Goal: Task Accomplishment & Management: Manage account settings

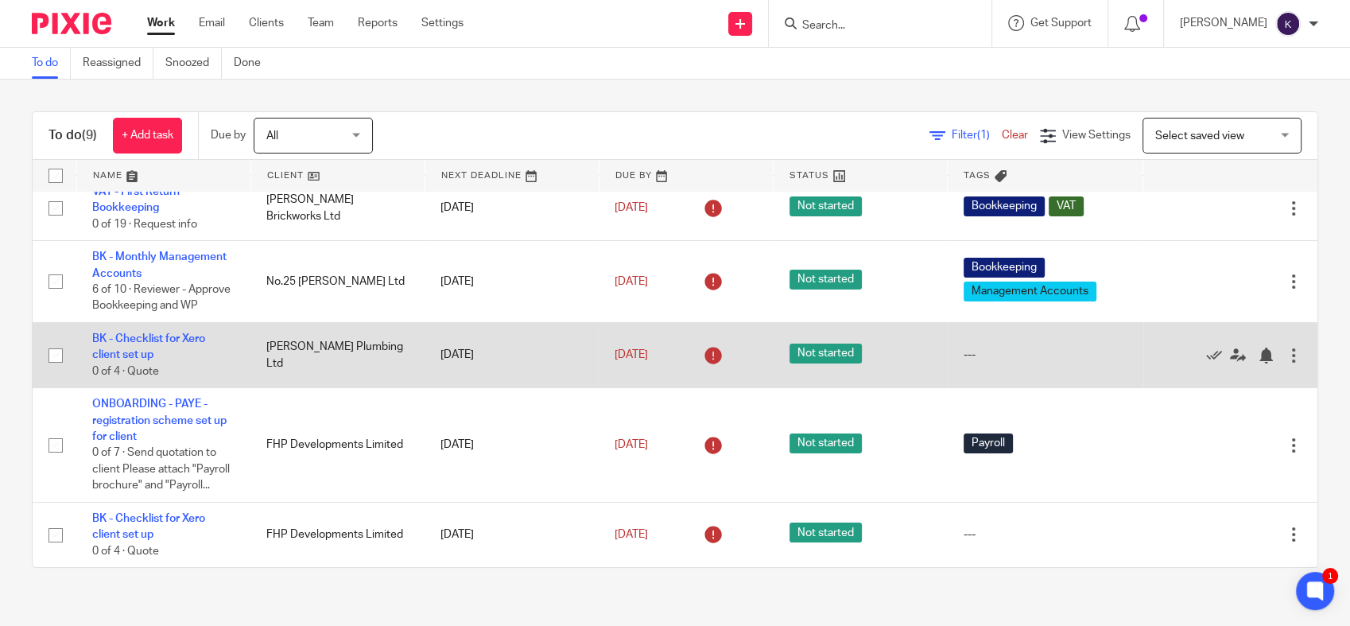
scroll to position [168, 0]
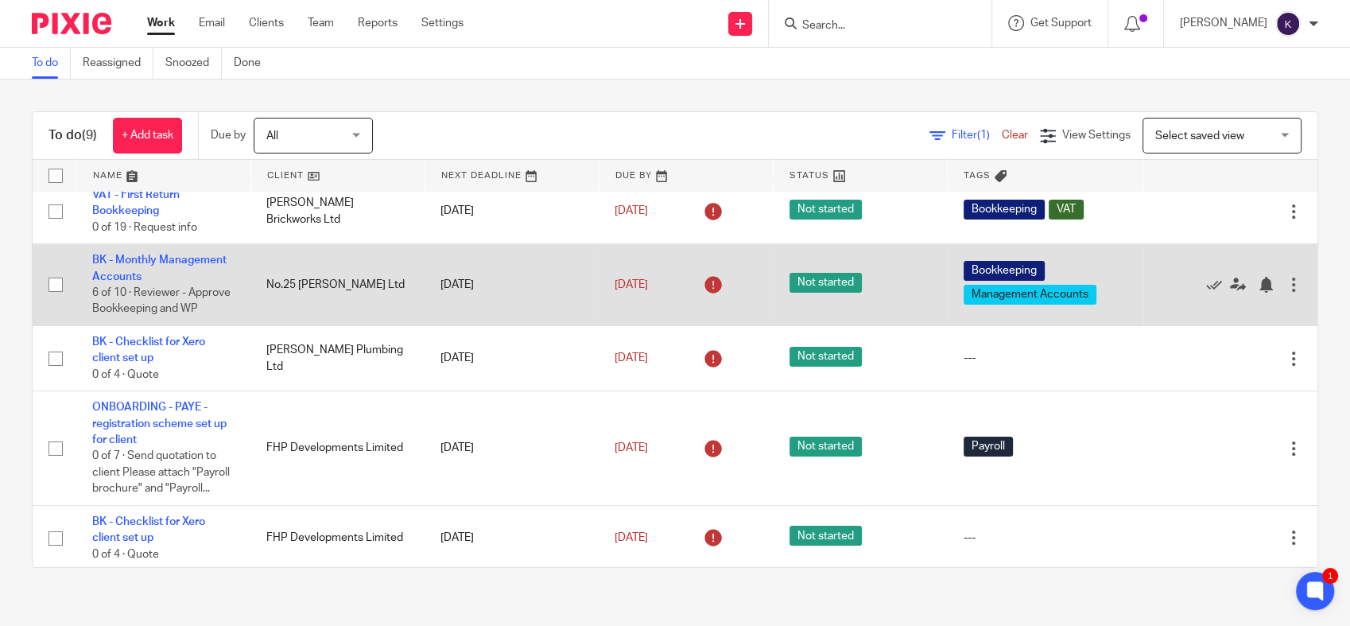
click at [157, 266] on td "BK - Monthly Management Accounts 6 of 10 · Reviewer - Approve Bookkeeping and WP" at bounding box center [163, 285] width 174 height 82
click at [157, 263] on link "BK - Monthly Management Accounts" at bounding box center [159, 267] width 134 height 27
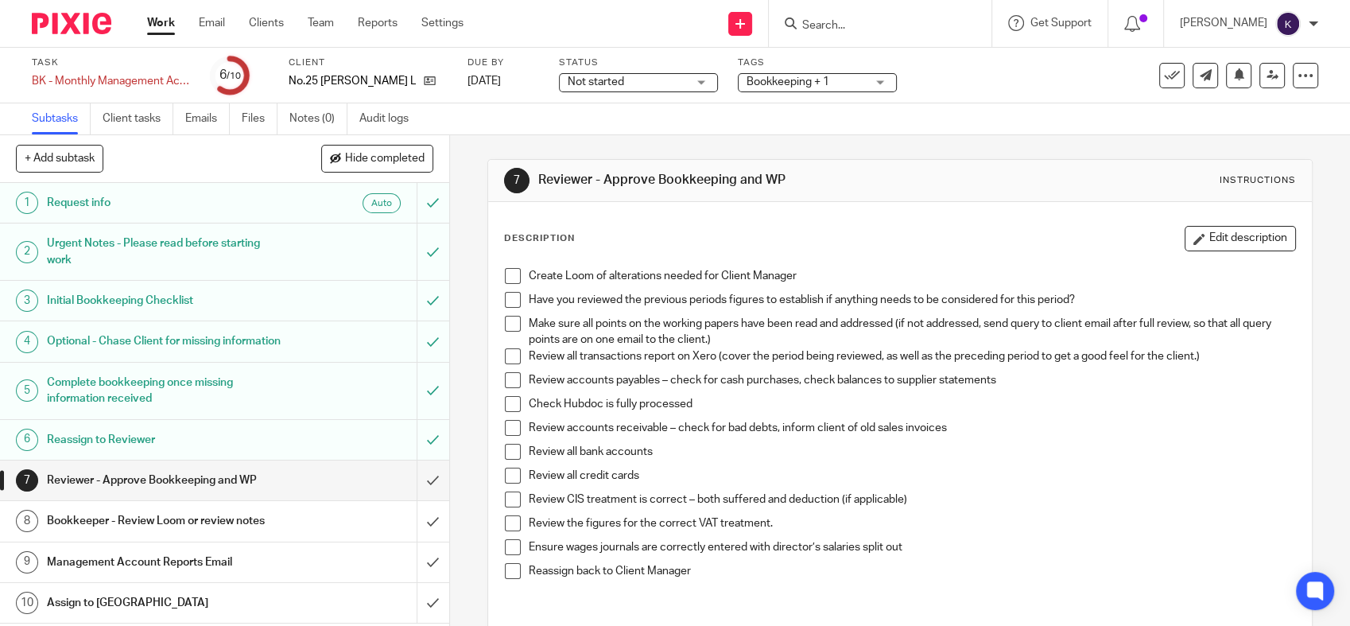
click at [509, 284] on li "Create Loom of alterations needed for Client Manager" at bounding box center [900, 280] width 790 height 24
click at [505, 281] on span at bounding box center [513, 276] width 16 height 16
click at [505, 305] on span at bounding box center [513, 300] width 16 height 16
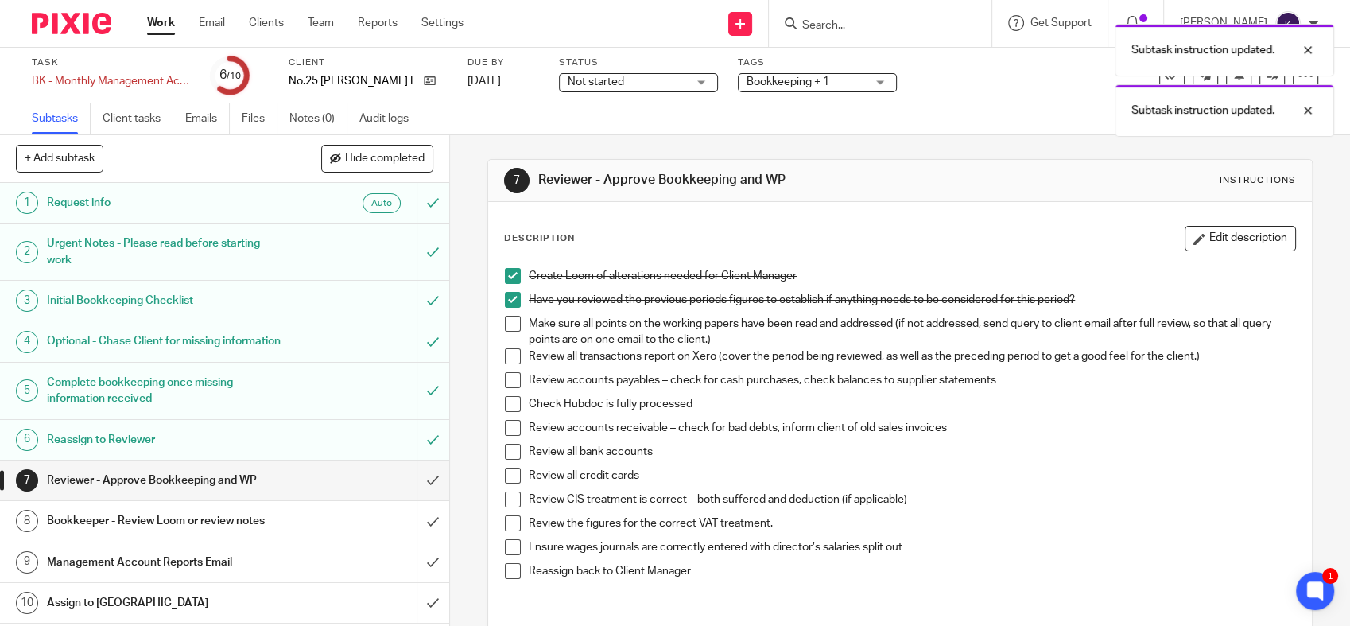
click at [510, 324] on span at bounding box center [513, 324] width 16 height 16
click at [507, 358] on span at bounding box center [513, 356] width 16 height 16
click at [505, 390] on li "Review accounts payables – check for cash purchases, check balances to supplier…" at bounding box center [900, 384] width 790 height 24
click at [509, 385] on span at bounding box center [513, 380] width 16 height 16
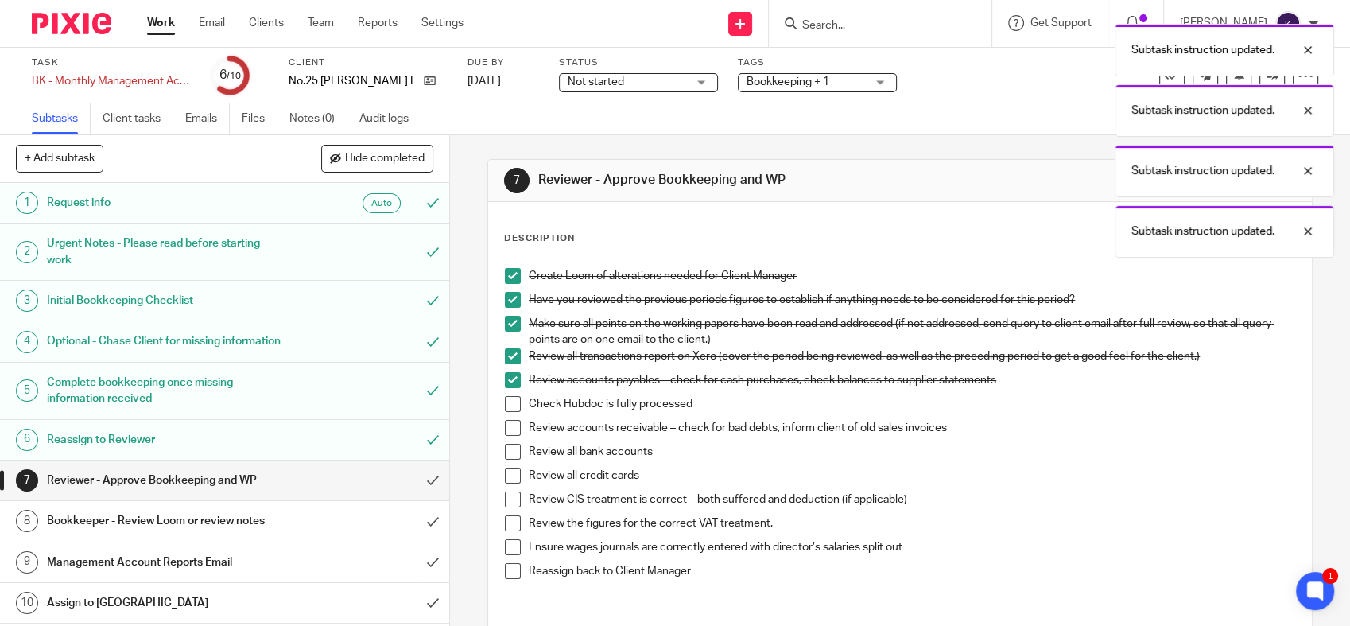
click at [506, 401] on span at bounding box center [513, 404] width 16 height 16
click at [509, 430] on span at bounding box center [513, 428] width 16 height 16
click at [510, 448] on span at bounding box center [513, 452] width 16 height 16
click at [512, 476] on span at bounding box center [513, 475] width 16 height 16
click at [509, 503] on span at bounding box center [513, 499] width 16 height 16
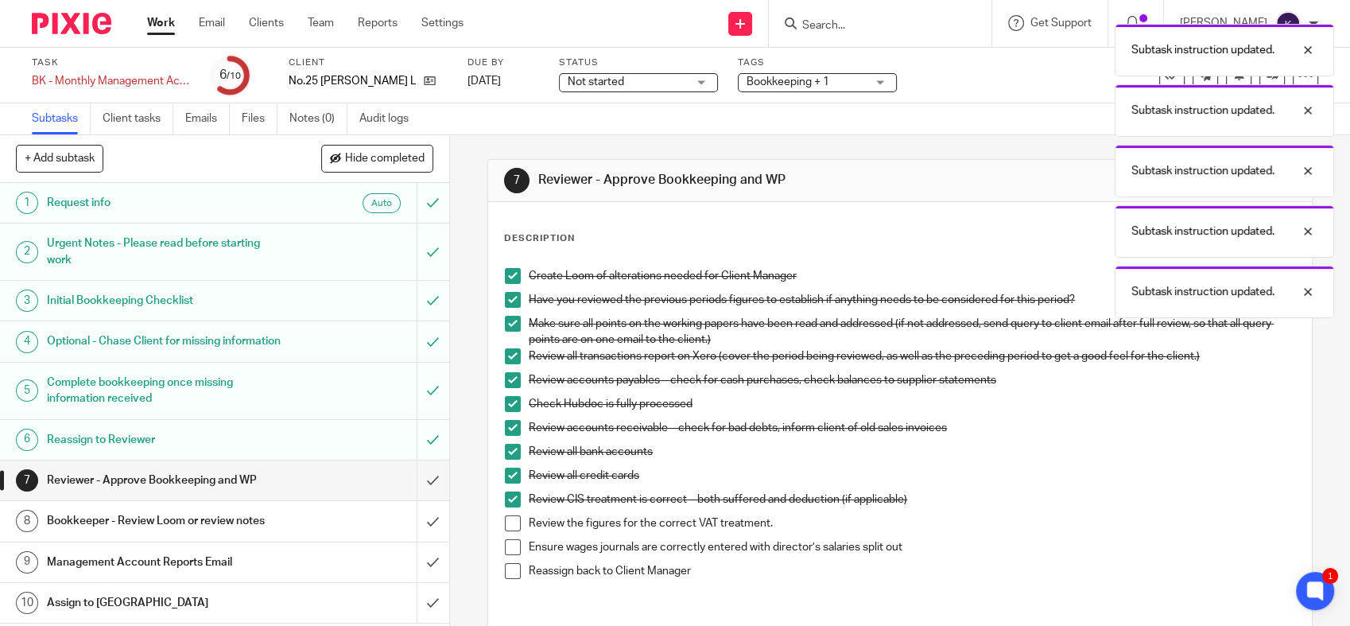
click at [506, 518] on span at bounding box center [513, 523] width 16 height 16
click at [506, 540] on span at bounding box center [513, 547] width 16 height 16
click at [506, 563] on span at bounding box center [513, 571] width 16 height 16
click at [1256, 76] on div "Subtask instruction updated. Subtask instruction updated. Subtask instruction u…" at bounding box center [1004, 167] width 659 height 302
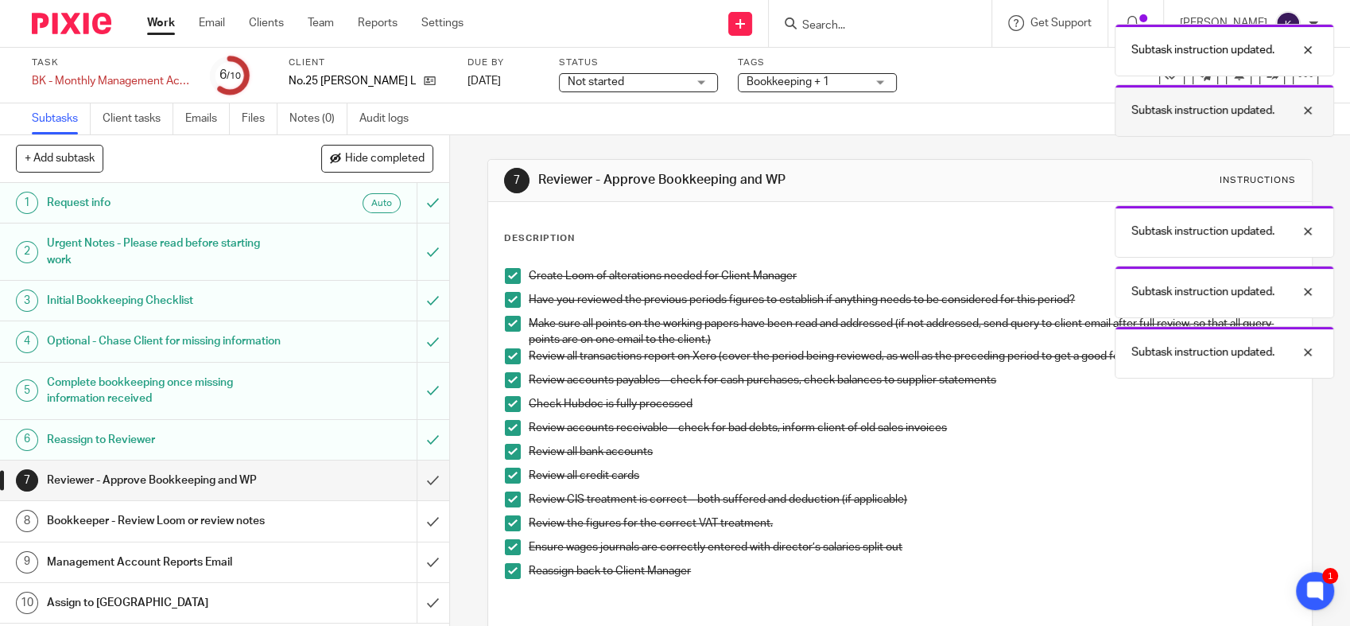
click at [1307, 107] on div at bounding box center [1295, 110] width 43 height 19
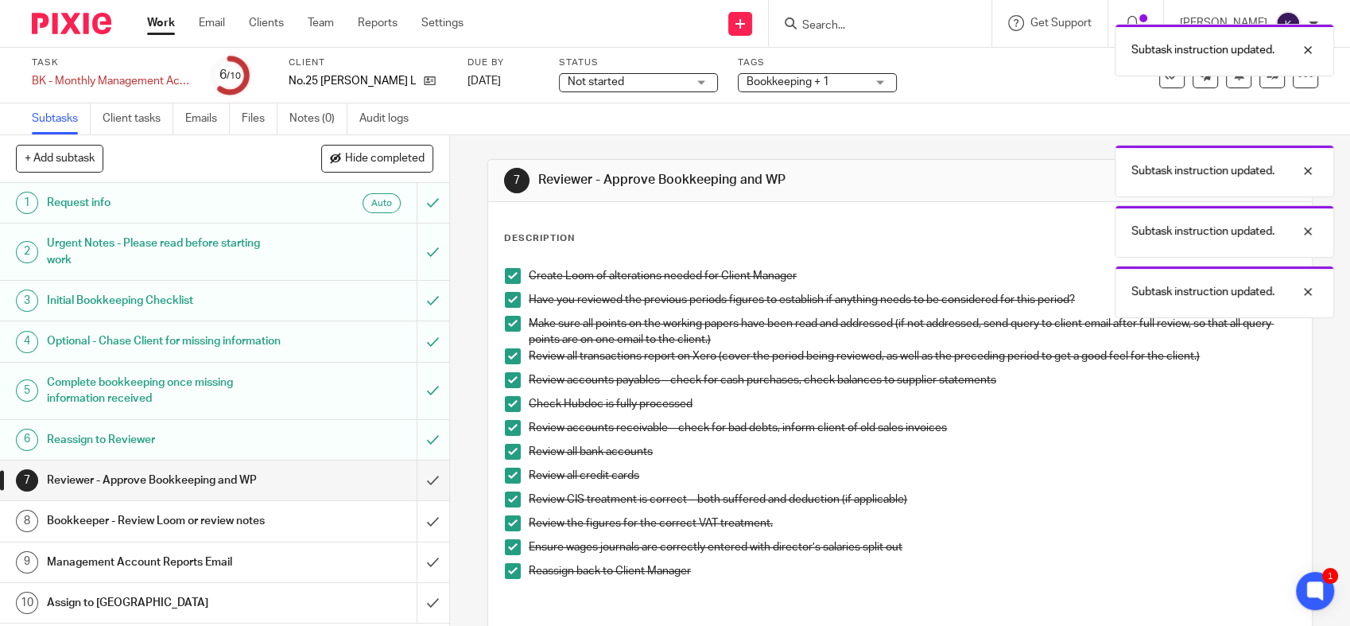
click at [1307, 107] on div "Subtask instruction updated." at bounding box center [1333, 110] width 219 height 52
click at [1256, 78] on div "Subtask instruction updated. Subtask instruction updated. Subtask instruction u…" at bounding box center [1004, 167] width 659 height 302
click at [1039, 112] on div "Subtask instruction updated. Subtask instruction updated. Subtask instruction u…" at bounding box center [1004, 167] width 659 height 302
click at [1308, 114] on div at bounding box center [1295, 110] width 43 height 19
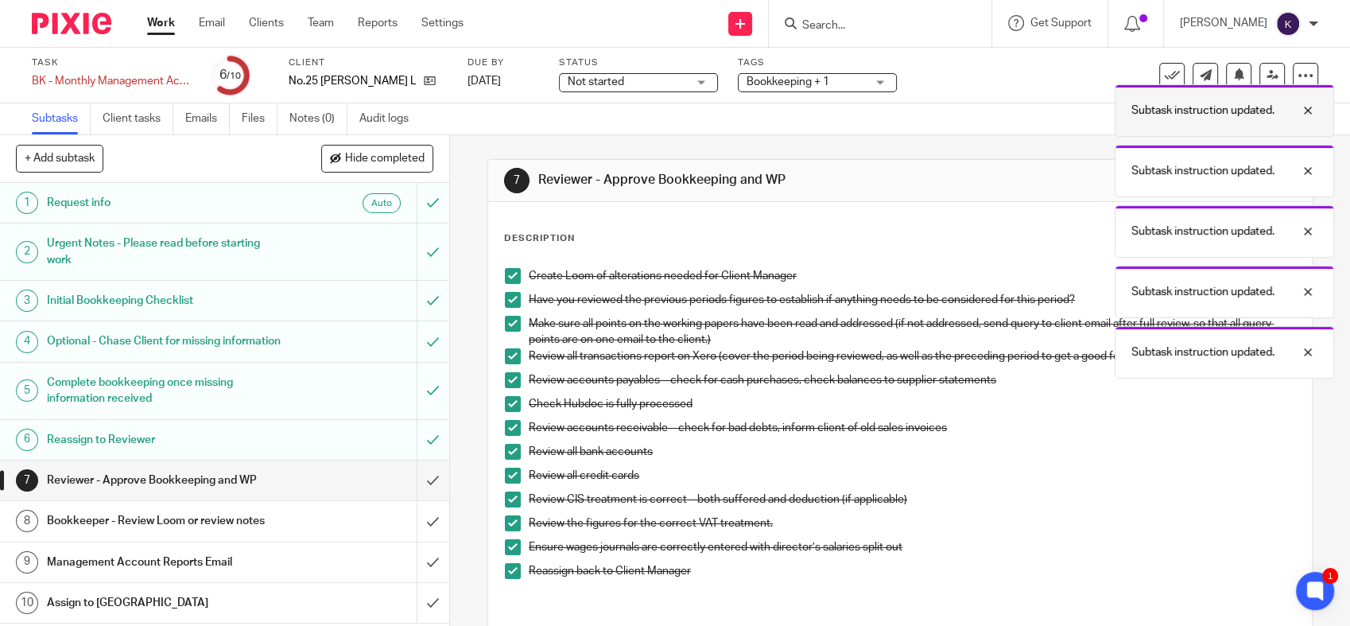
click at [1309, 161] on div at bounding box center [1295, 170] width 43 height 19
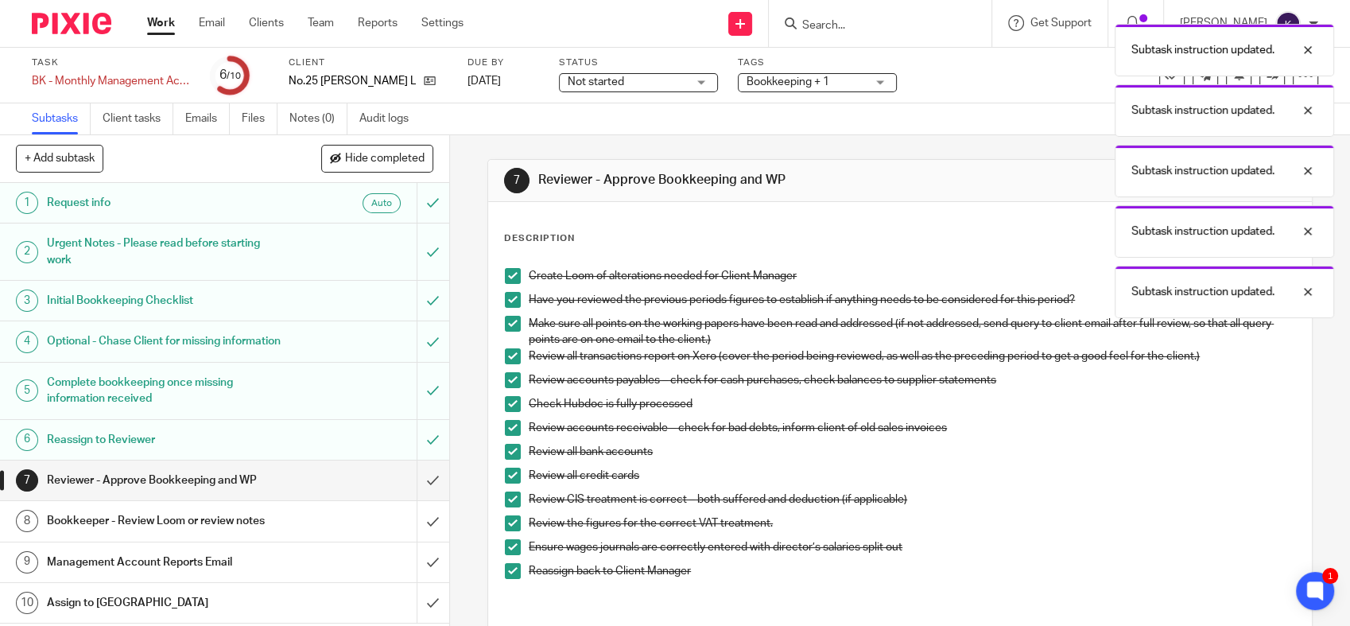
click at [1309, 114] on div at bounding box center [1295, 110] width 43 height 19
click at [1309, 161] on div at bounding box center [1295, 170] width 43 height 19
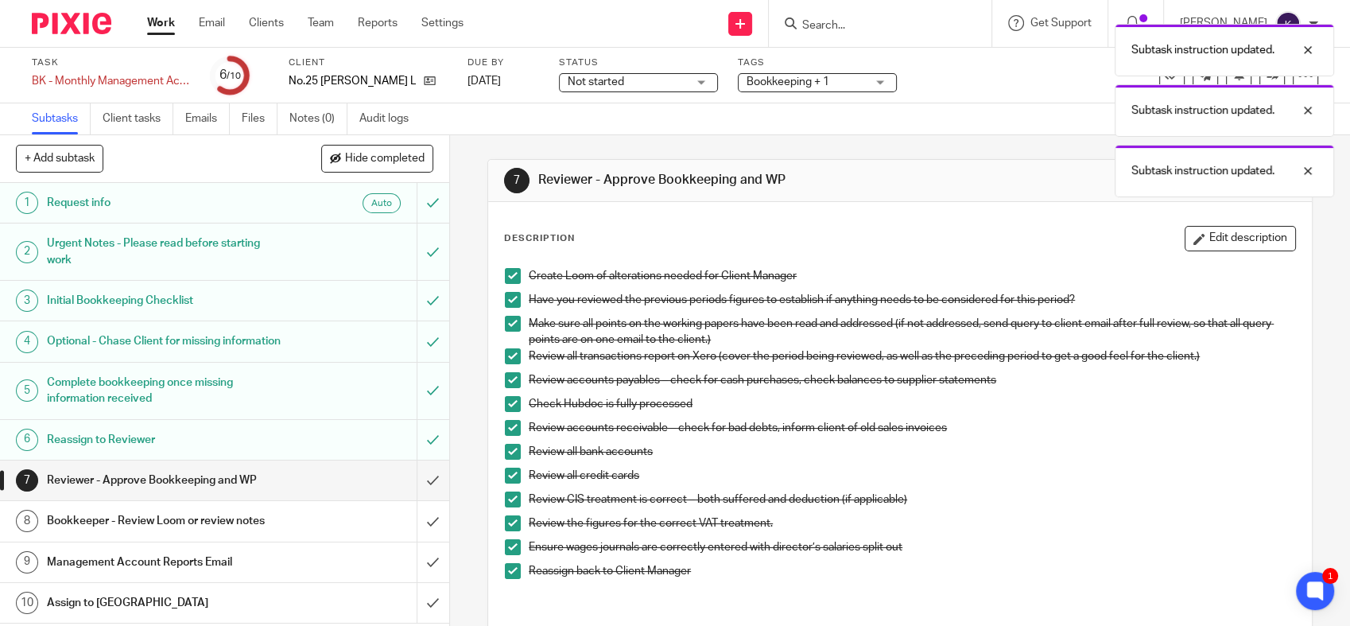
click at [1309, 114] on div at bounding box center [1295, 110] width 43 height 19
click at [1305, 116] on div at bounding box center [1295, 110] width 43 height 19
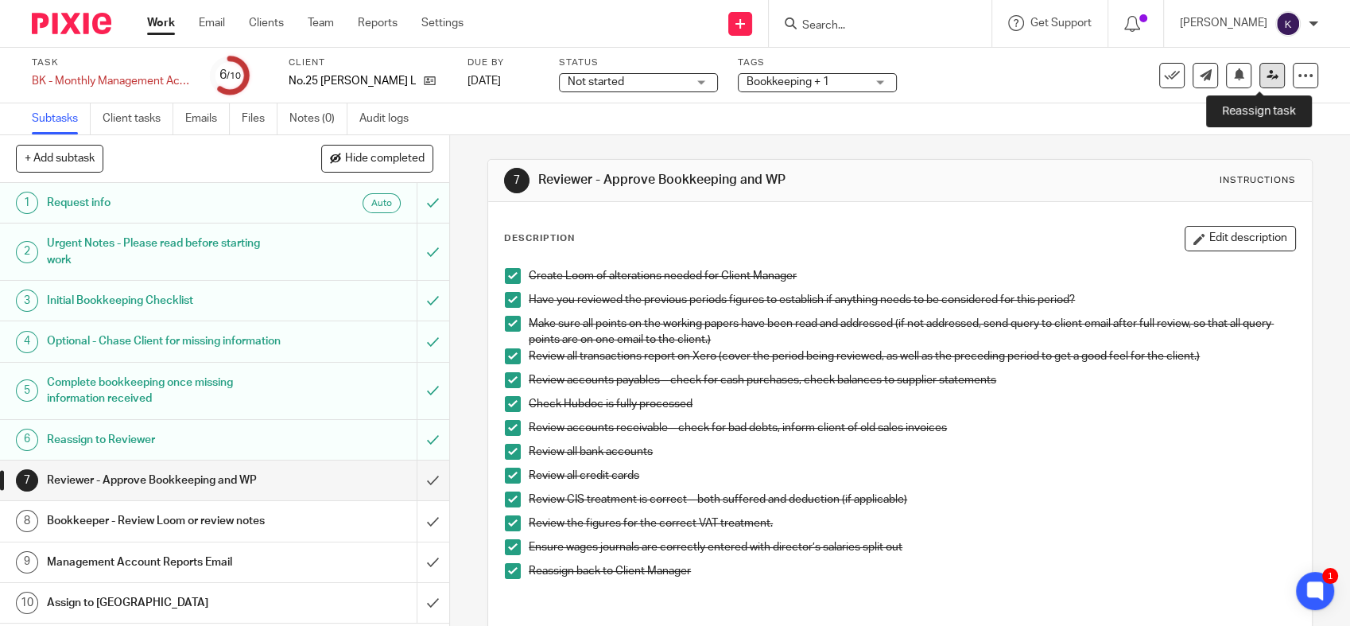
click at [1260, 83] on link at bounding box center [1271, 75] width 25 height 25
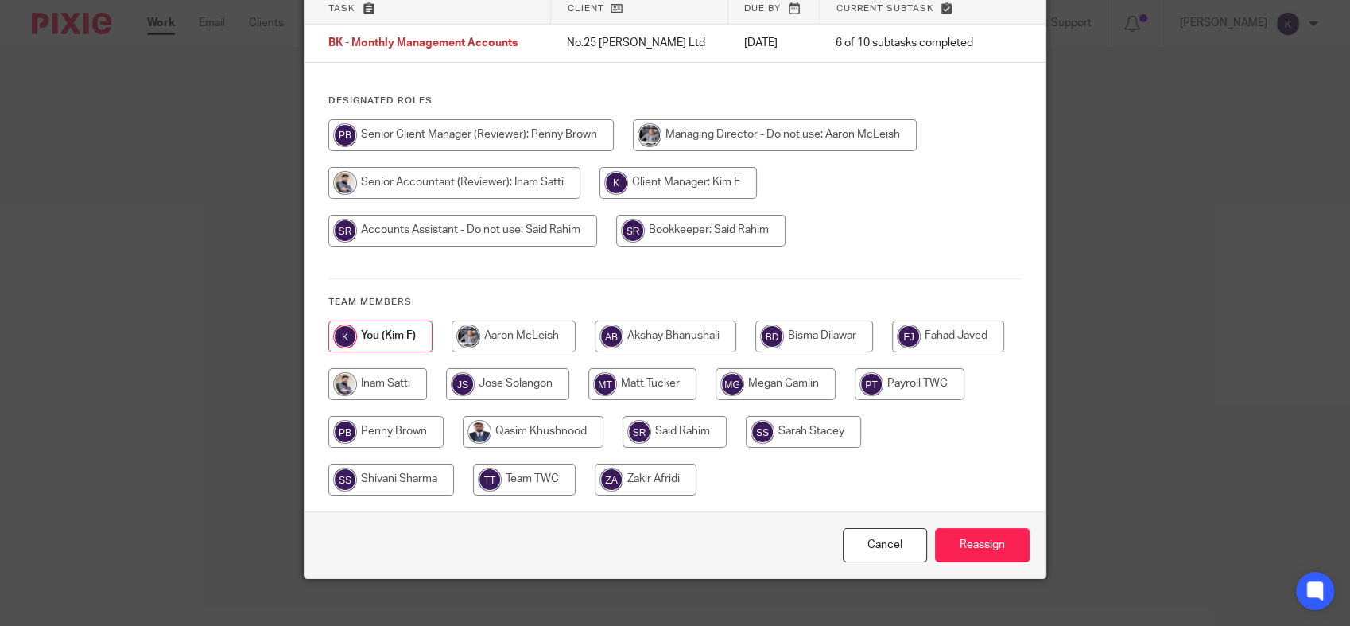
scroll to position [138, 0]
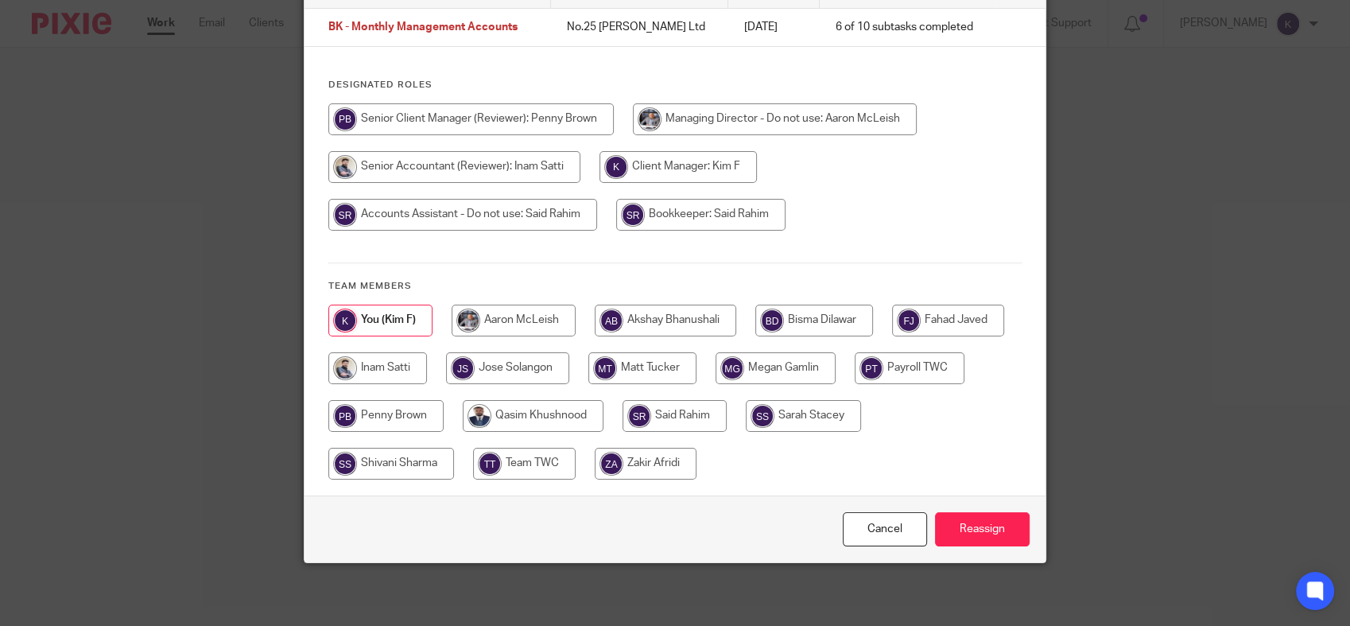
click input "radio"
radio input "true"
click input "Reassign"
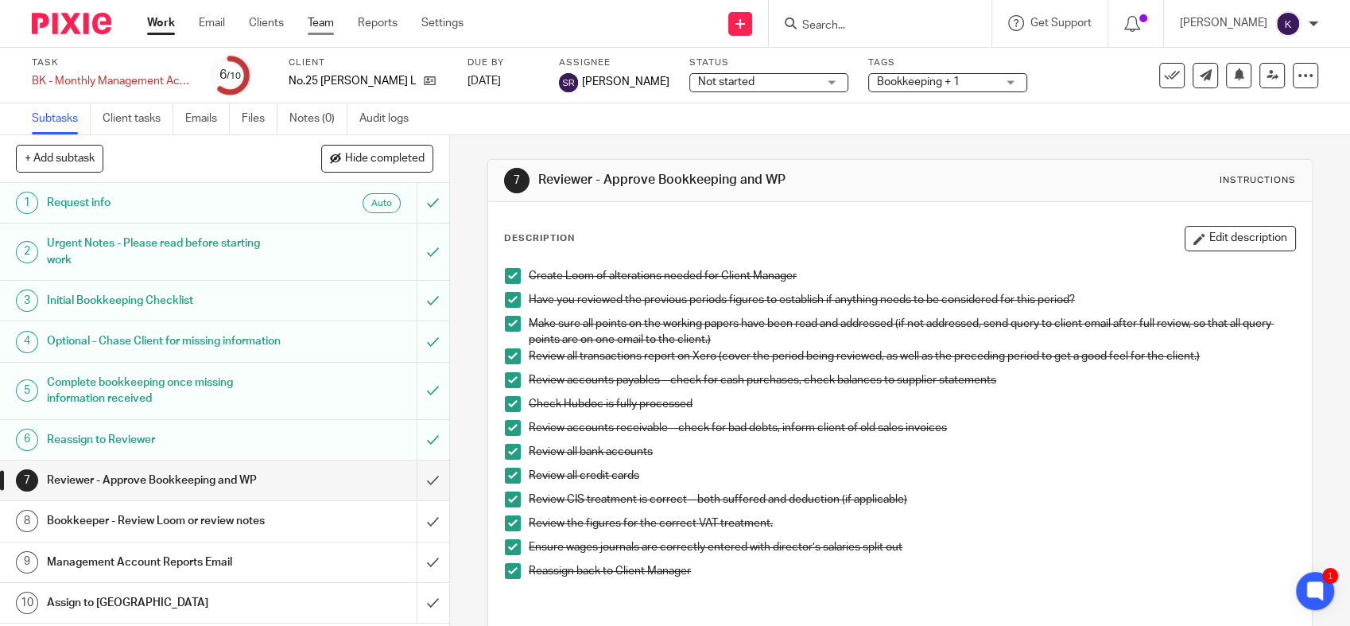
click at [329, 29] on link "Team" at bounding box center [321, 23] width 26 height 16
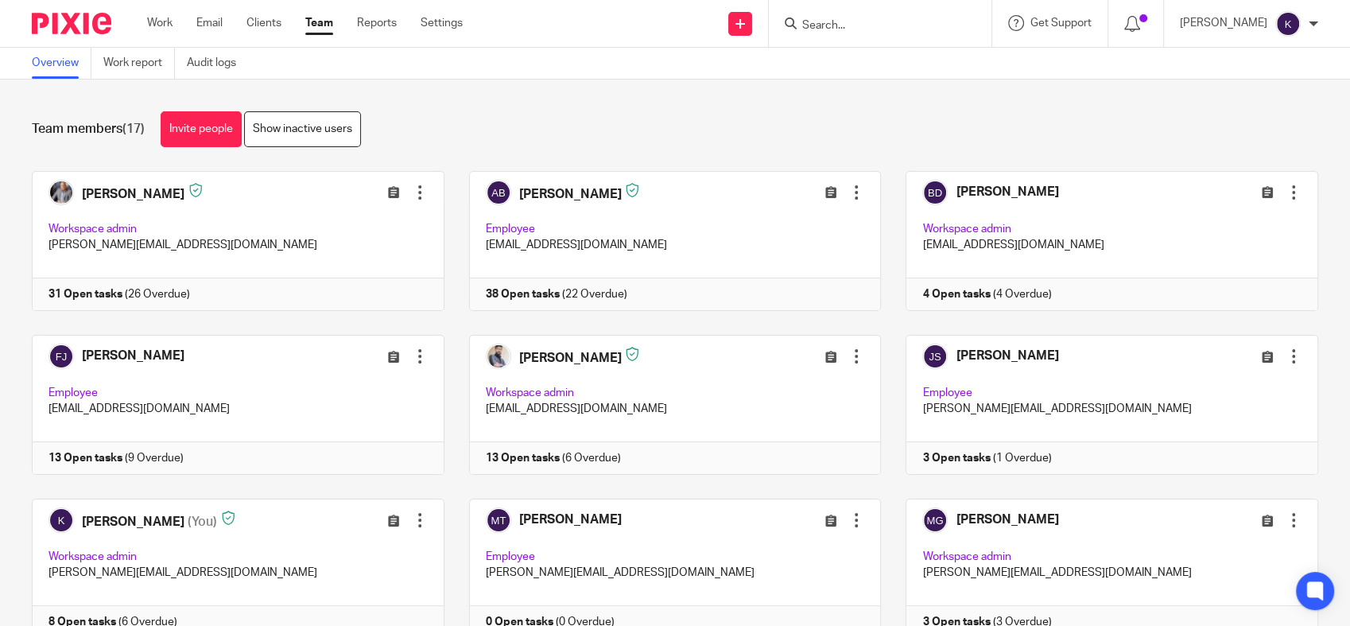
click at [883, 21] on input "Search" at bounding box center [872, 26] width 143 height 14
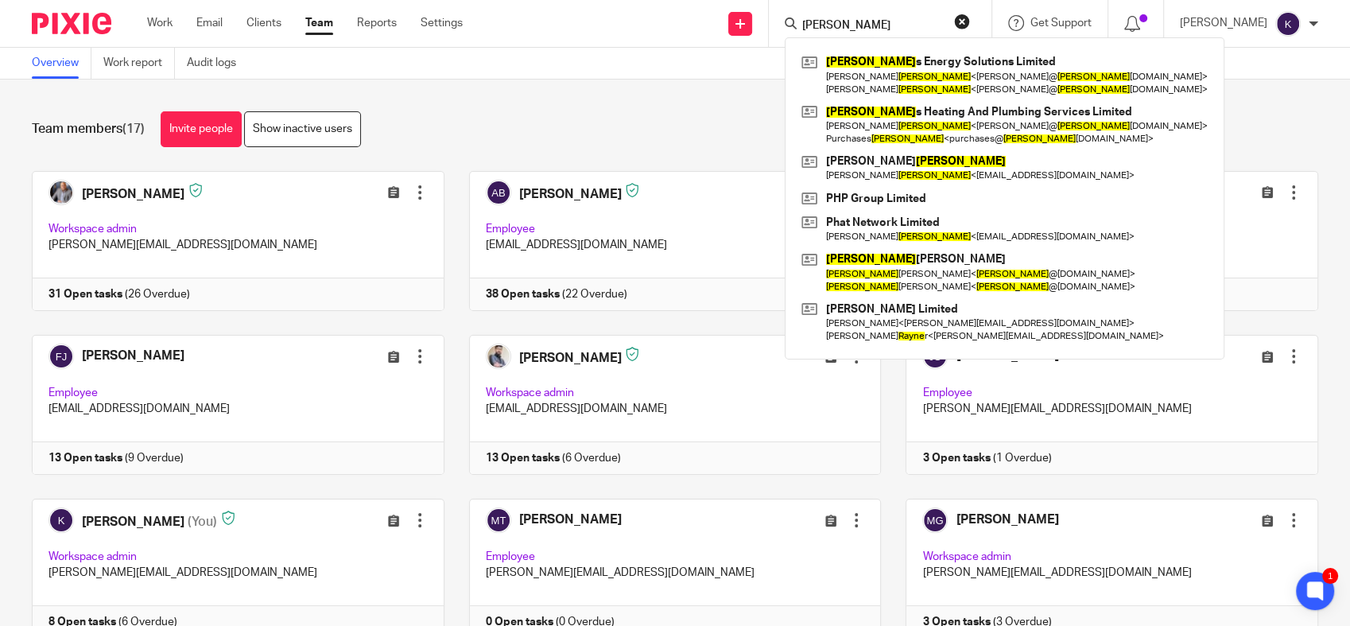
type input "[PERSON_NAME]"
click at [733, 144] on div "Team members (17) Invite people Show inactive users" at bounding box center [675, 129] width 1286 height 36
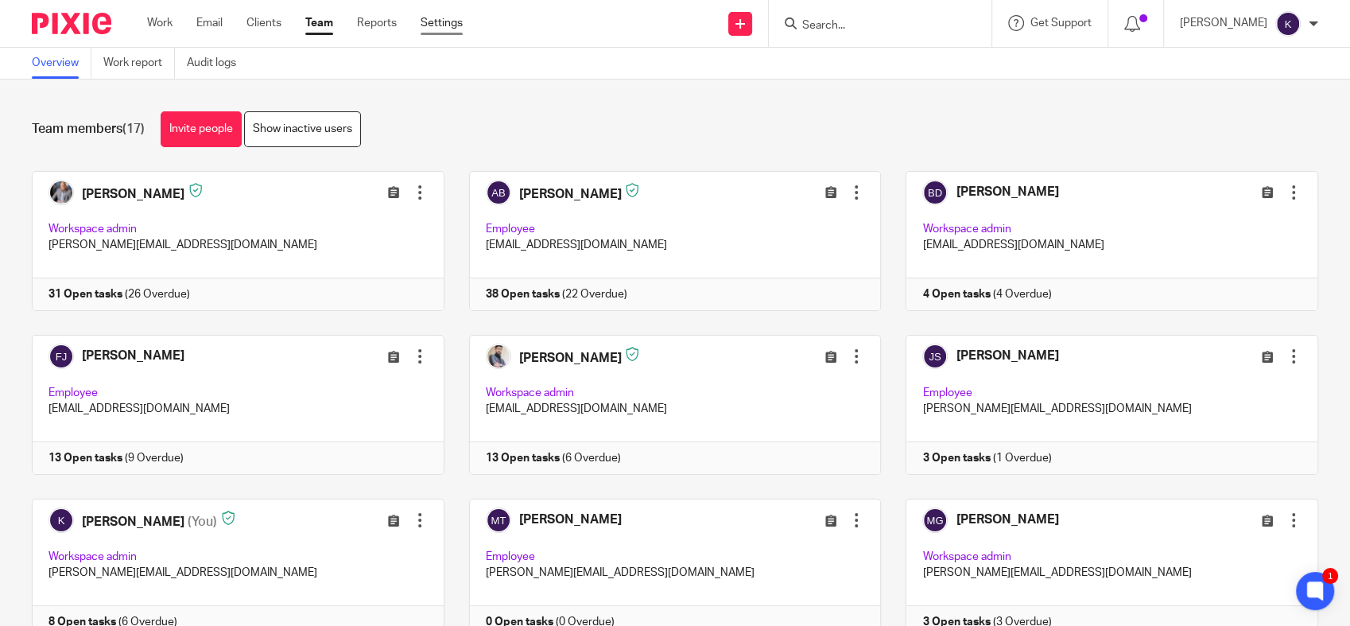
click at [457, 22] on link "Settings" at bounding box center [442, 23] width 42 height 16
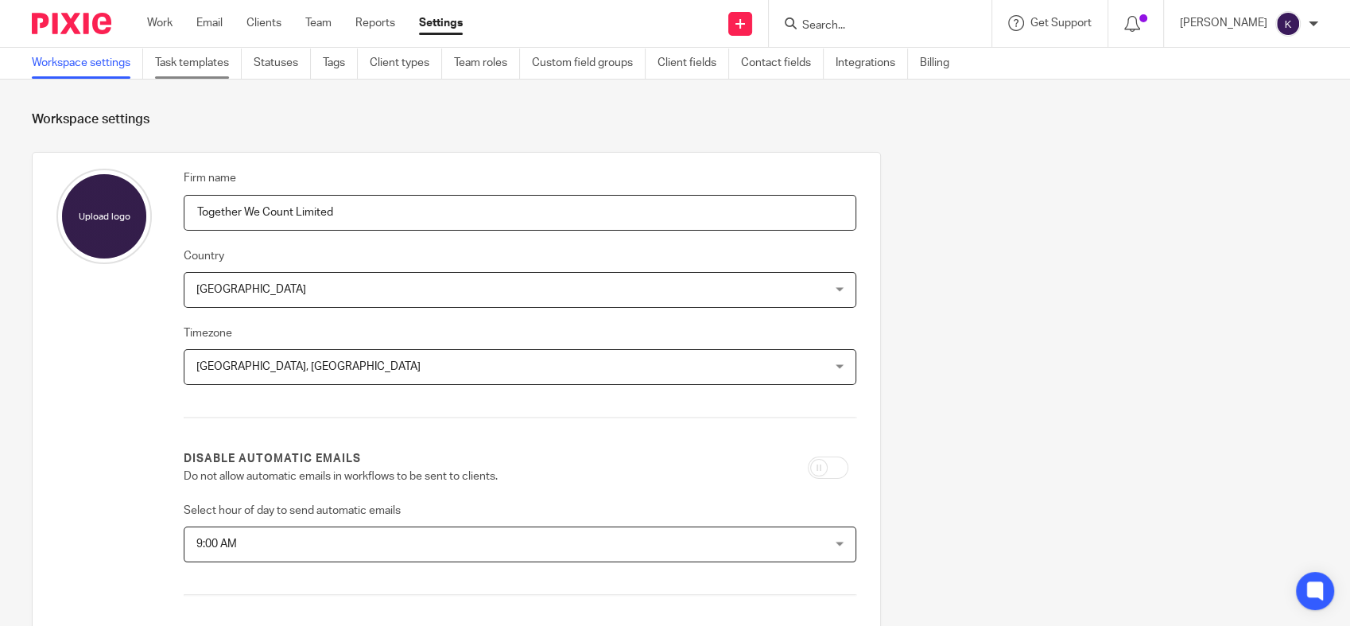
click at [189, 68] on link "Task templates" at bounding box center [198, 63] width 87 height 31
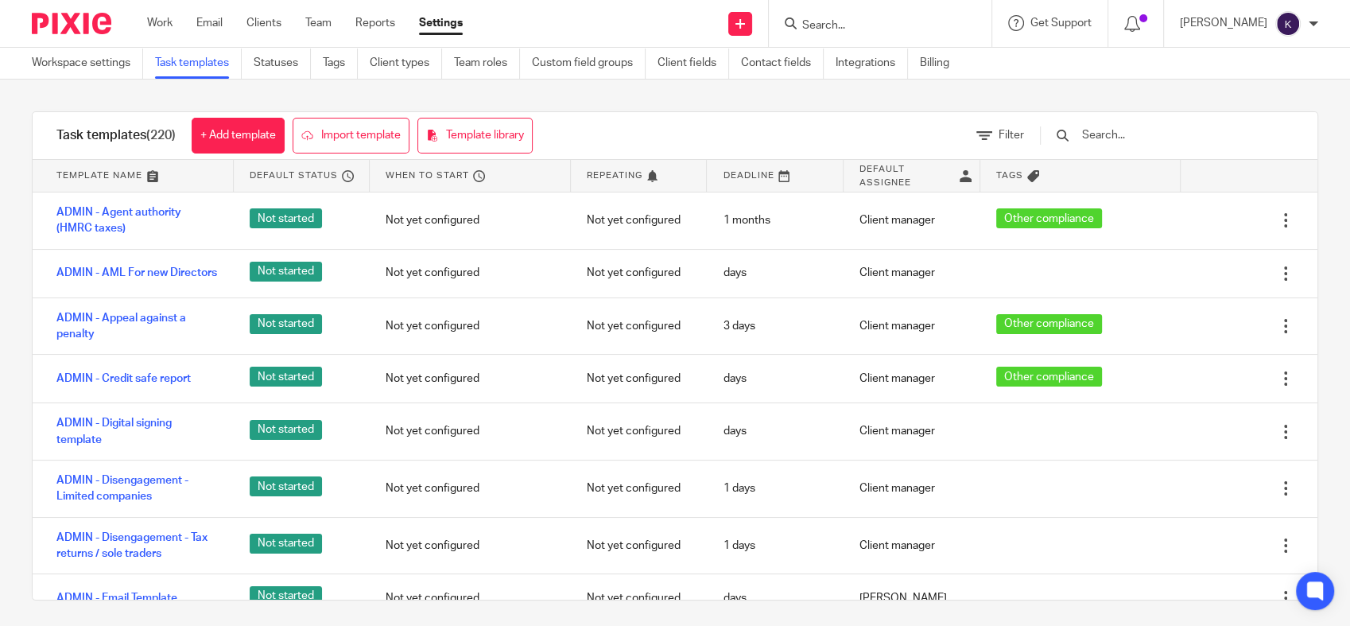
click at [1129, 132] on input "text" at bounding box center [1172, 134] width 185 height 17
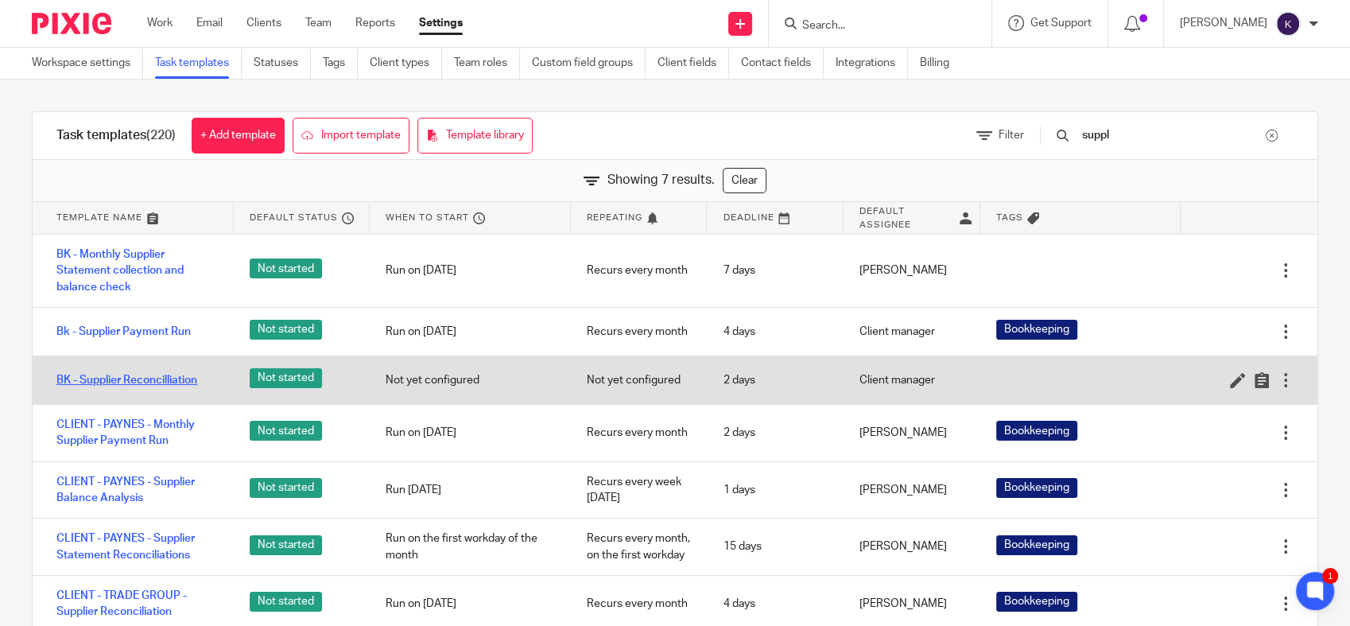
type input "suppl"
click at [154, 382] on link "BK - Supplier Reconcilliation" at bounding box center [126, 380] width 141 height 16
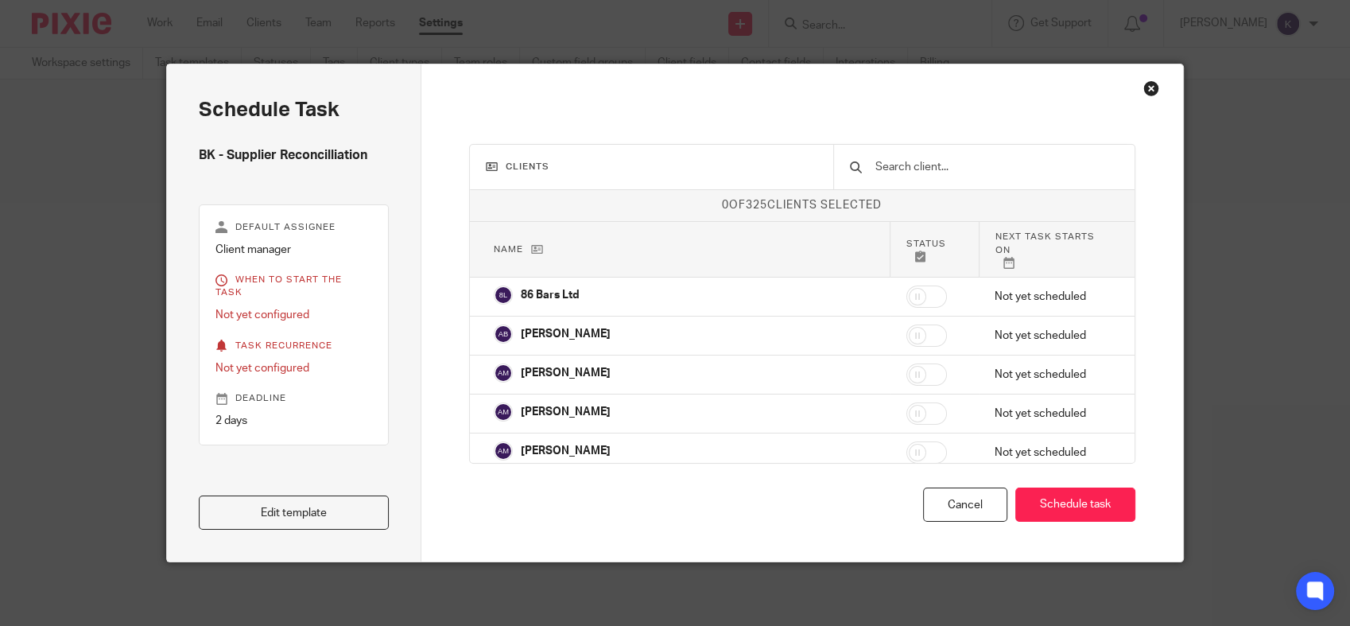
drag, startPoint x: 960, startPoint y: 502, endPoint x: 821, endPoint y: 476, distance: 142.4
click at [959, 502] on div "Cancel" at bounding box center [965, 504] width 84 height 34
click at [956, 509] on div "Cancel" at bounding box center [965, 504] width 84 height 34
click at [1152, 91] on div "Clients 0 of 325 clients selected Name Status Next task starts on 86 Bars Ltd N…" at bounding box center [802, 312] width 762 height 497
click at [1150, 86] on div "Close this dialog window" at bounding box center [1151, 88] width 16 height 16
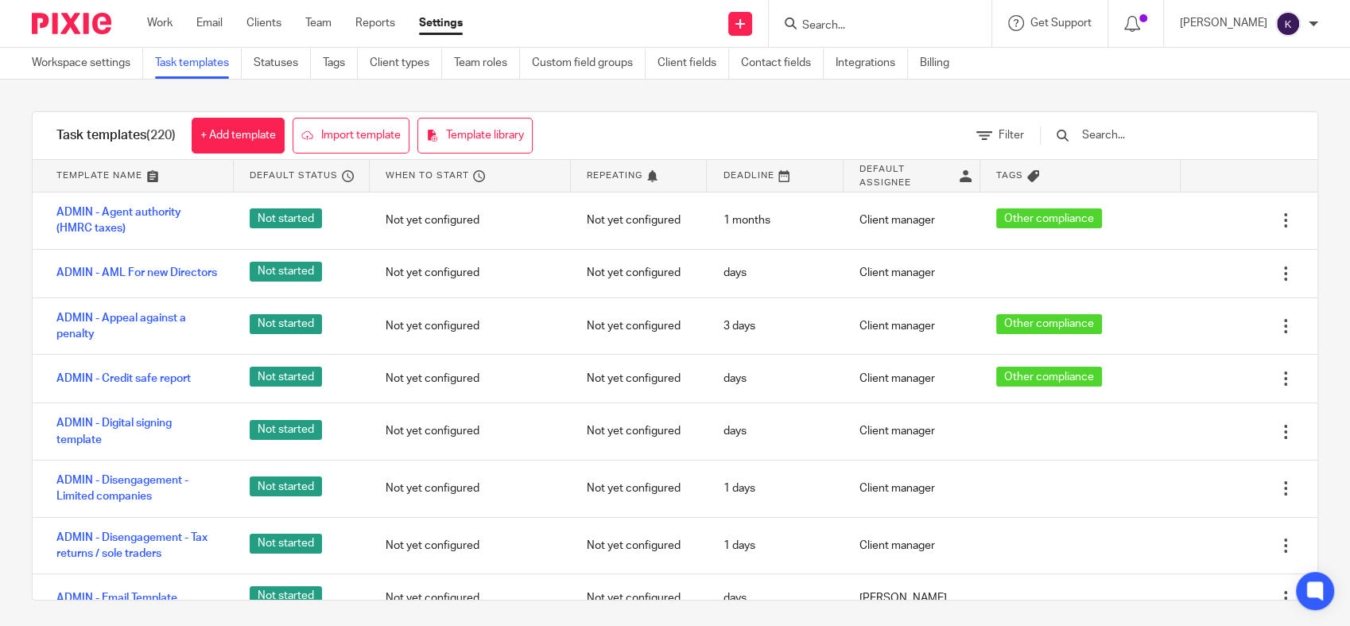
click at [1167, 134] on input "text" at bounding box center [1172, 134] width 185 height 17
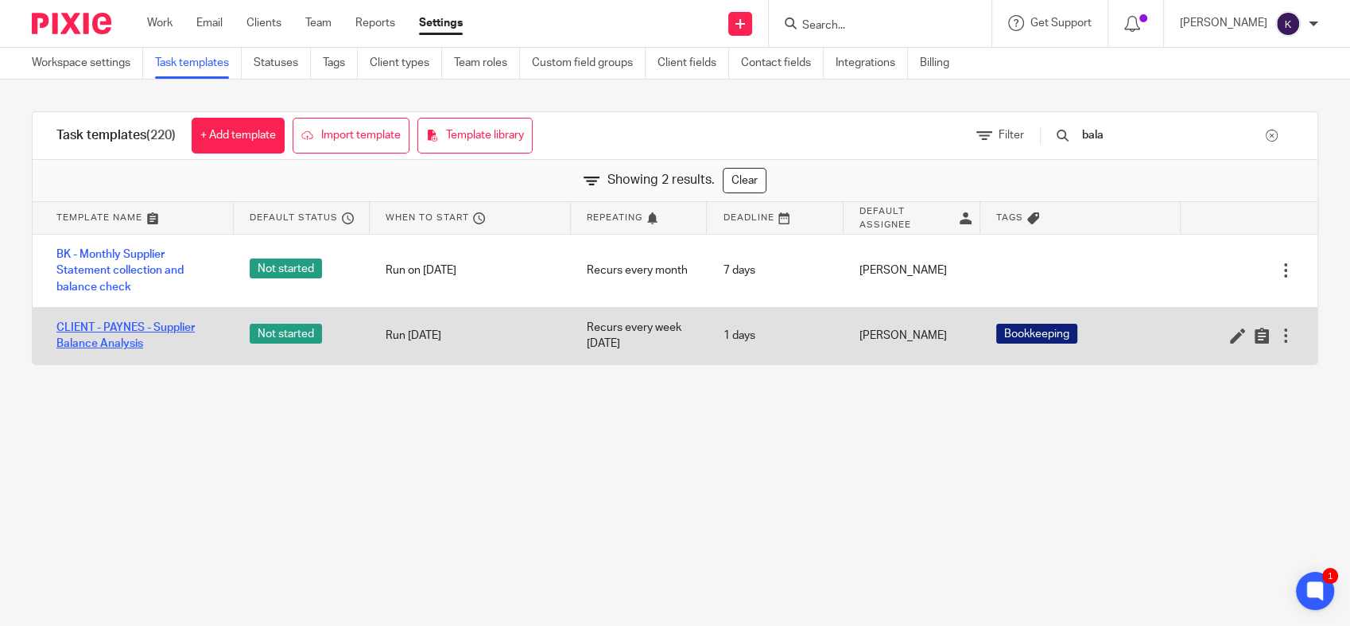
type input "bala"
click at [118, 321] on link "CLIENT - PAYNES - Supplier Balance Analysis" at bounding box center [136, 336] width 161 height 33
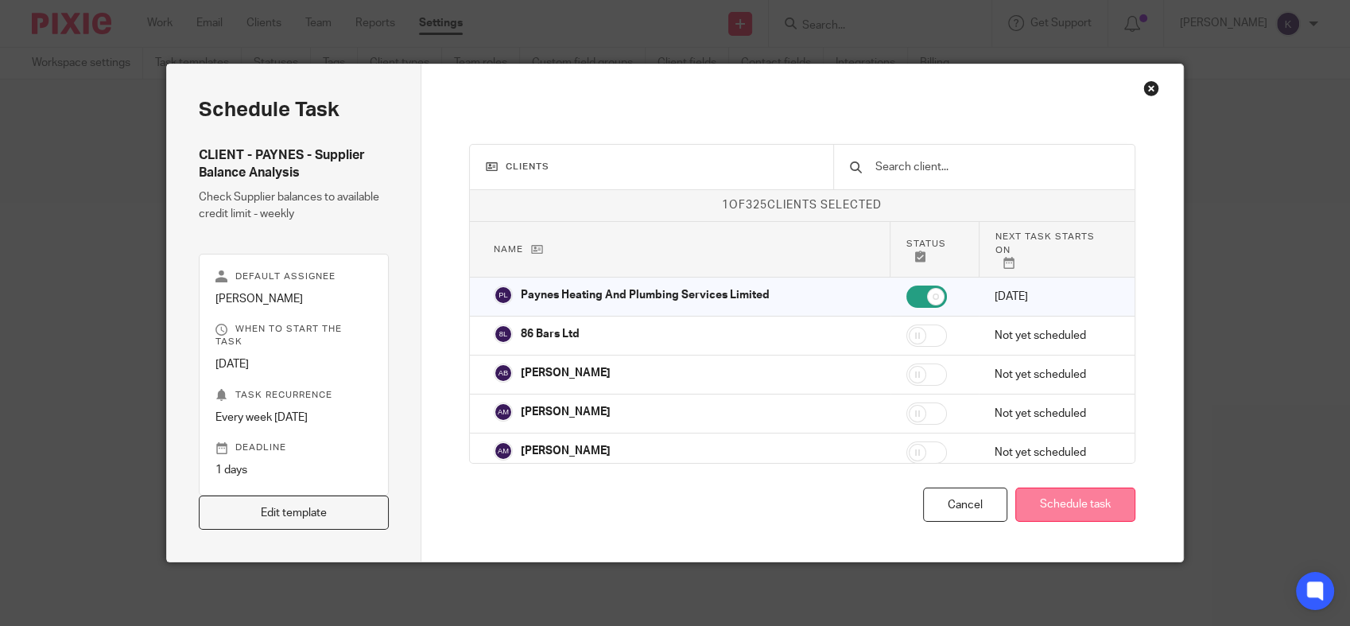
click at [1074, 502] on button "Schedule task" at bounding box center [1075, 504] width 120 height 34
click at [361, 517] on link "Edit template" at bounding box center [294, 512] width 190 height 34
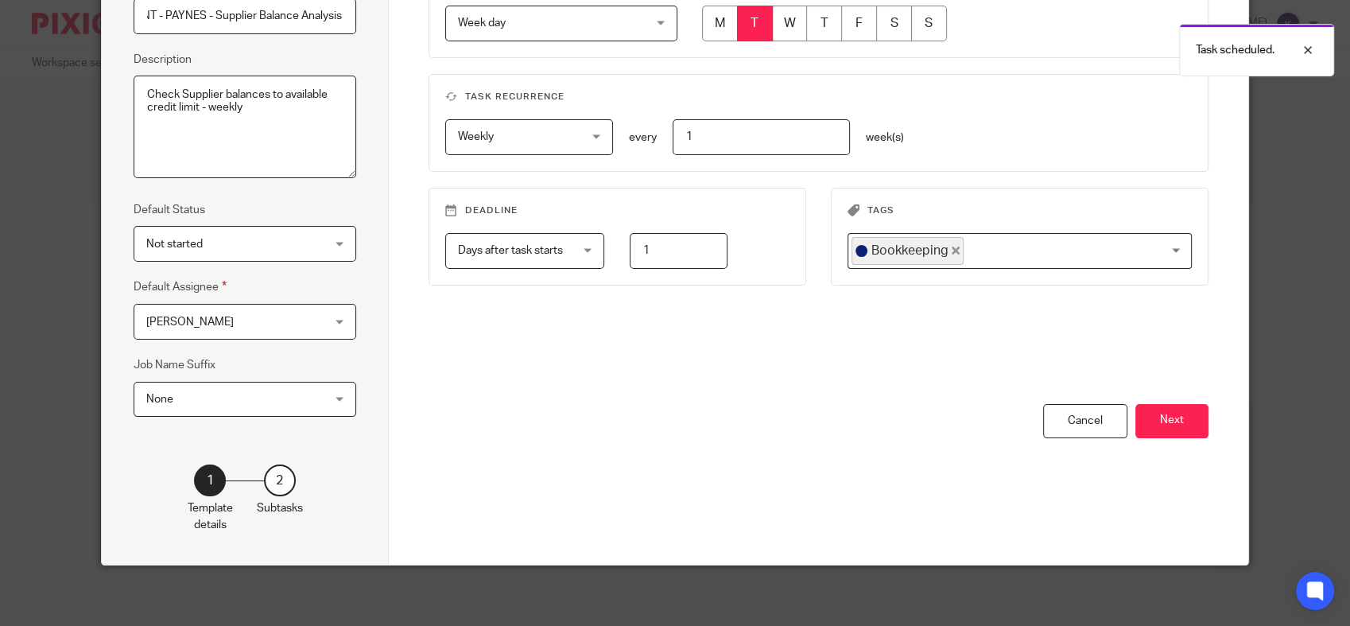
scroll to position [186, 0]
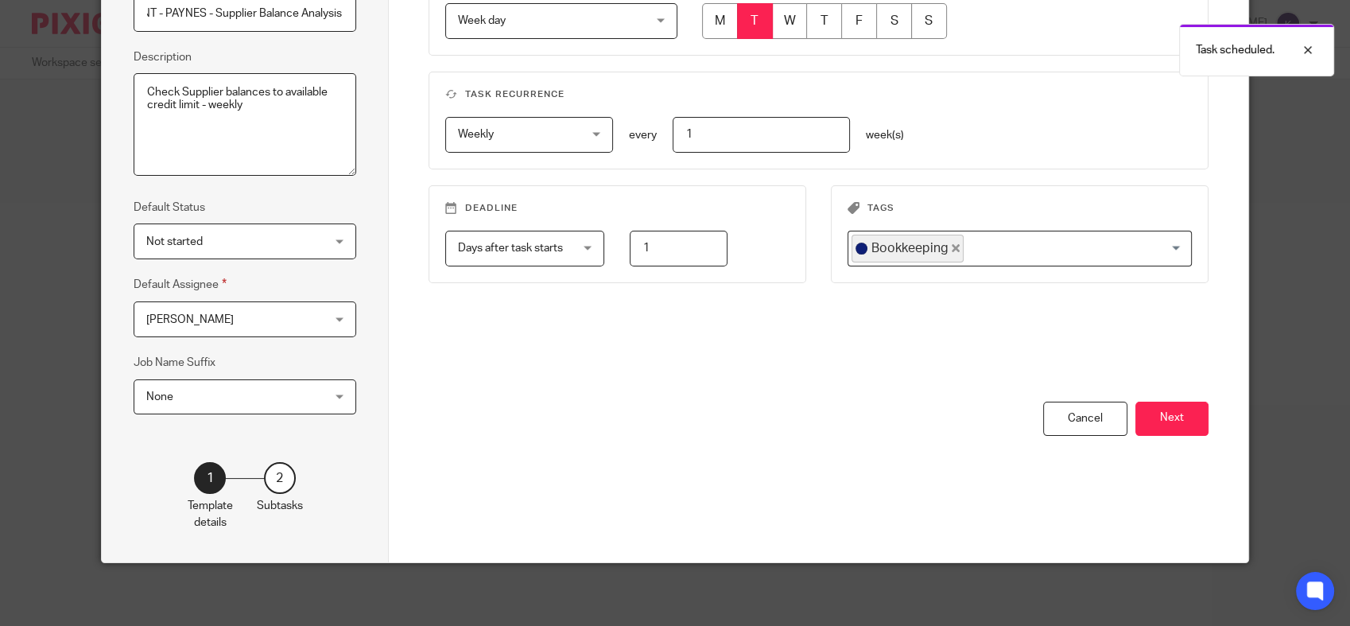
click at [273, 469] on div "2" at bounding box center [280, 478] width 32 height 32
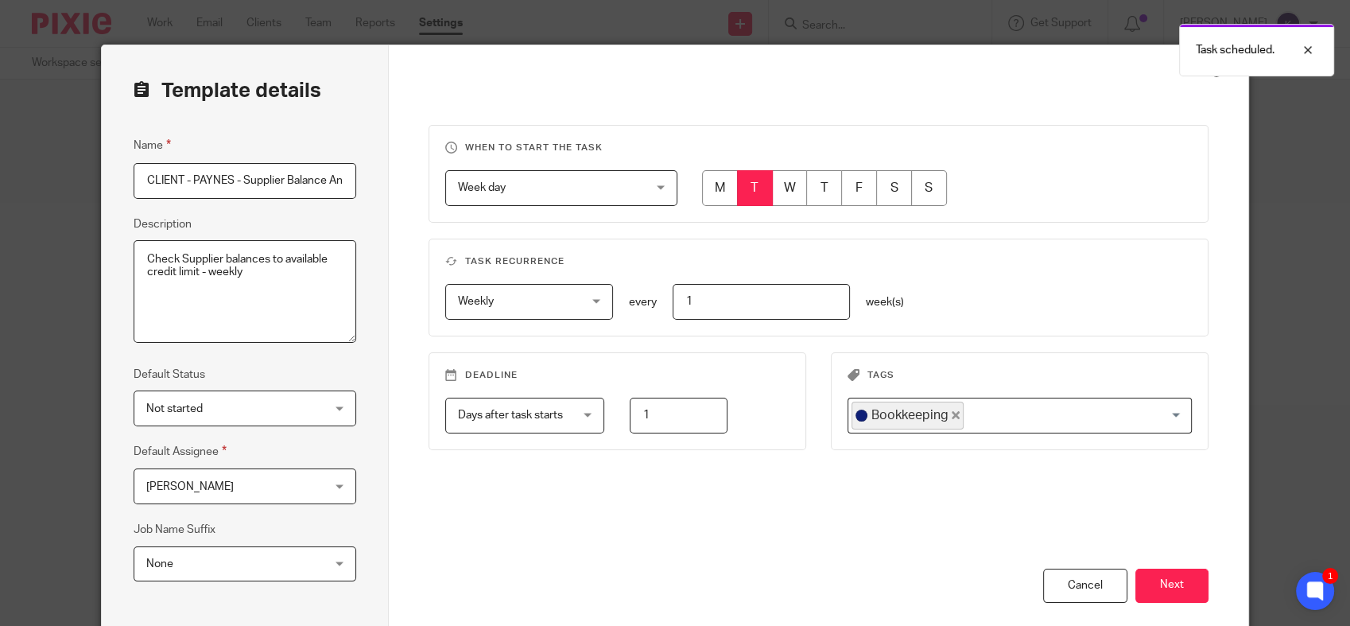
scroll to position [0, 0]
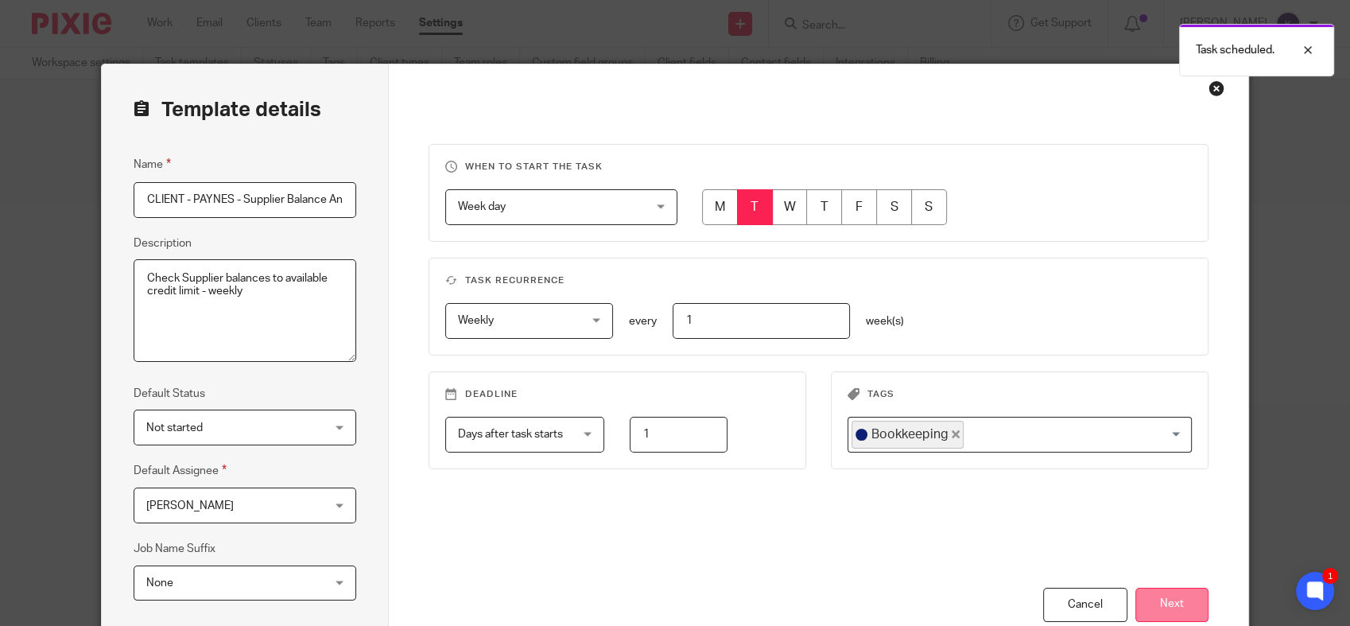
drag, startPoint x: 1167, startPoint y: 606, endPoint x: 1081, endPoint y: 569, distance: 93.3
click at [1167, 604] on button "Next" at bounding box center [1171, 605] width 73 height 34
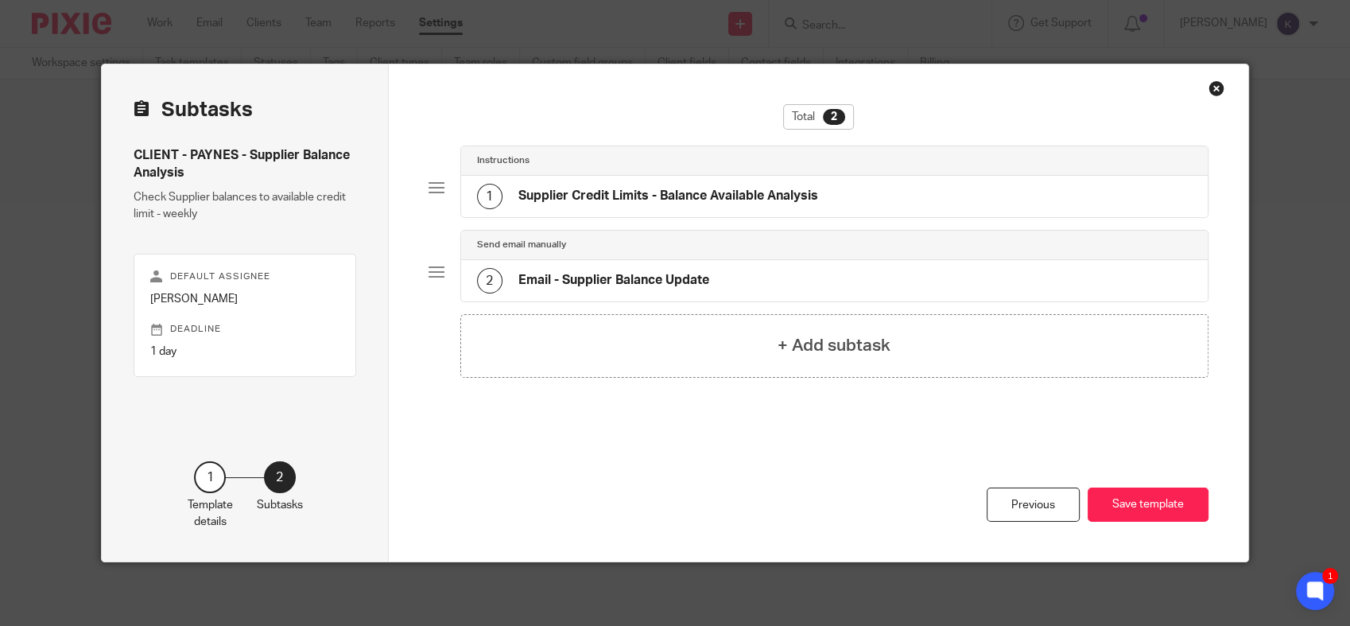
click at [713, 196] on h4 "Supplier Credit Limits - Balance Available Analysis" at bounding box center [668, 196] width 300 height 17
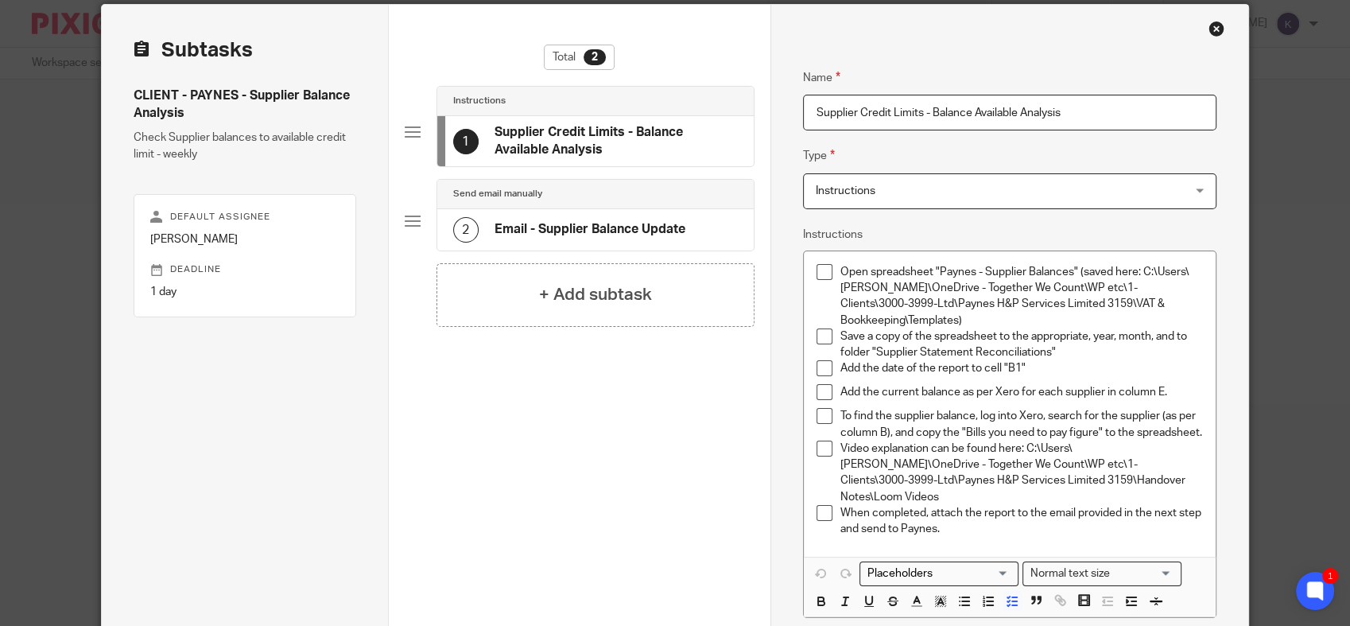
scroll to position [88, 0]
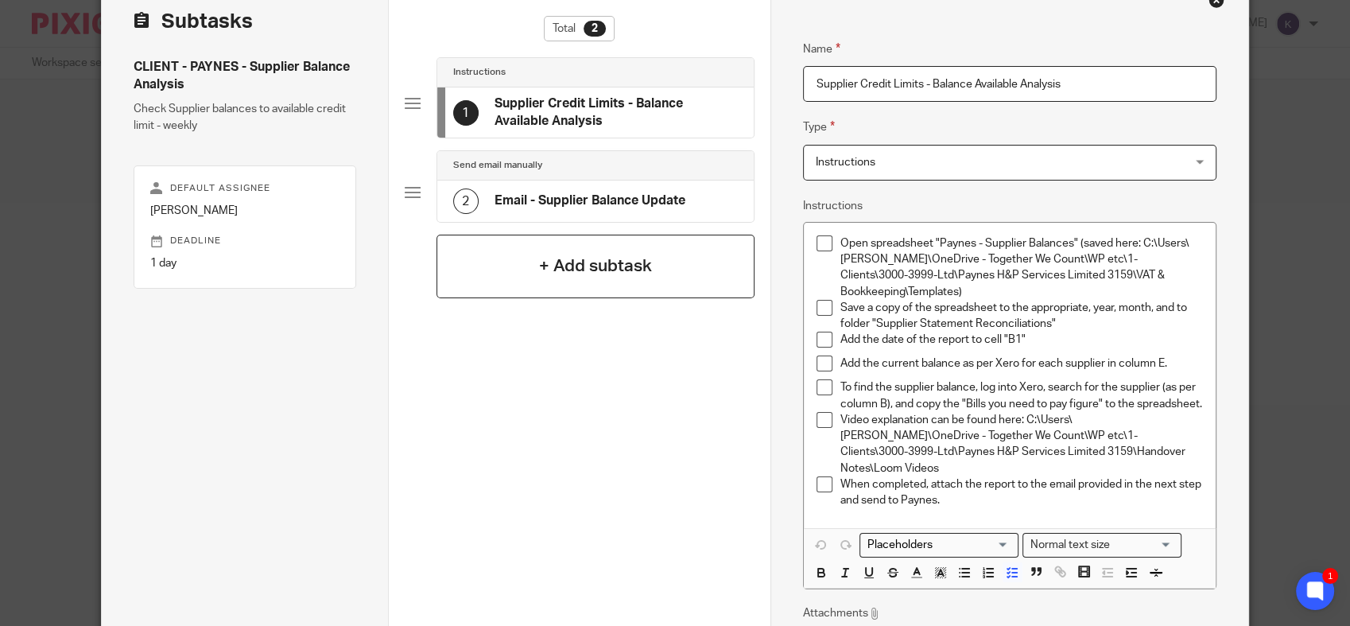
click at [607, 252] on div "+ Add subtask" at bounding box center [595, 267] width 318 height 64
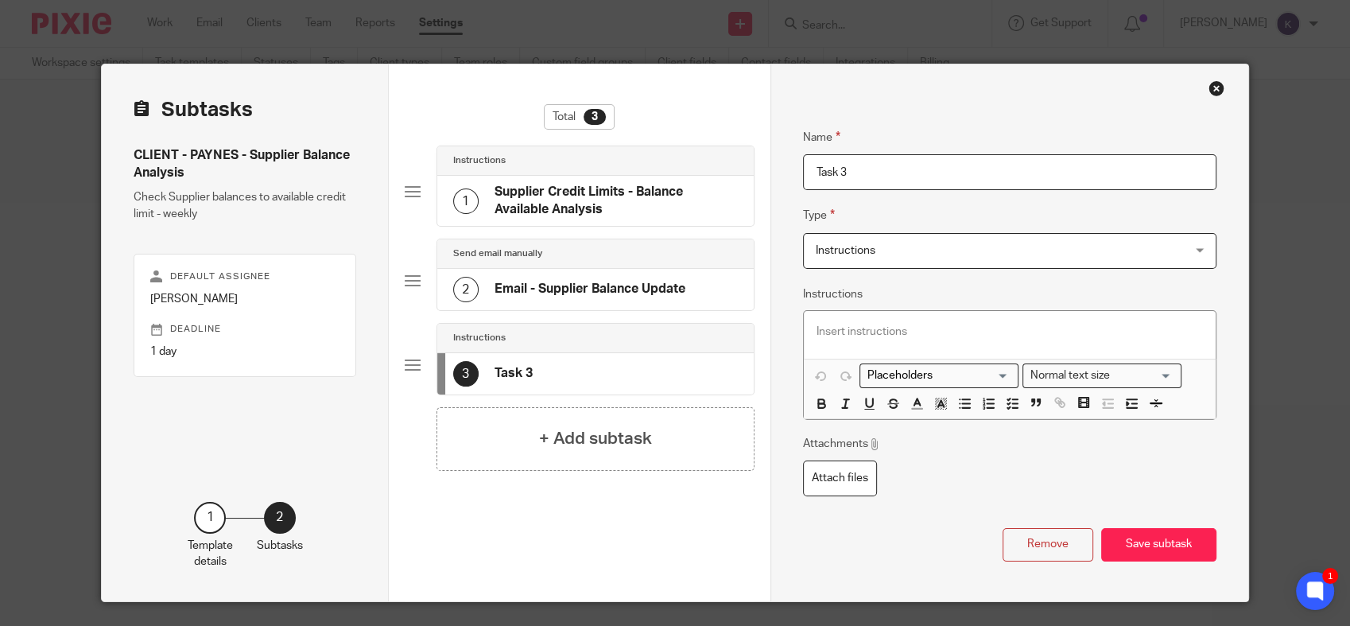
drag, startPoint x: 528, startPoint y: 369, endPoint x: 530, endPoint y: 263, distance: 105.8
click at [530, 263] on div "Instructions 1 Supplier Credit Limits - Balance Available Analysis Send email m…" at bounding box center [580, 276] width 350 height 262
drag, startPoint x: 530, startPoint y: 263, endPoint x: 505, endPoint y: 376, distance: 115.7
click at [505, 376] on h4 "Task 3" at bounding box center [514, 373] width 38 height 17
drag, startPoint x: 925, startPoint y: 176, endPoint x: 552, endPoint y: 135, distance: 375.1
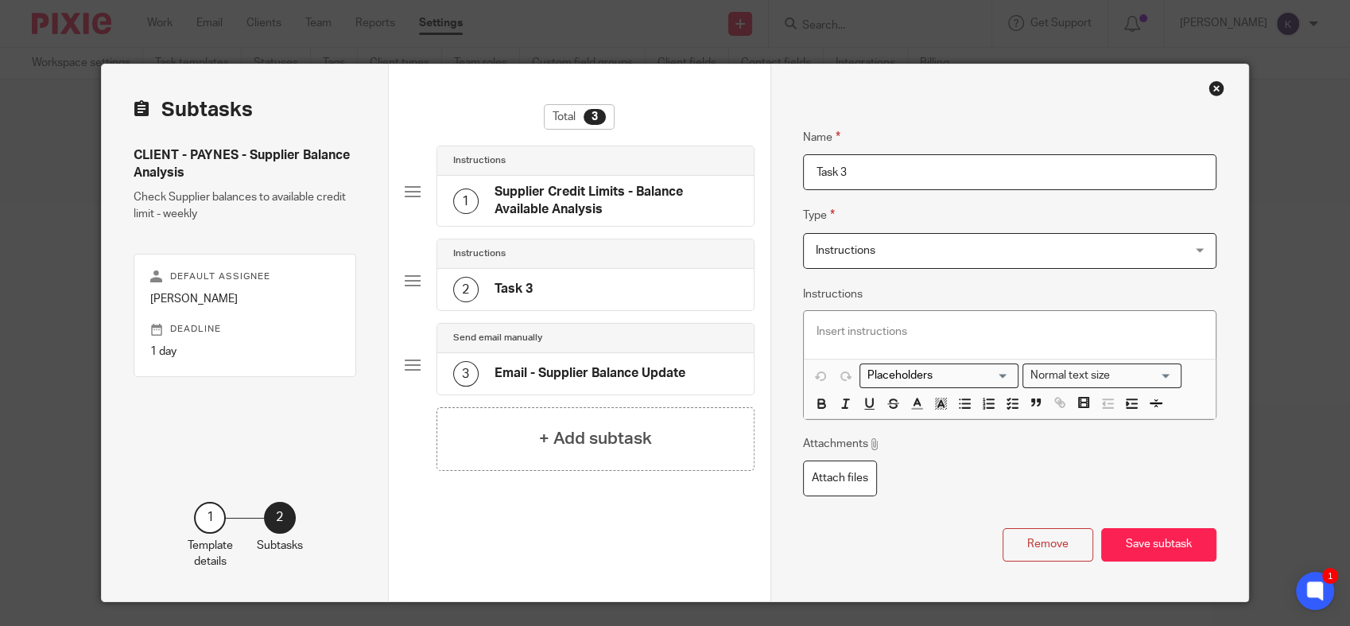
click at [553, 135] on div "Subtasks CLIENT - PAYNES - Supplier Balance Analysis Check Supplier balances to…" at bounding box center [675, 332] width 1146 height 537
type input "Supplier Estimated payments"
click at [889, 328] on p at bounding box center [1010, 332] width 386 height 16
click at [889, 324] on p at bounding box center [1010, 332] width 386 height 16
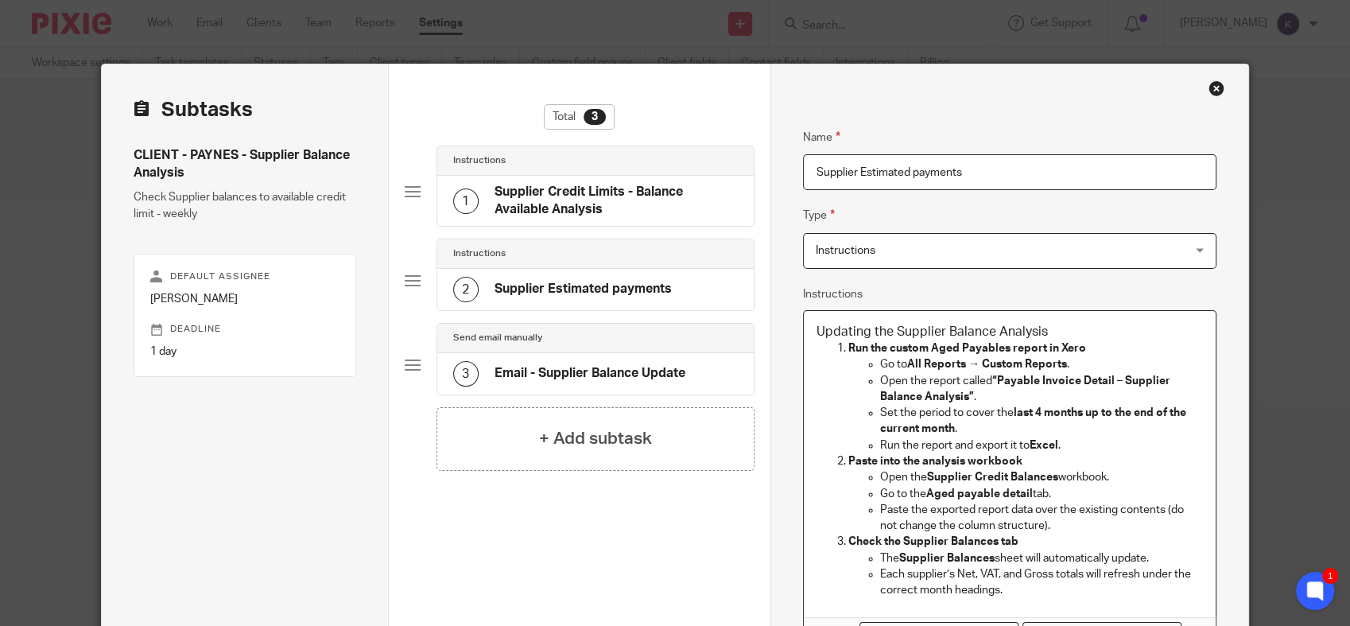
click at [1061, 327] on h3 "Updating the Supplier Balance Analysis" at bounding box center [1010, 332] width 386 height 17
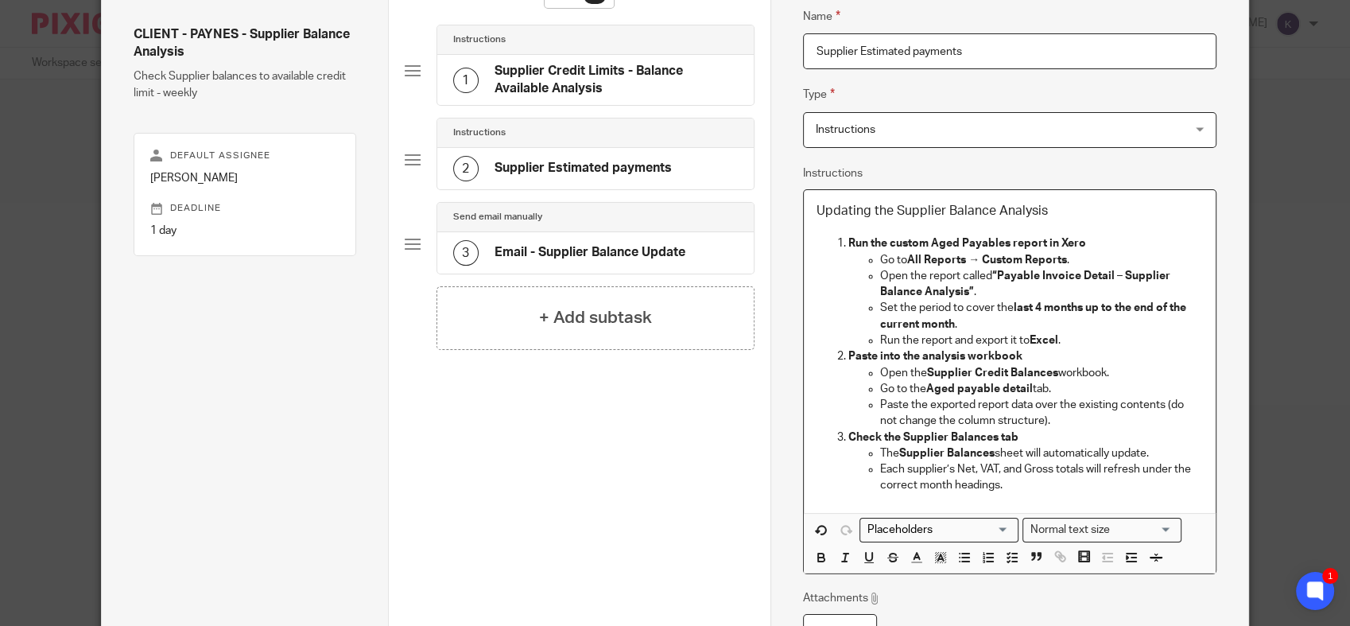
scroll to position [177, 0]
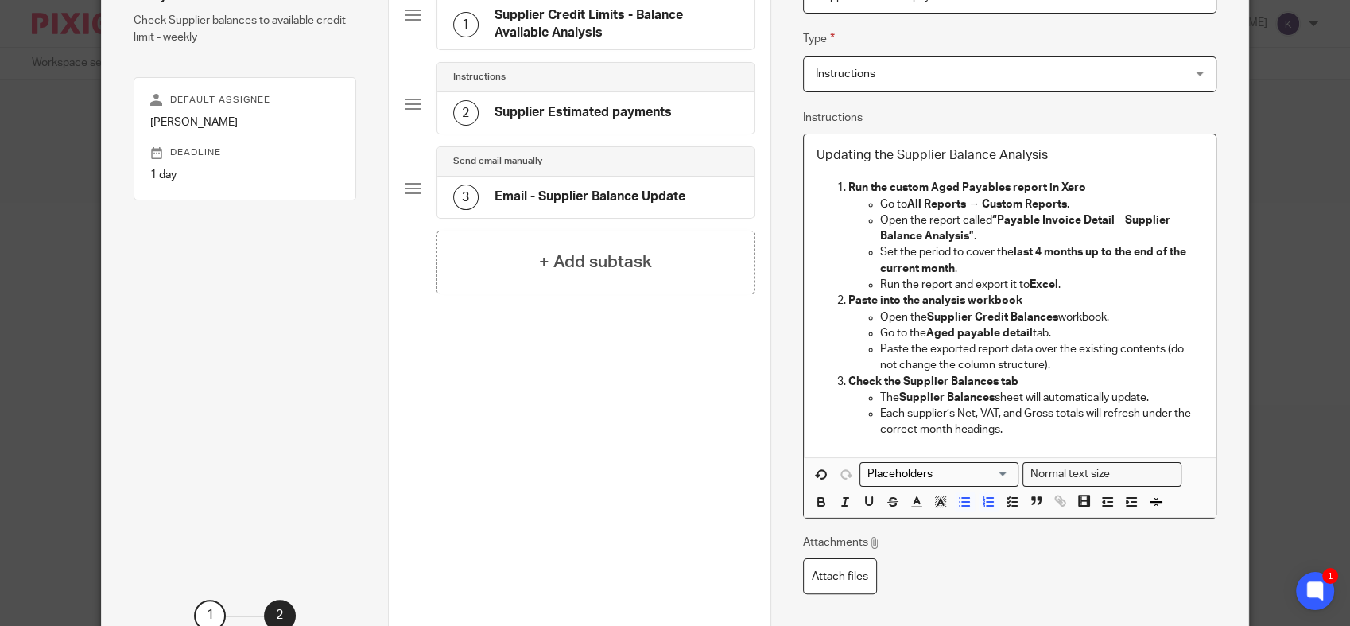
click at [1103, 285] on p "Run the report and export it to Excel ." at bounding box center [1041, 285] width 323 height 16
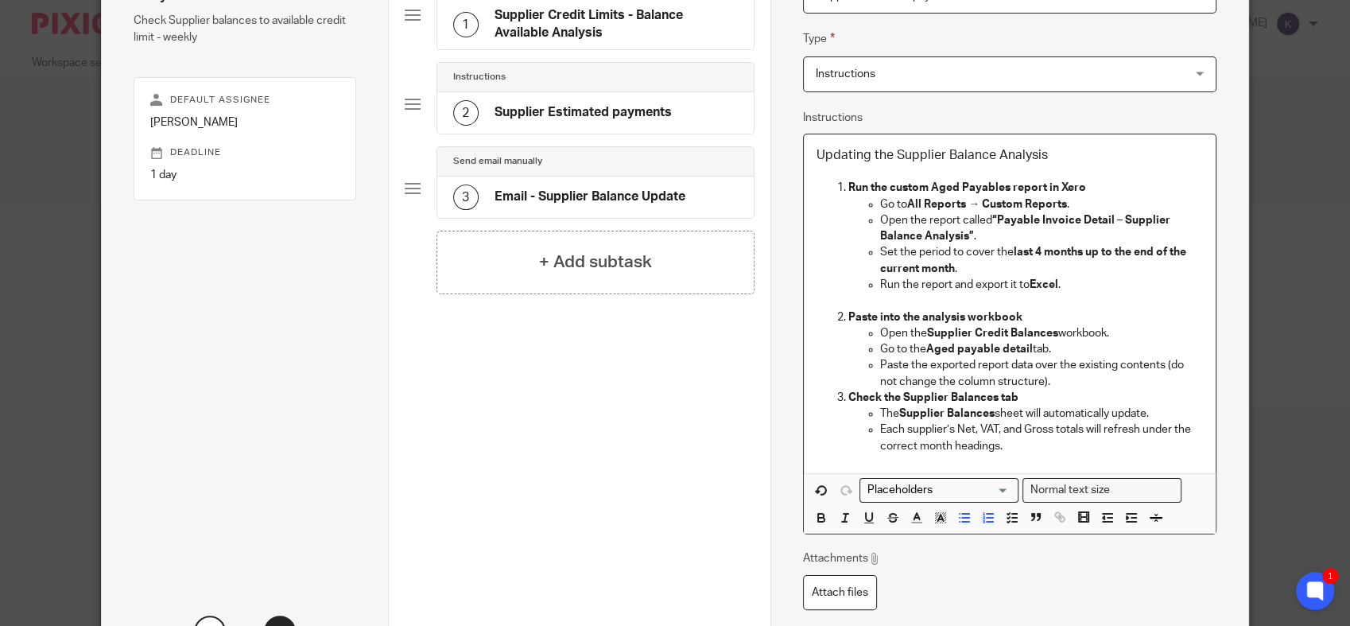
click at [1081, 378] on p "Paste the exported report data over the existing contents (do not change the co…" at bounding box center [1041, 373] width 323 height 33
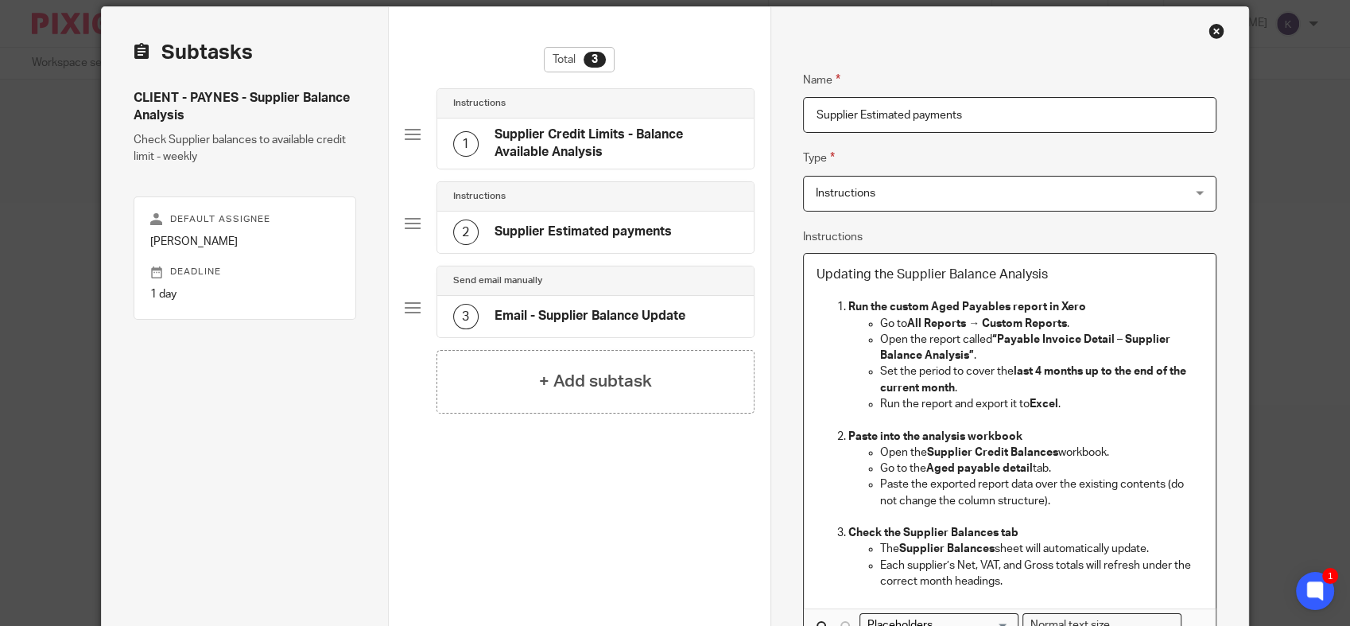
scroll to position [88, 0]
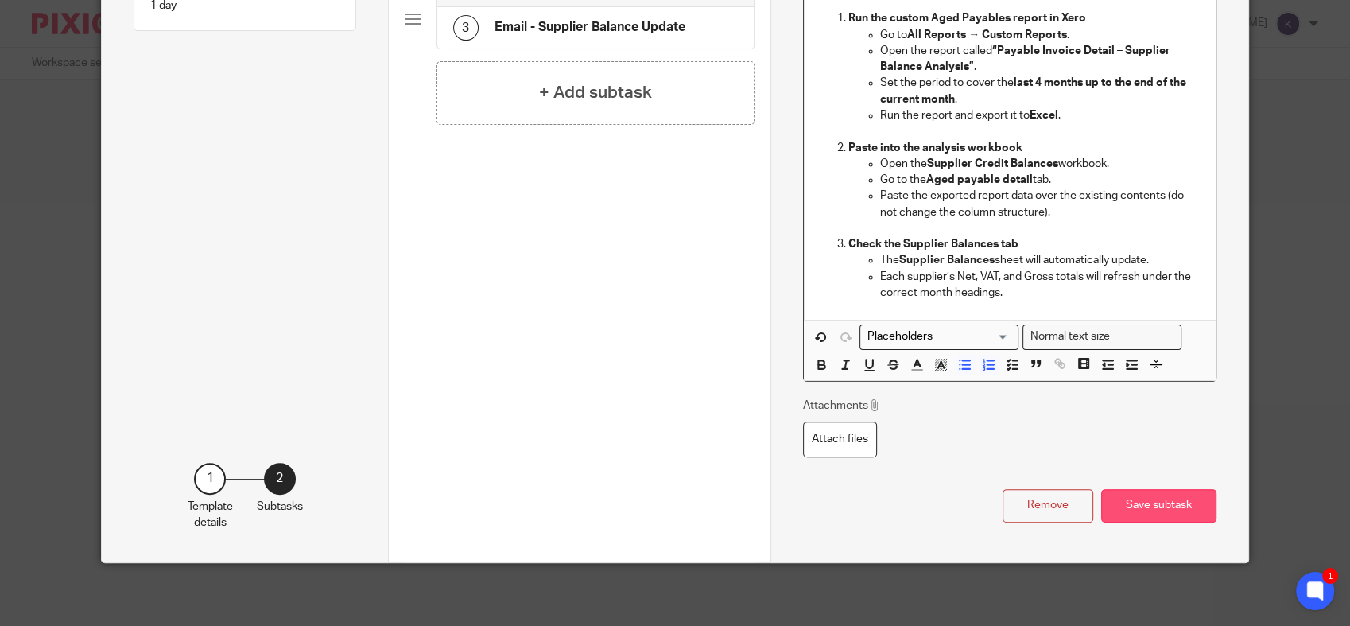
click at [1141, 495] on button "Save subtask" at bounding box center [1158, 506] width 115 height 34
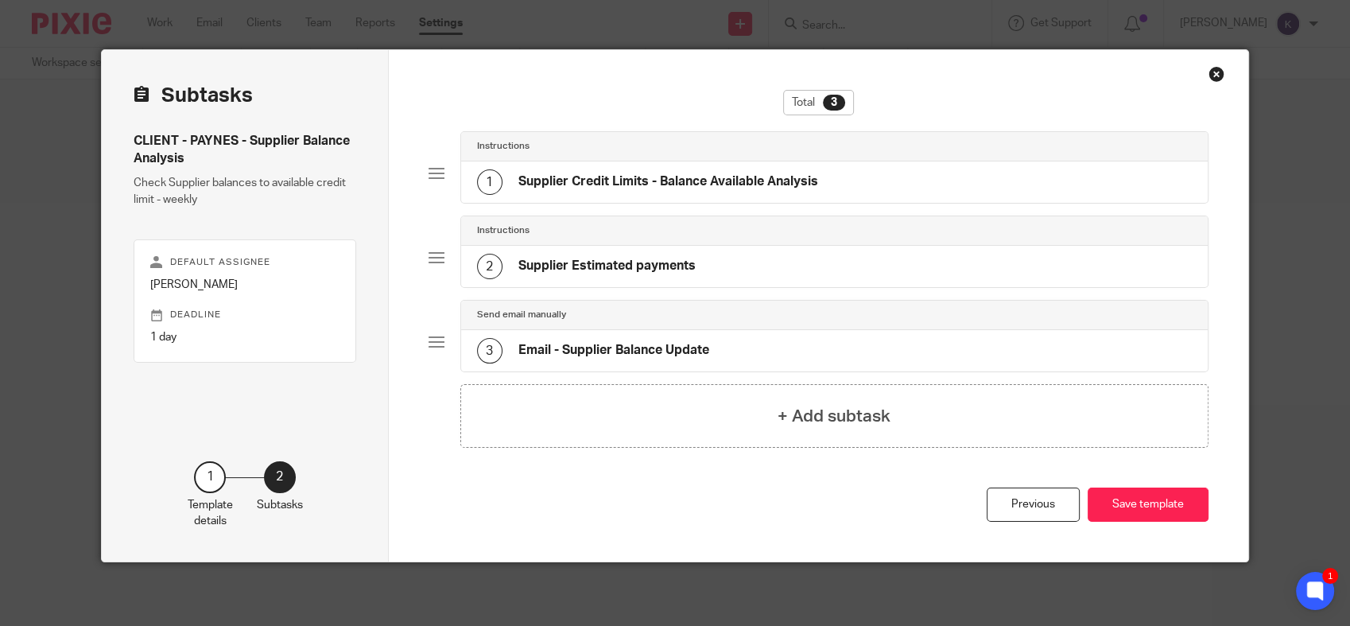
scroll to position [13, 0]
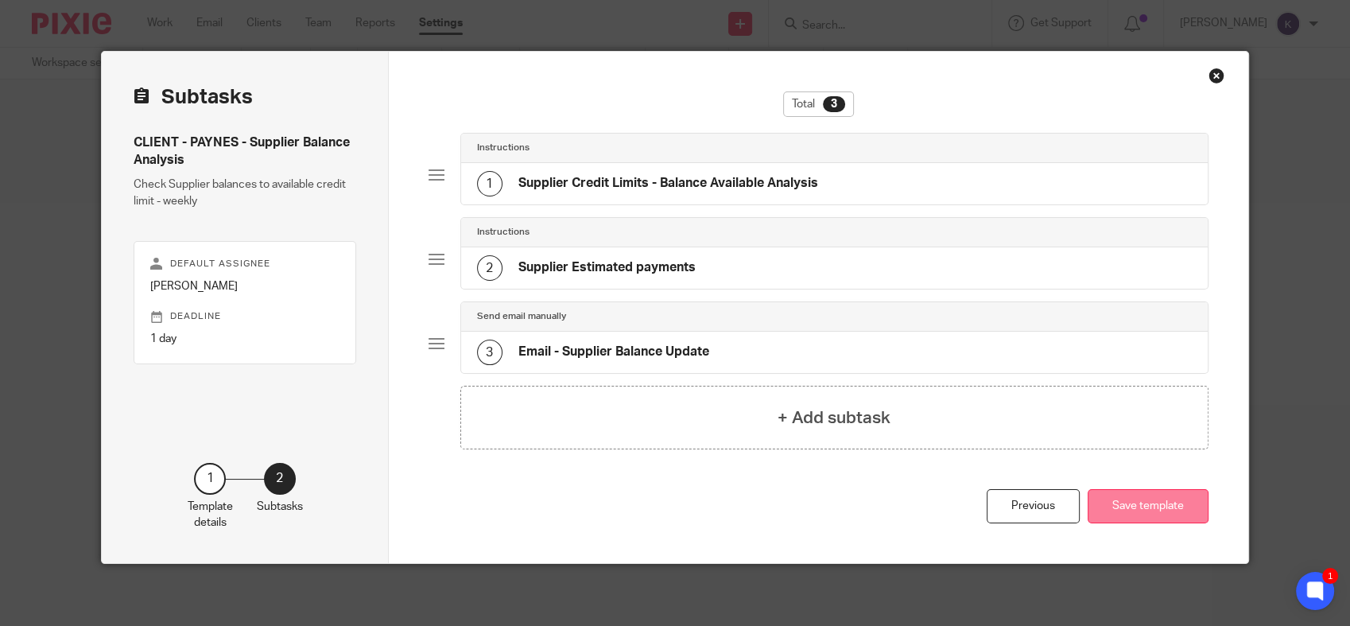
click at [1141, 499] on button "Save template" at bounding box center [1148, 506] width 121 height 34
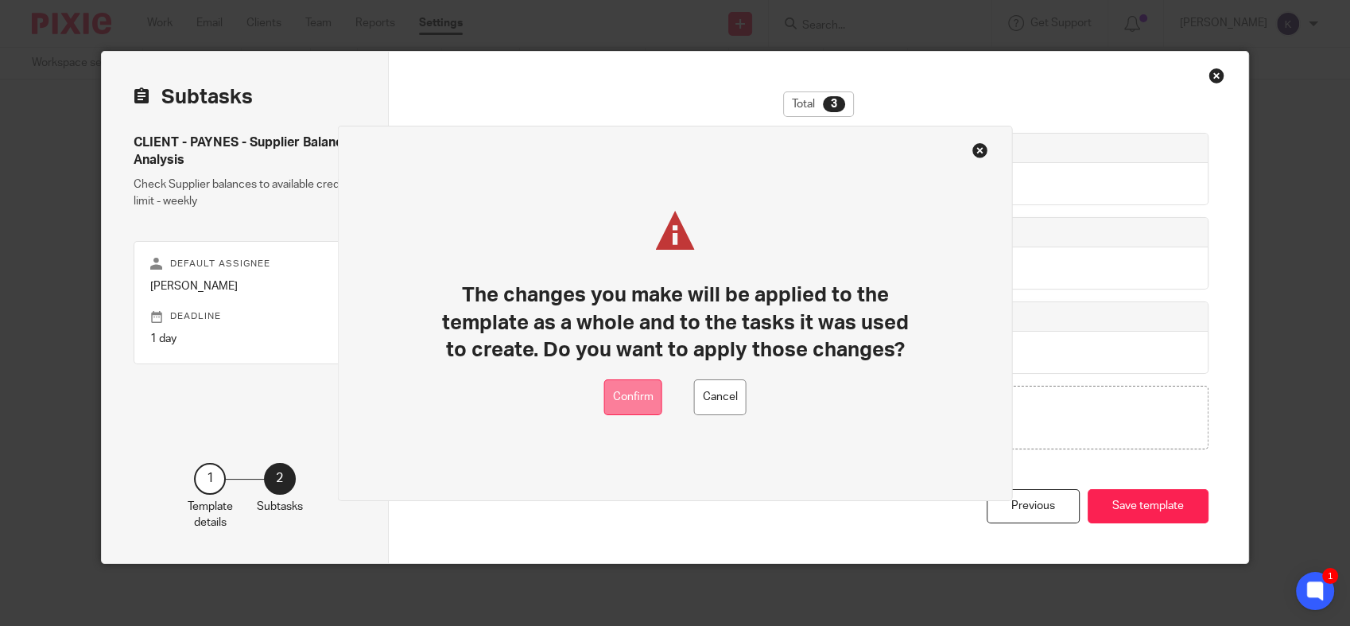
click at [630, 401] on button "Confirm" at bounding box center [633, 397] width 58 height 36
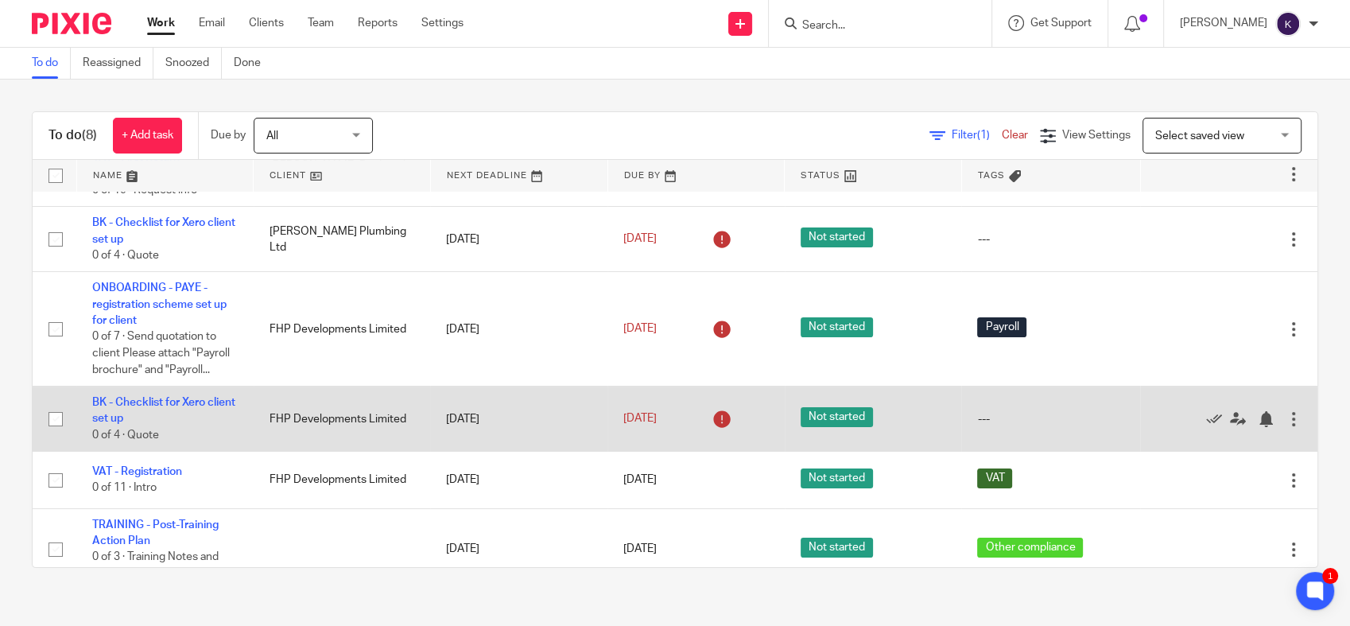
scroll to position [229, 0]
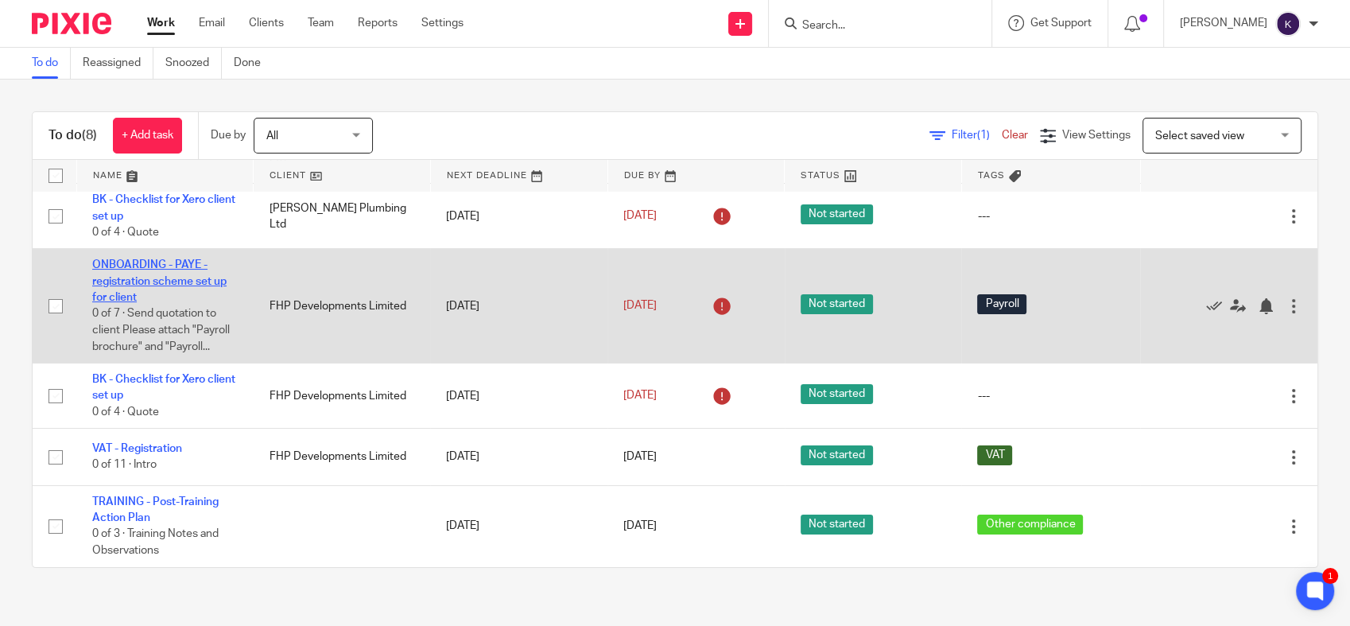
click at [164, 275] on link "ONBOARDING - PAYE - registration scheme set up for client" at bounding box center [159, 281] width 134 height 44
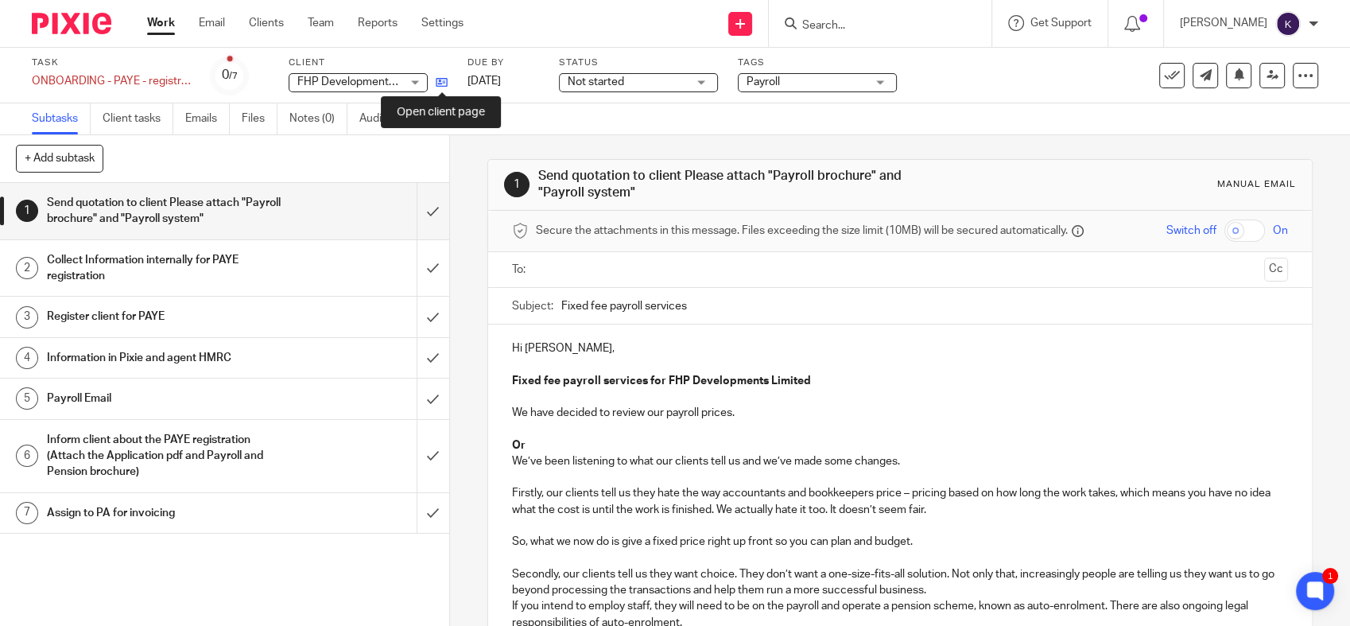
click at [439, 83] on icon at bounding box center [442, 82] width 12 height 12
drag, startPoint x: 144, startPoint y: 318, endPoint x: 174, endPoint y: 331, distance: 32.8
click at [146, 318] on h1 "Register client for PAYE" at bounding box center [165, 317] width 236 height 24
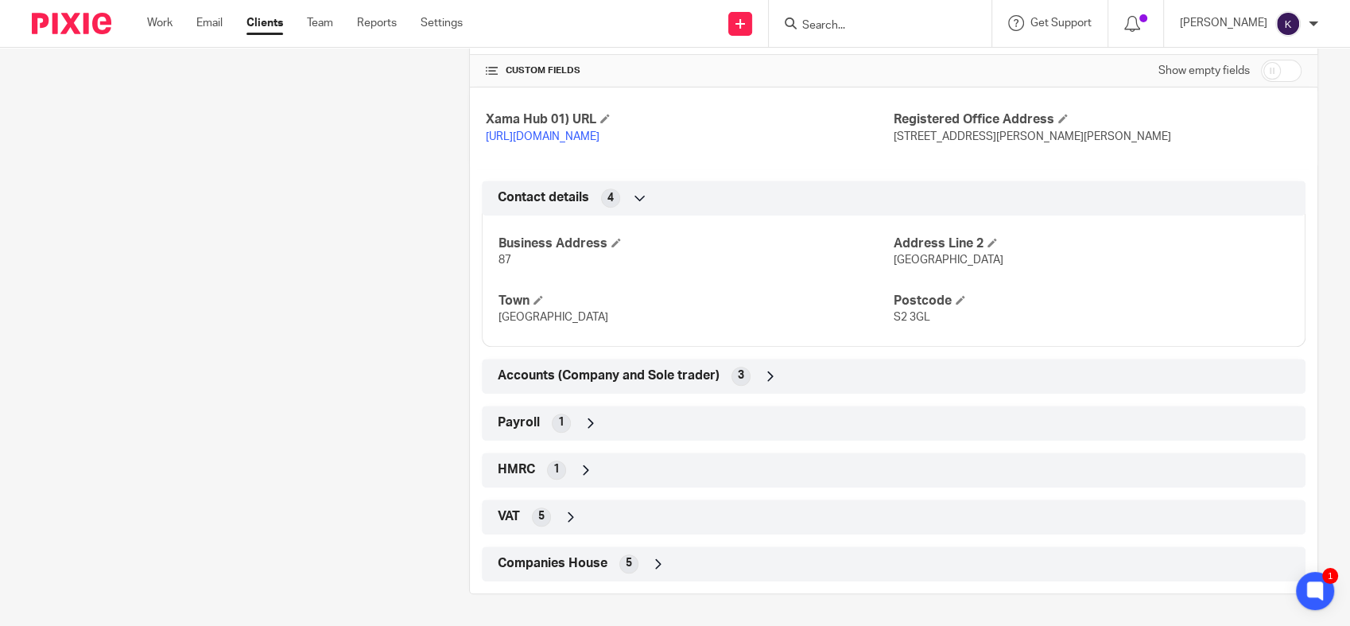
scroll to position [650, 0]
drag, startPoint x: 584, startPoint y: 559, endPoint x: 585, endPoint y: 550, distance: 8.9
click at [583, 558] on span "Companies House" at bounding box center [553, 563] width 110 height 17
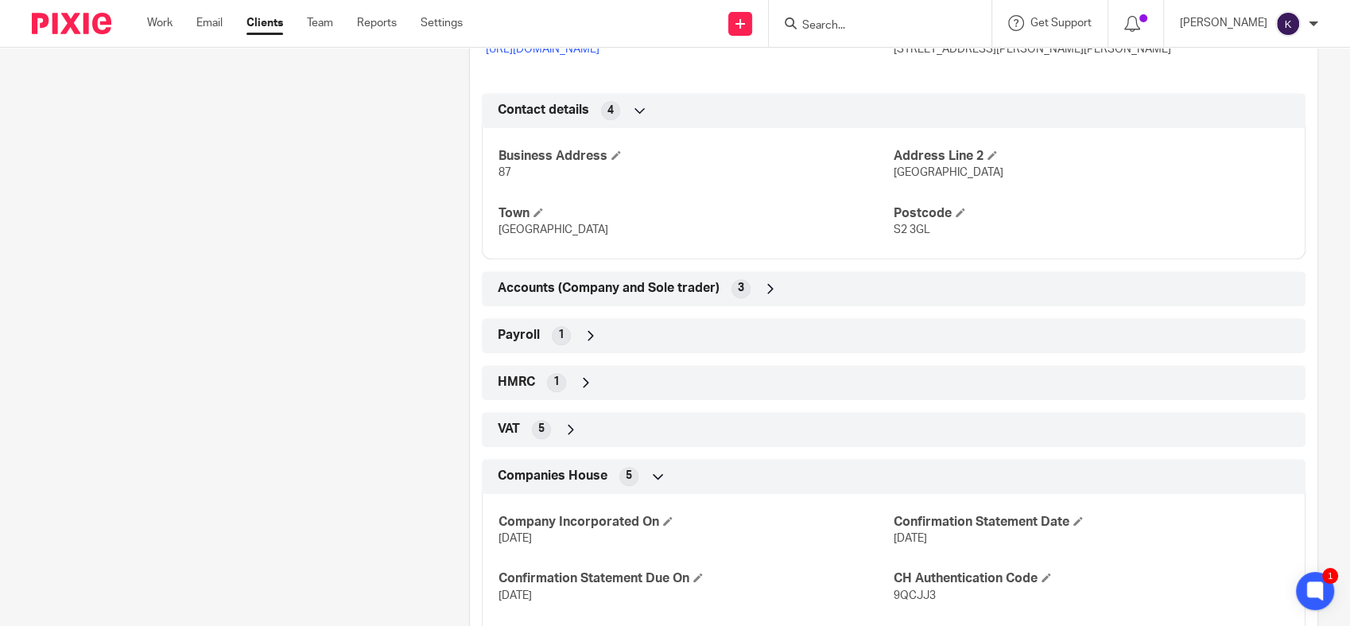
scroll to position [838, 0]
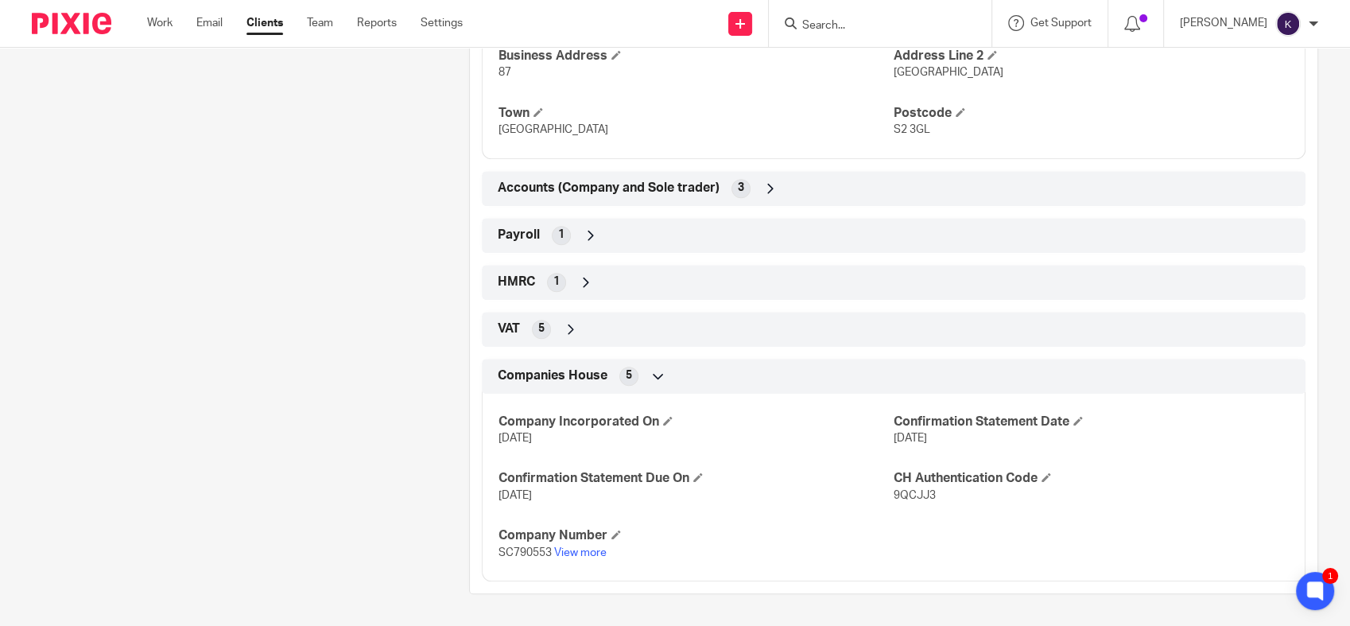
click at [553, 286] on span "1" at bounding box center [556, 282] width 6 height 16
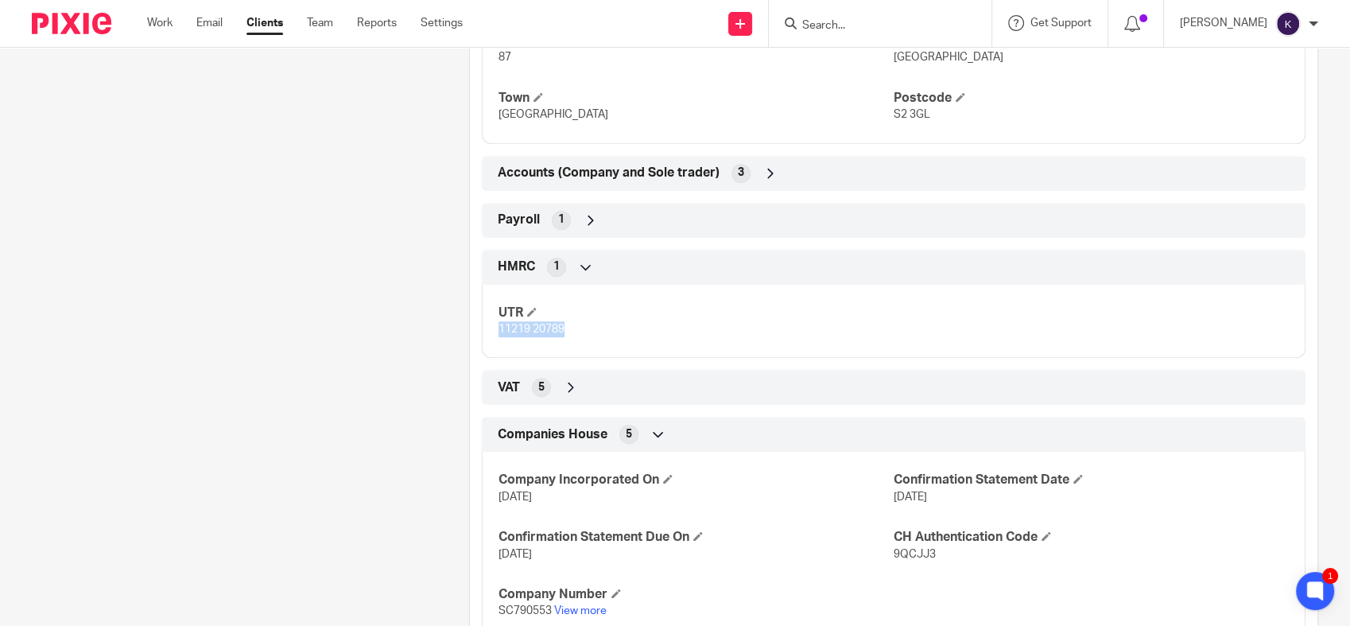
drag, startPoint x: 564, startPoint y: 341, endPoint x: 473, endPoint y: 352, distance: 92.1
click at [473, 352] on div "HMRC 1 UTR 11219 20789" at bounding box center [894, 304] width 848 height 109
copy span "11219 20789"
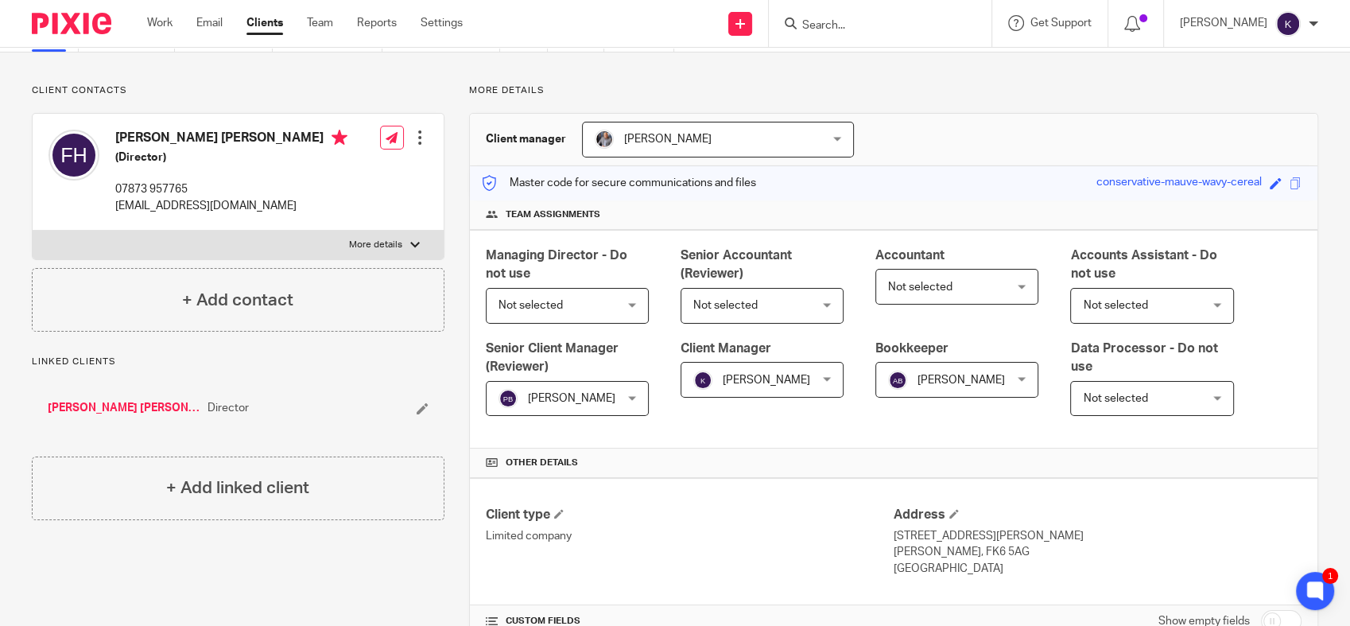
scroll to position [0, 0]
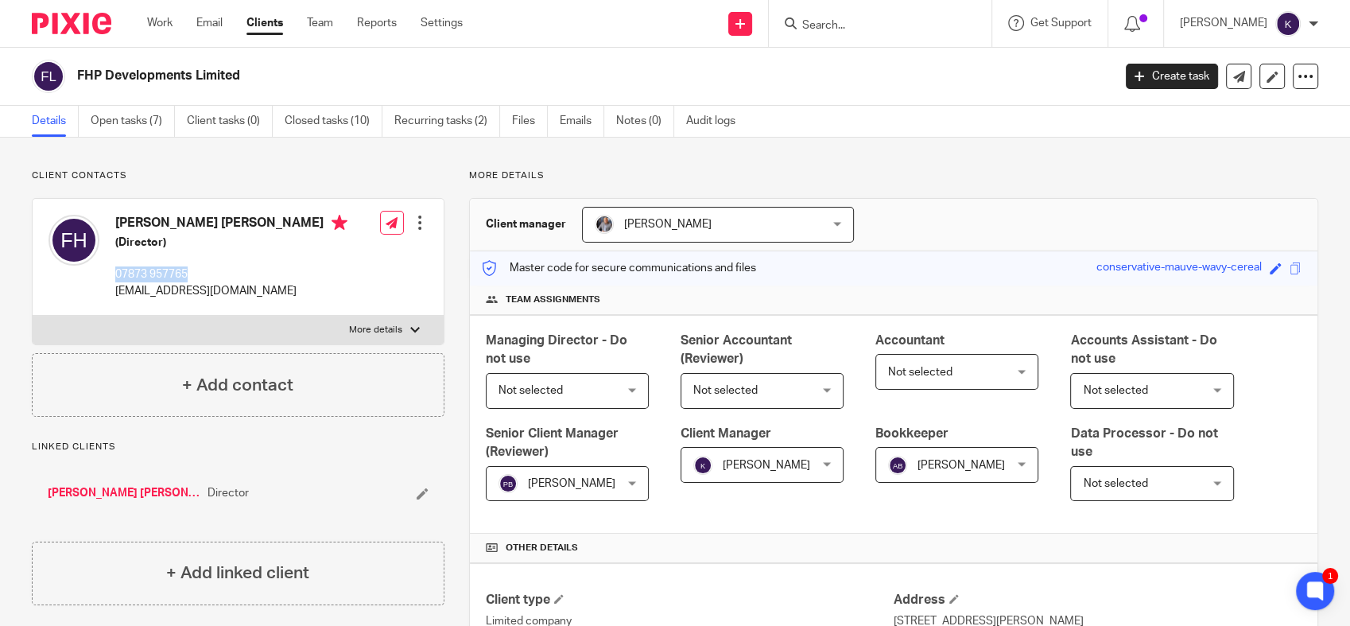
drag, startPoint x: 187, startPoint y: 270, endPoint x: 111, endPoint y: 271, distance: 76.3
click at [111, 271] on div "Fraser Hoehle (Director) 07873 957765 fraserhoehle@icloud.com" at bounding box center [197, 257] width 299 height 100
copy p "07873 957765"
click at [272, 301] on div "Fraser Hoehle (Director) 07873 957765 fraserhoehle@icloud.com Edit contact Crea…" at bounding box center [238, 257] width 411 height 117
drag, startPoint x: 247, startPoint y: 296, endPoint x: 111, endPoint y: 288, distance: 137.0
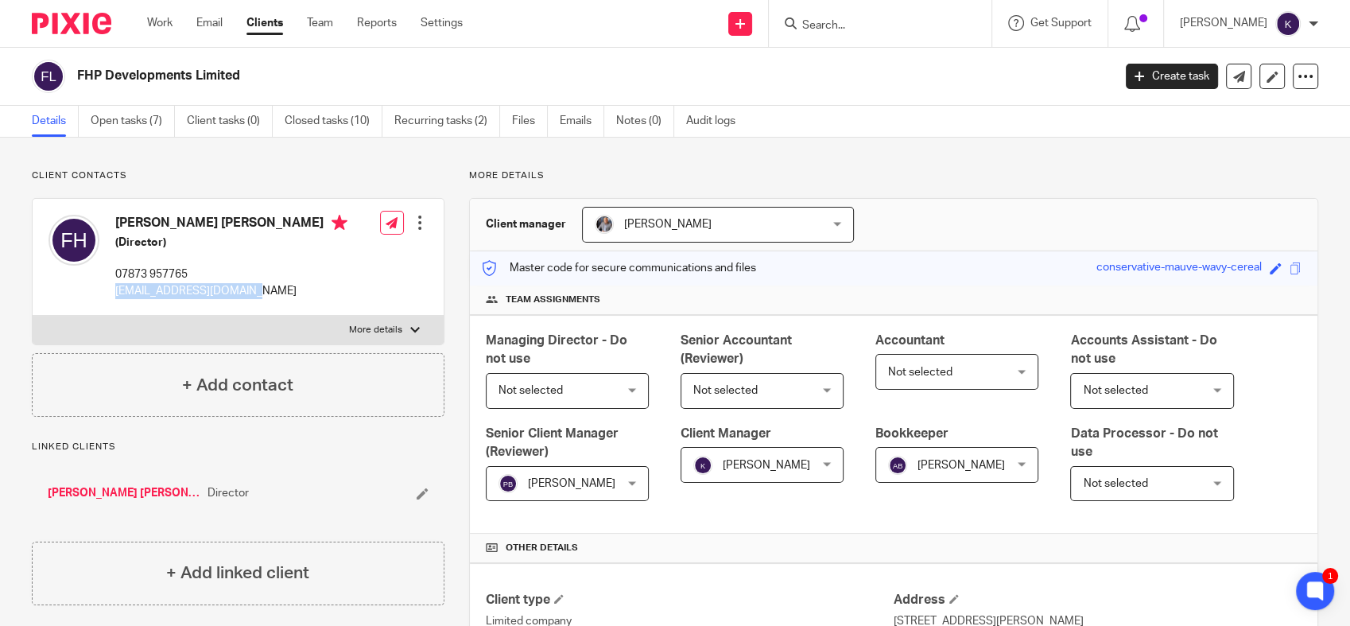
click at [111, 288] on div "Fraser Hoehle (Director) 07873 957765 fraserhoehle@icloud.com Edit contact Crea…" at bounding box center [238, 257] width 411 height 117
copy p "fraserhoehle@icloud.com"
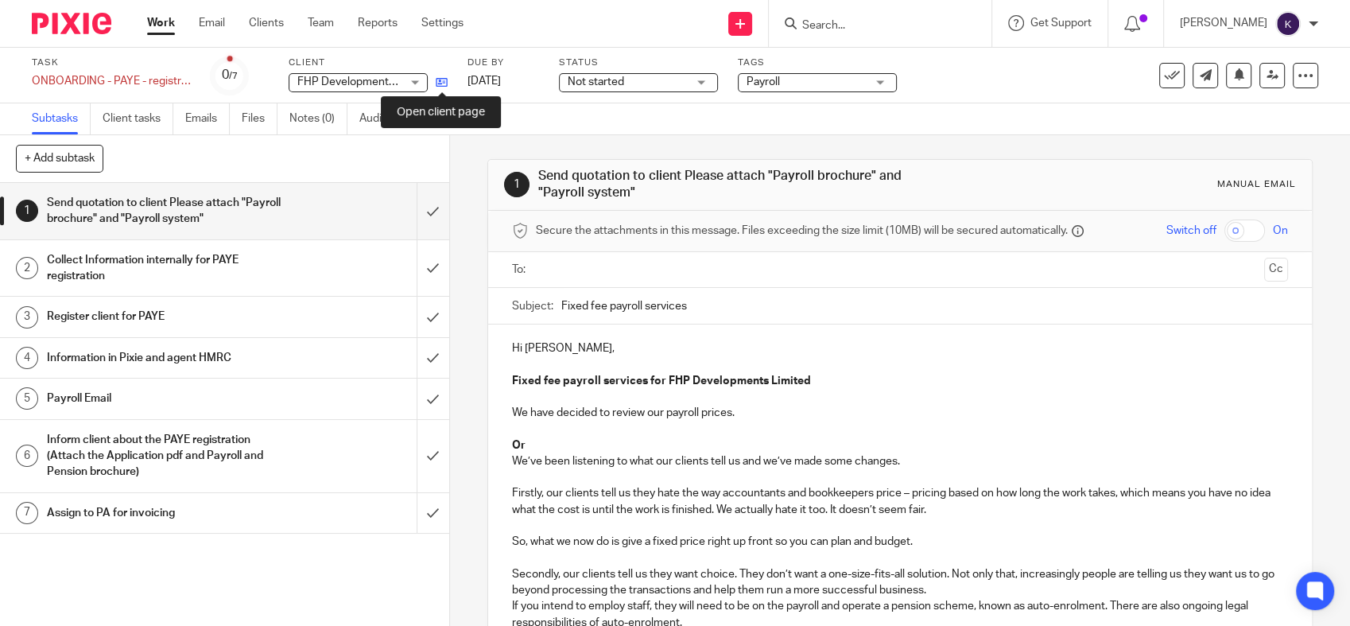
click at [442, 80] on icon at bounding box center [442, 82] width 12 height 12
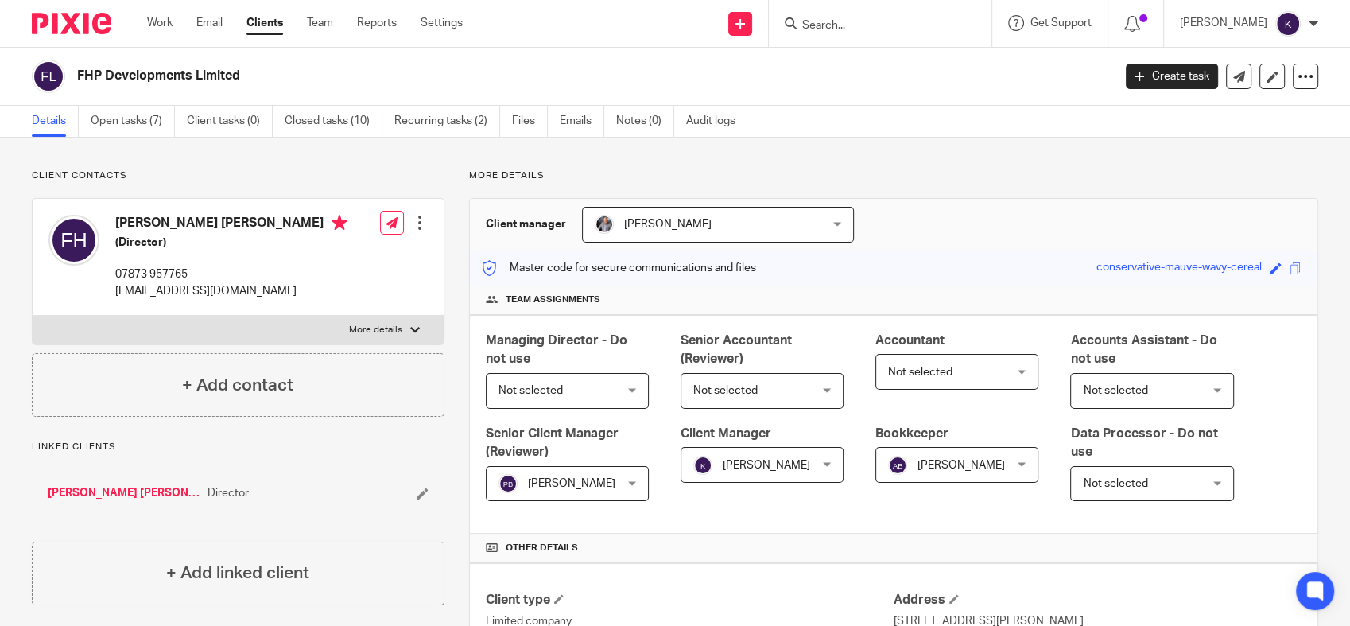
click at [400, 332] on label "More details" at bounding box center [238, 330] width 411 height 29
click at [33, 316] on input "More details" at bounding box center [32, 315] width 1 height 1
checkbox input "true"
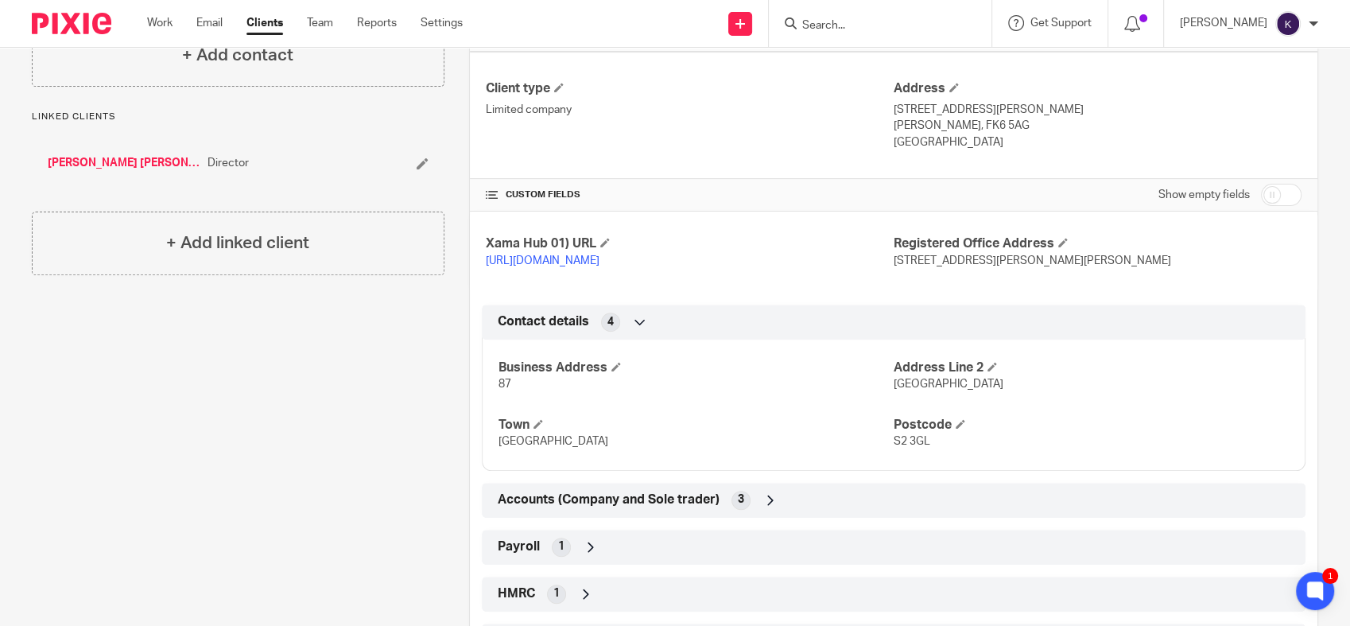
scroll to position [650, 0]
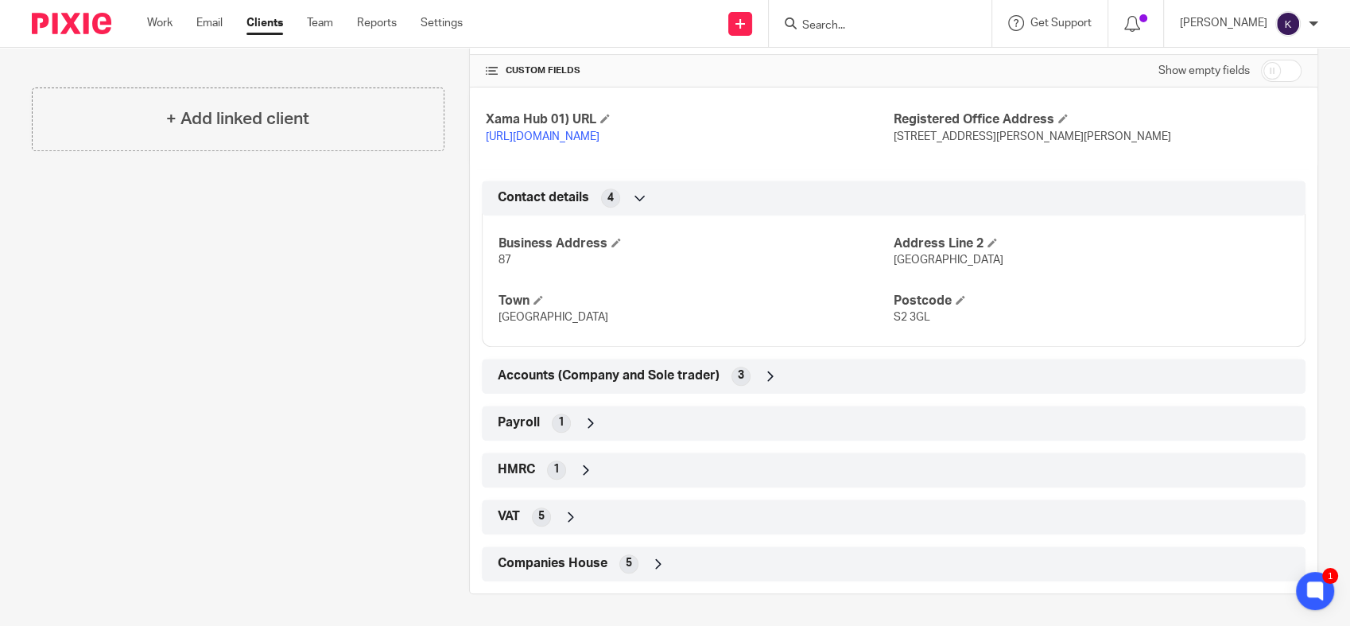
click at [558, 422] on span "1" at bounding box center [561, 422] width 6 height 16
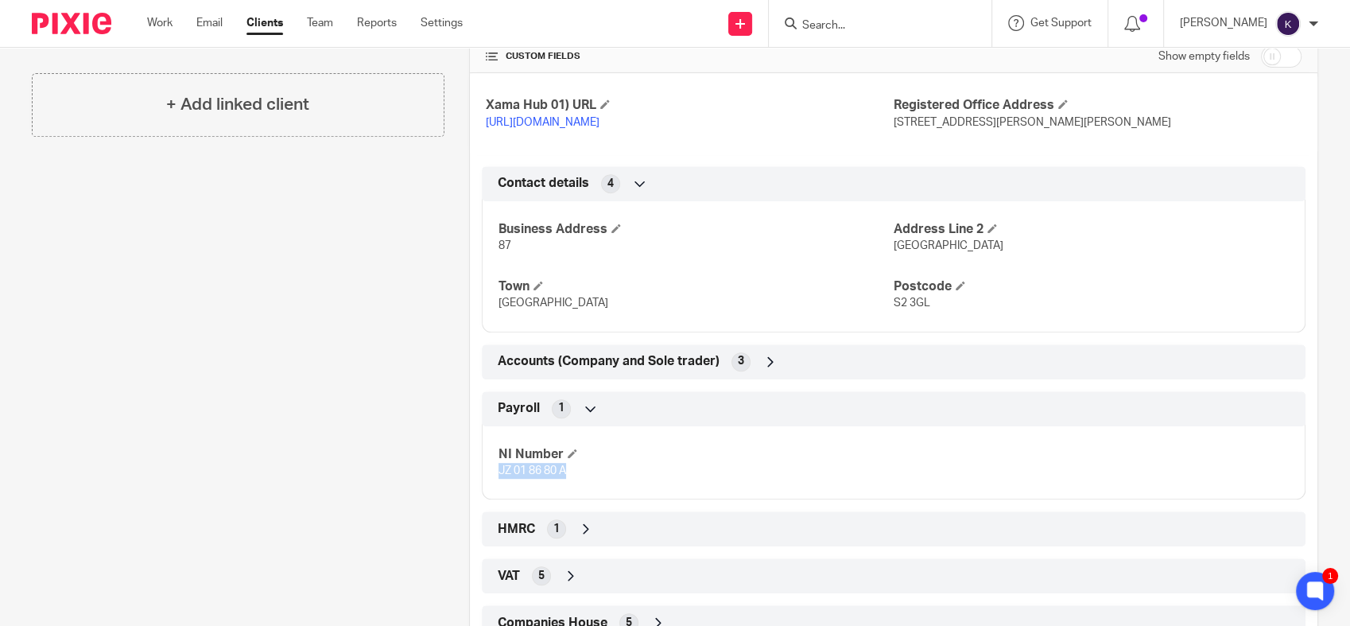
drag, startPoint x: 561, startPoint y: 488, endPoint x: 490, endPoint y: 491, distance: 71.6
click at [490, 491] on div "NI Number JZ 01 86 80 A" at bounding box center [894, 457] width 824 height 86
copy span "JZ 01 86 80 A"
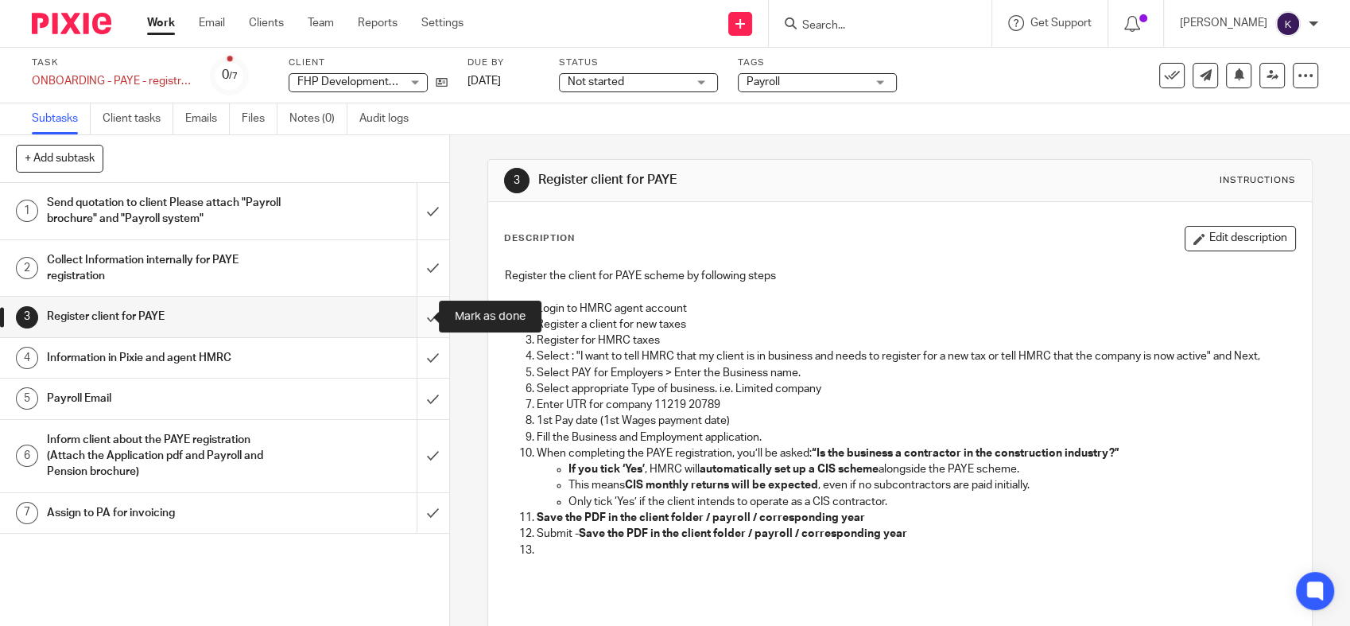
click at [420, 318] on input "submit" at bounding box center [224, 317] width 449 height 40
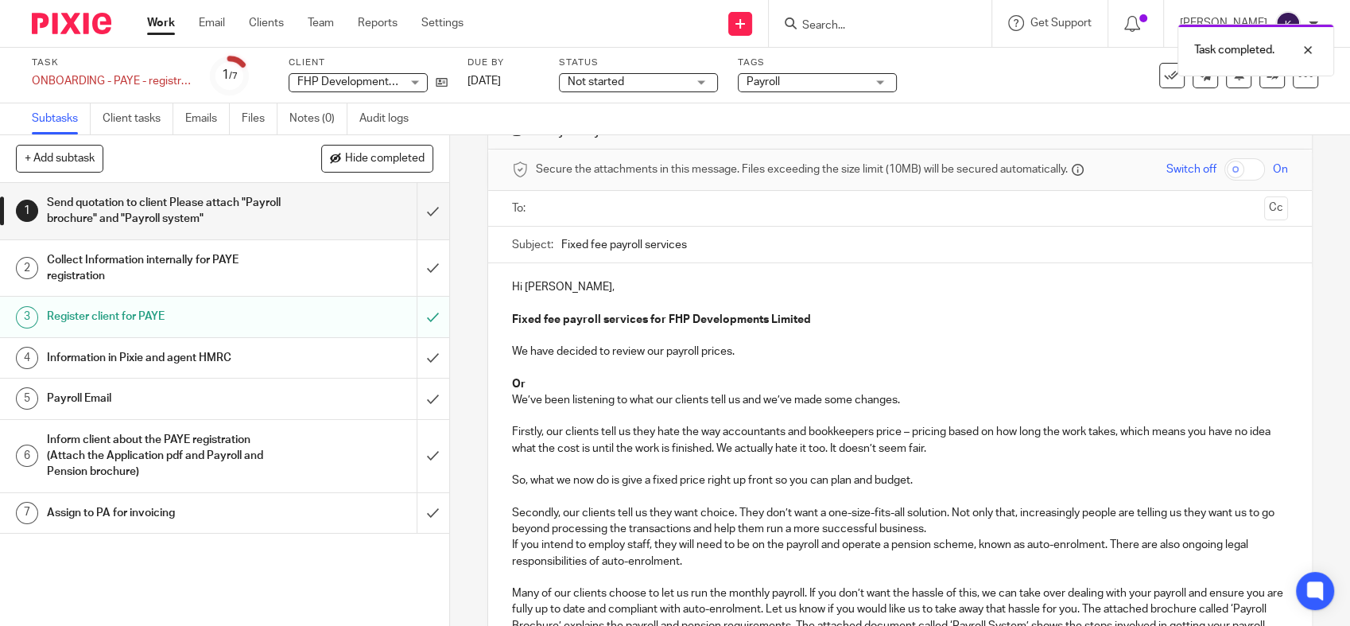
scroll to position [88, 0]
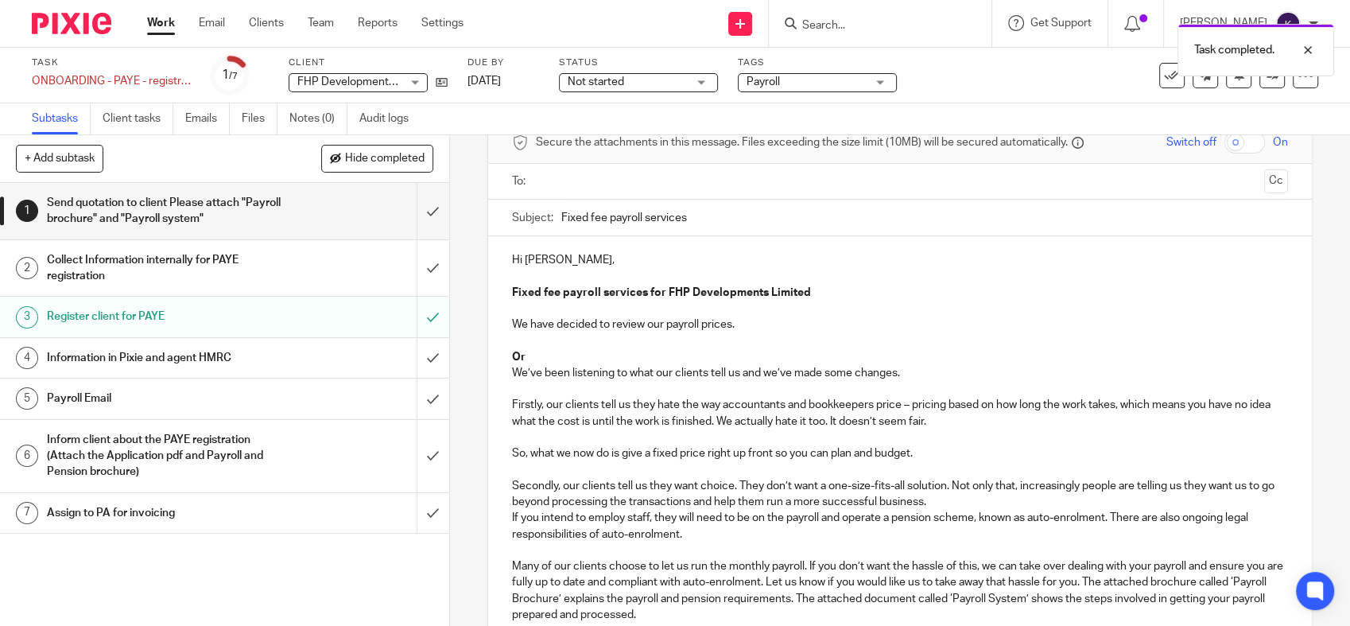
click at [265, 359] on h1 "Information in Pixie and agent HMRC" at bounding box center [165, 358] width 236 height 24
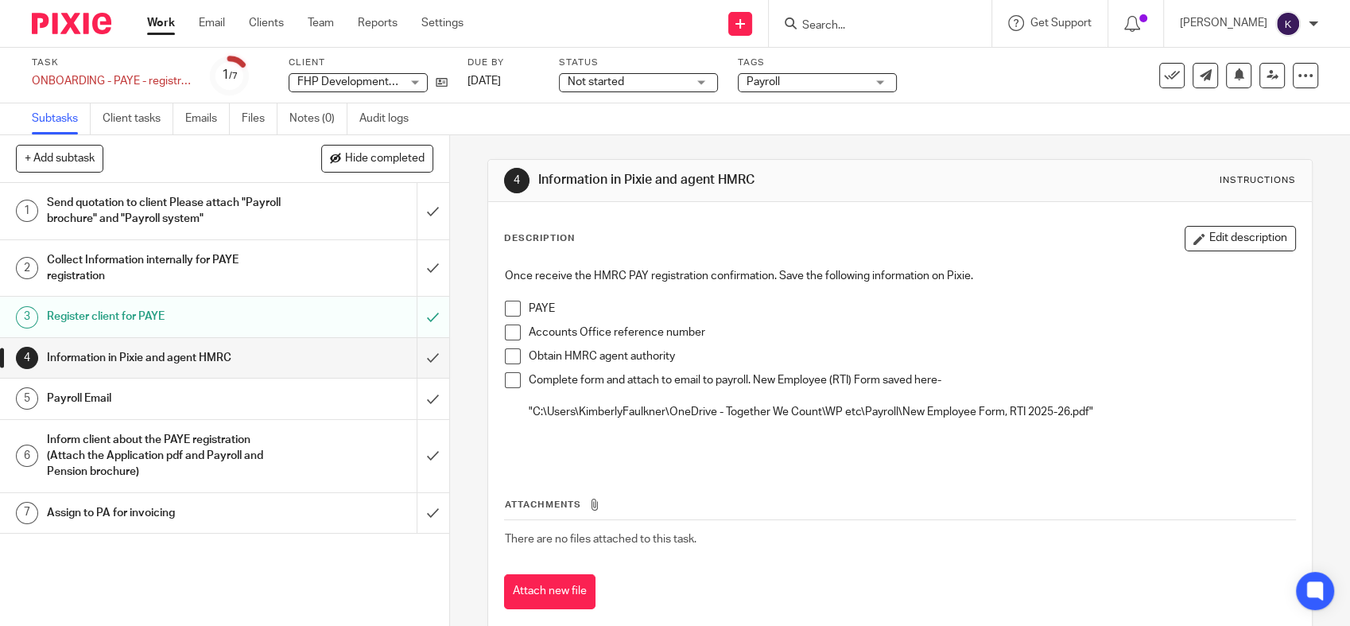
click at [200, 448] on h1 "Inform client about the PAYE registration (Attach the Application pdf and Payro…" at bounding box center [165, 456] width 236 height 56
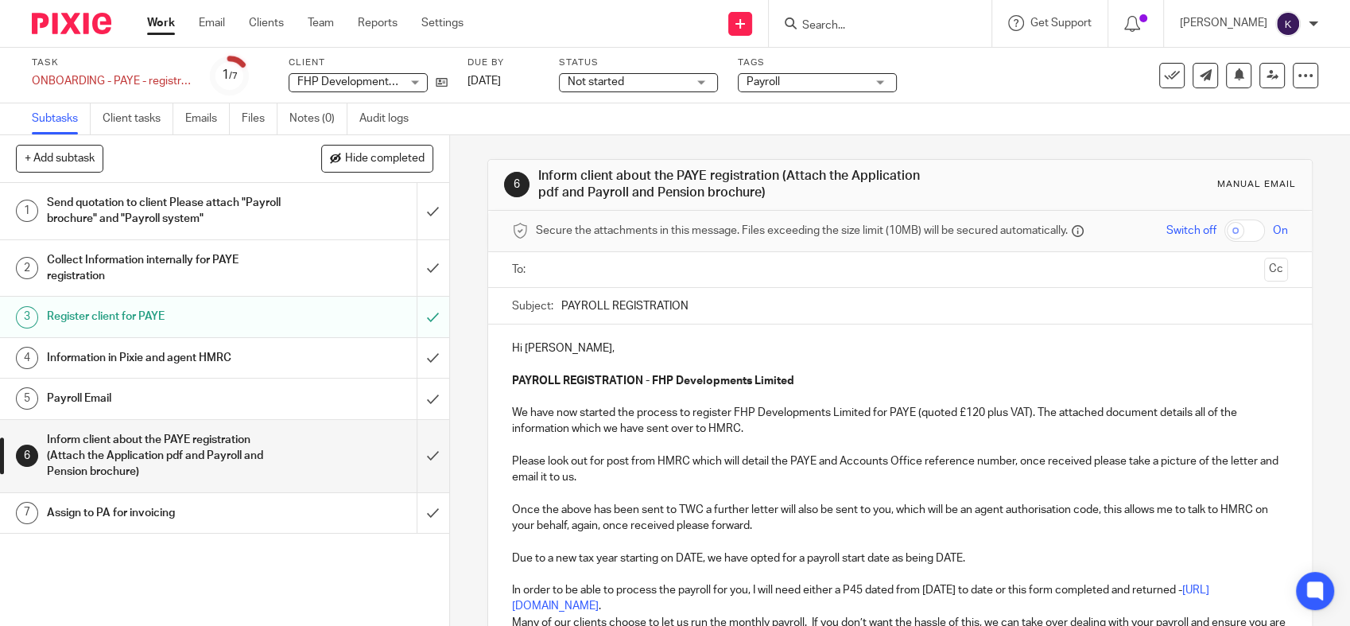
click at [587, 284] on div at bounding box center [900, 270] width 727 height 36
click at [586, 267] on input "text" at bounding box center [899, 270] width 716 height 18
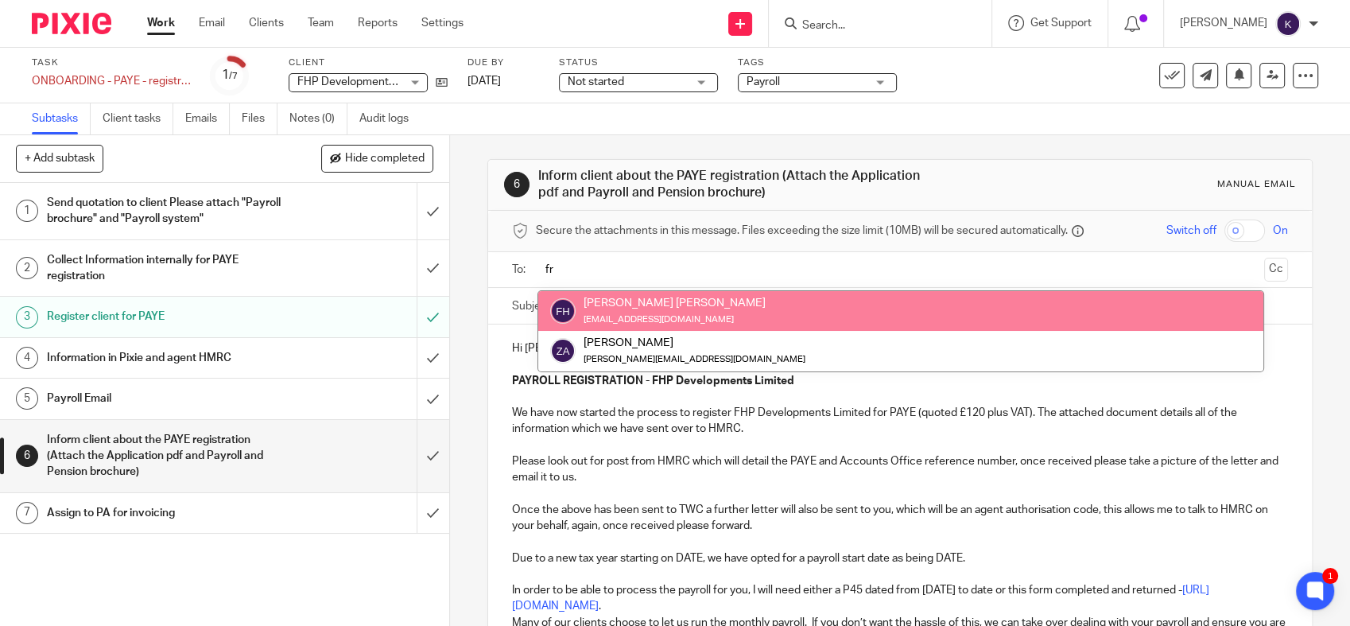
type input "fr"
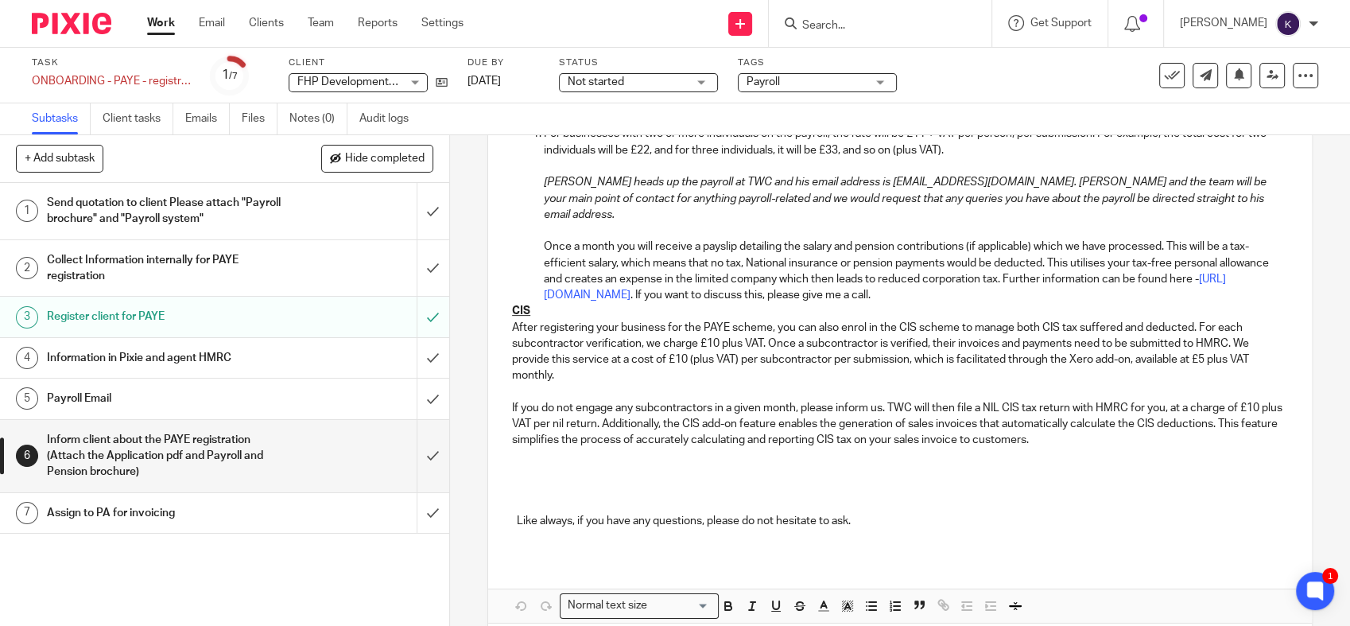
scroll to position [706, 0]
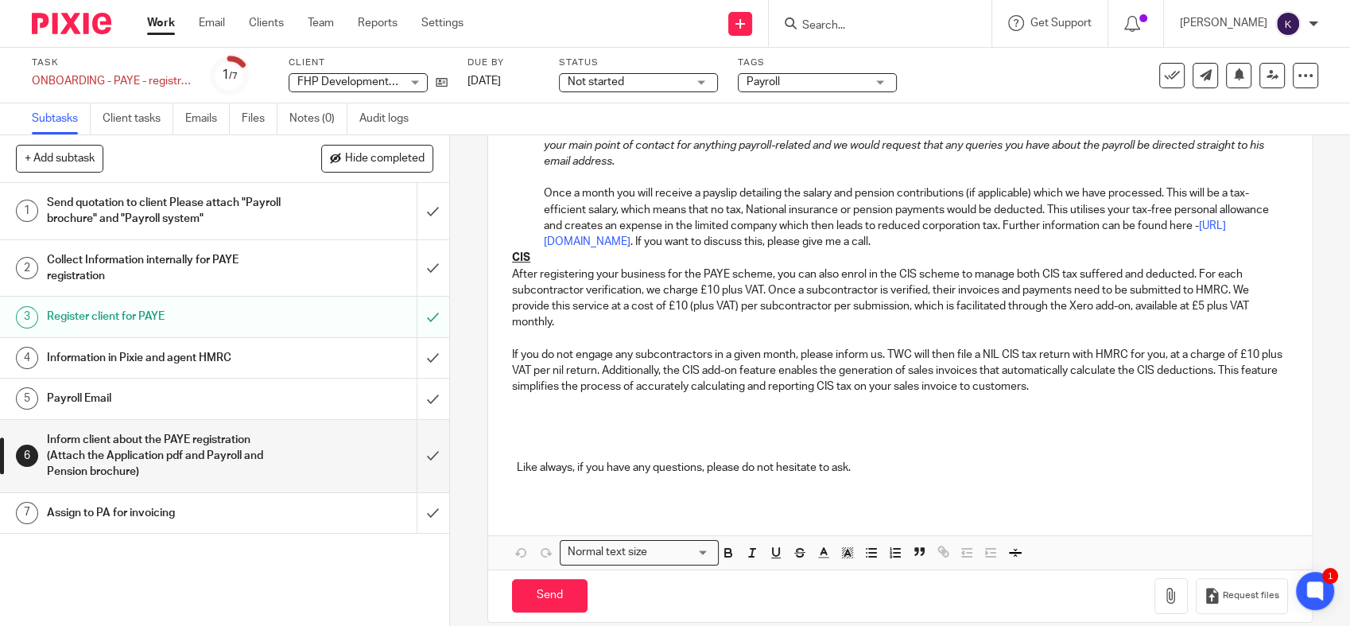
click at [623, 398] on p at bounding box center [900, 411] width 776 height 33
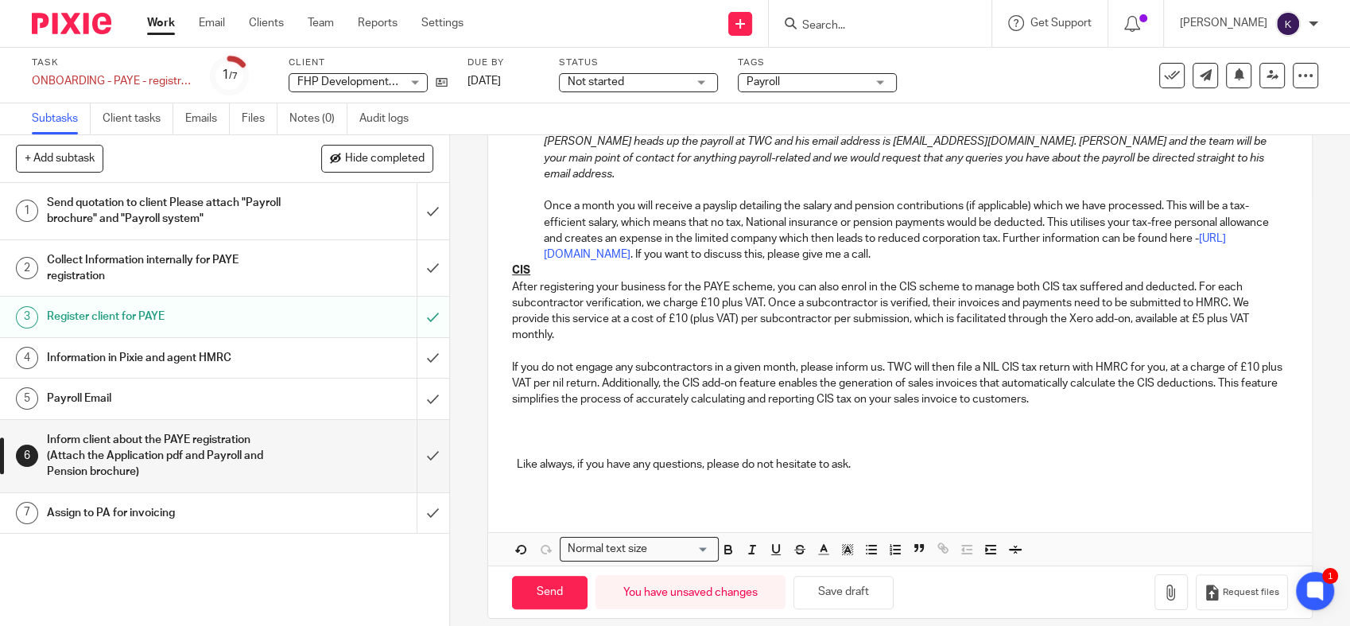
scroll to position [677, 0]
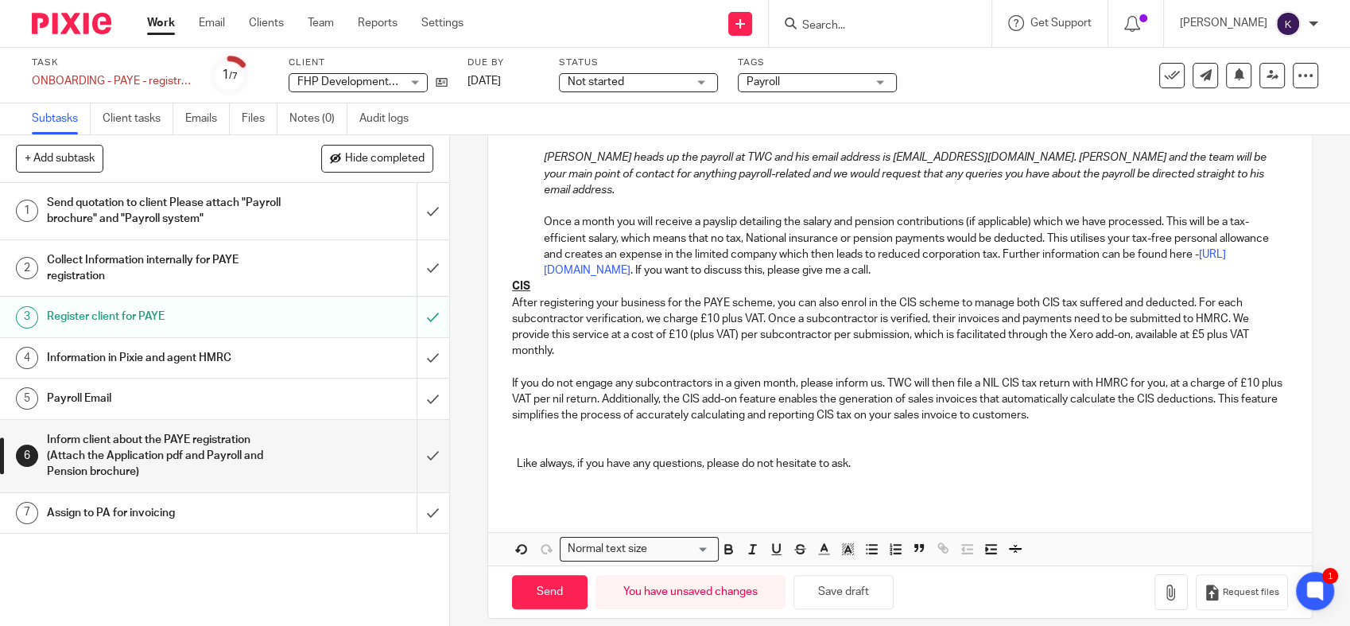
click at [550, 424] on p "Like always, if you have any questions, please do not hesitate to ask." at bounding box center [900, 448] width 776 height 48
click at [528, 432] on p "If you do not engage any subcontractors in a given month, please inform us. TWC…" at bounding box center [900, 423] width 776 height 97
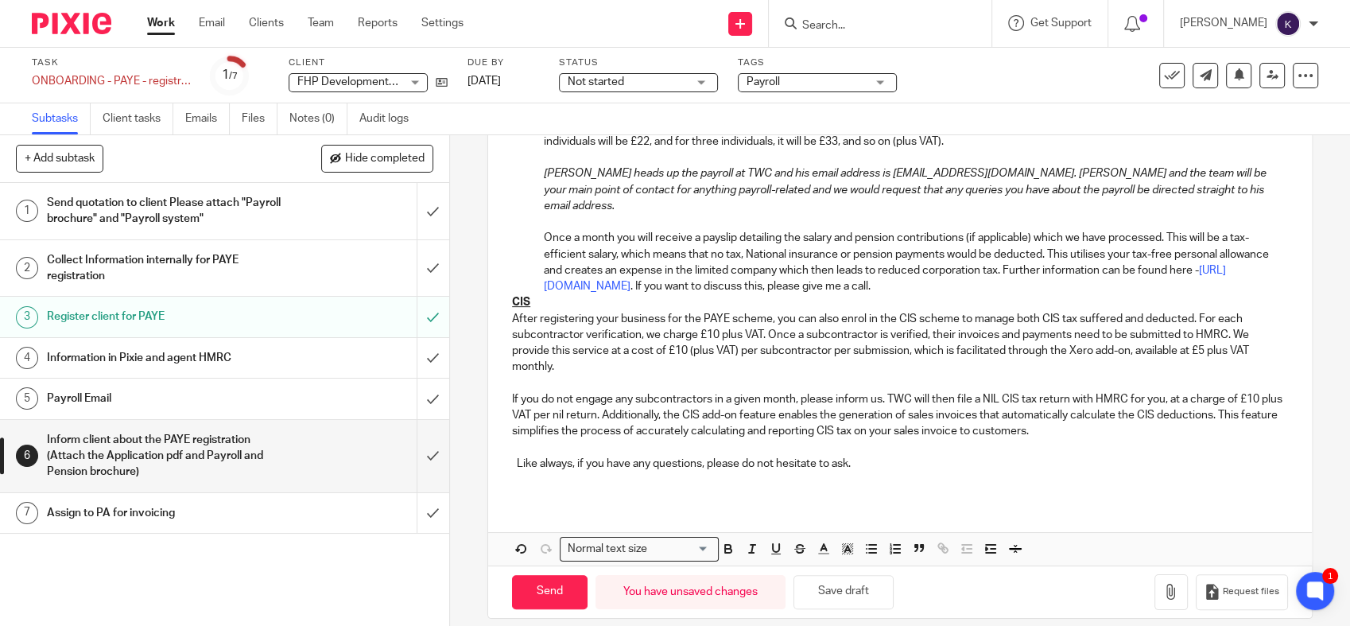
click at [526, 471] on p at bounding box center [900, 479] width 776 height 16
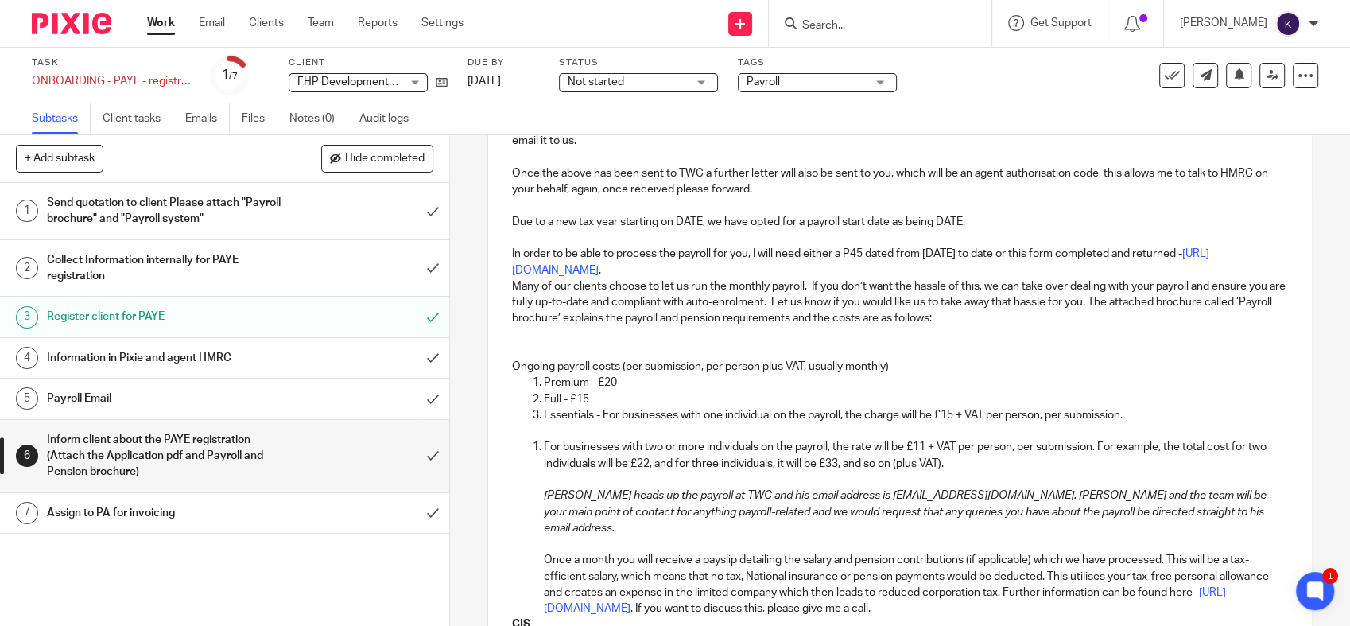
scroll to position [693, 0]
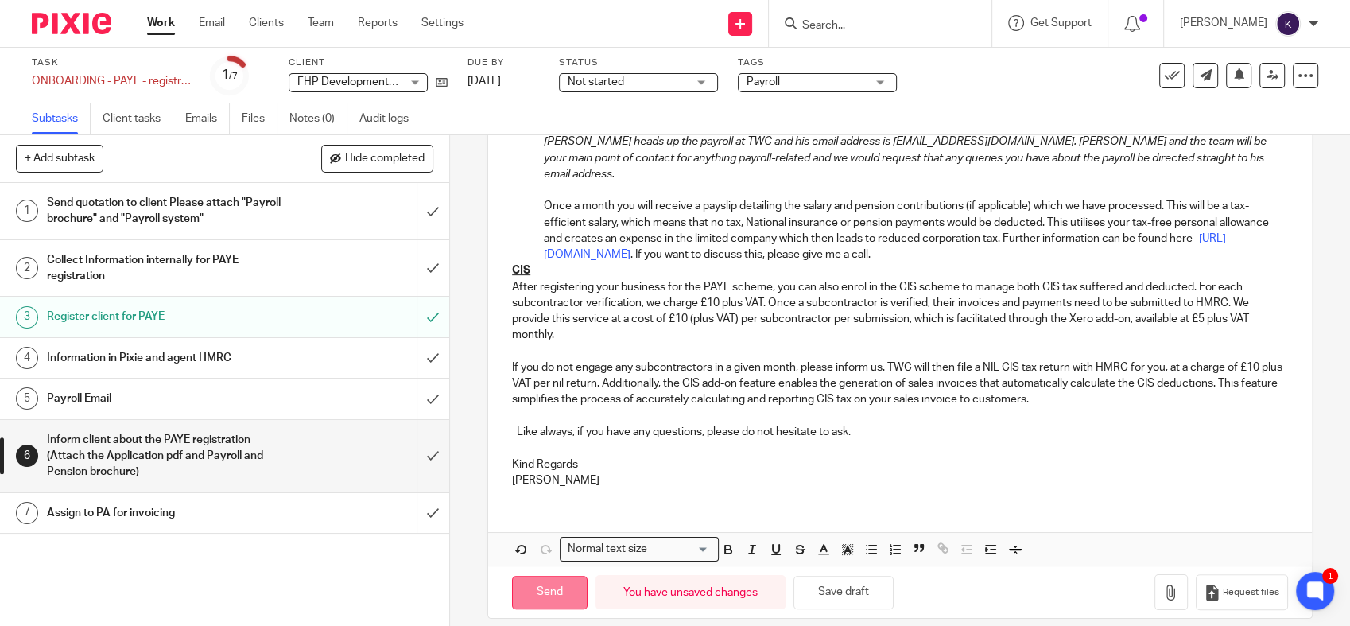
click at [548, 576] on input "Send" at bounding box center [550, 593] width 76 height 34
type input "Sent"
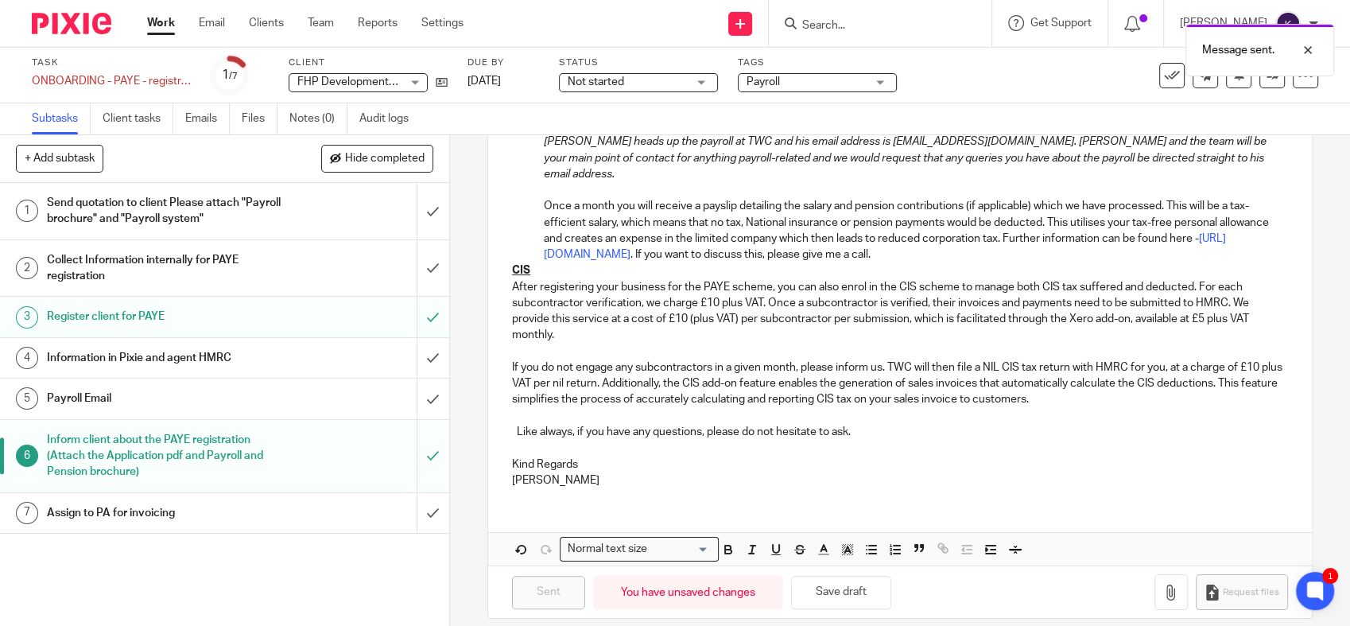
click at [187, 403] on h1 "Payroll Email" at bounding box center [165, 398] width 236 height 24
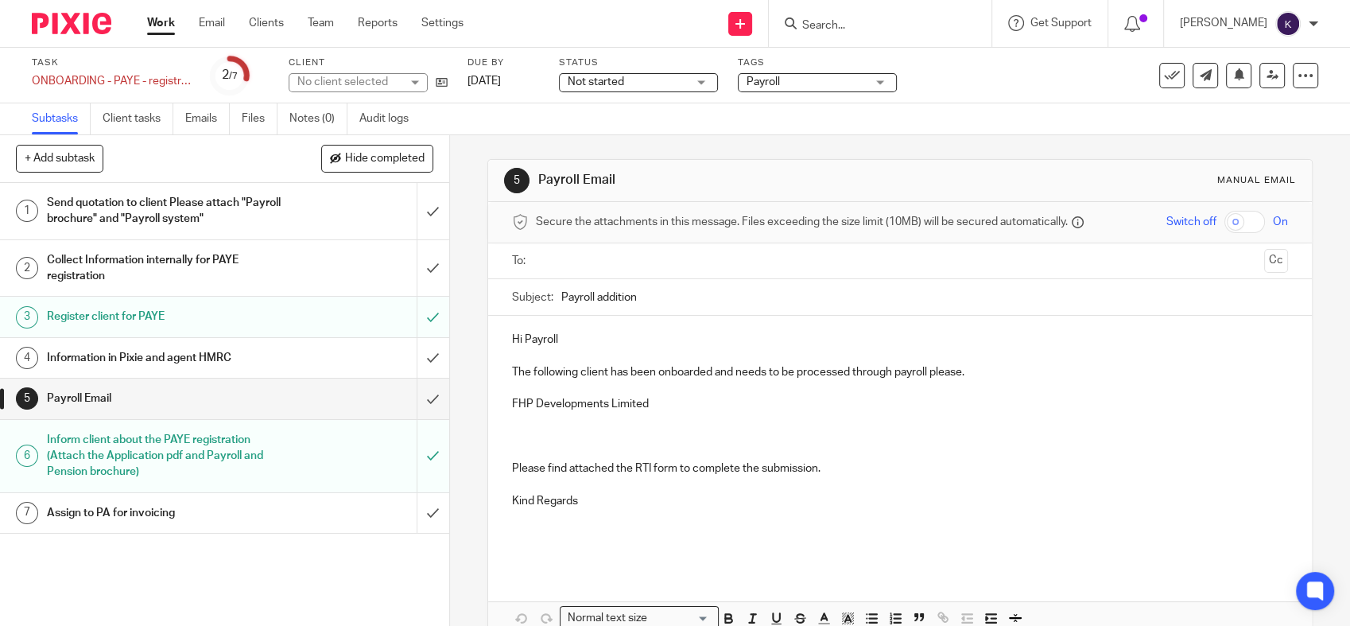
click at [689, 405] on p "FHP Developments Limited" at bounding box center [900, 404] width 776 height 16
click at [637, 426] on p at bounding box center [900, 421] width 776 height 16
click at [611, 446] on p at bounding box center [900, 452] width 776 height 16
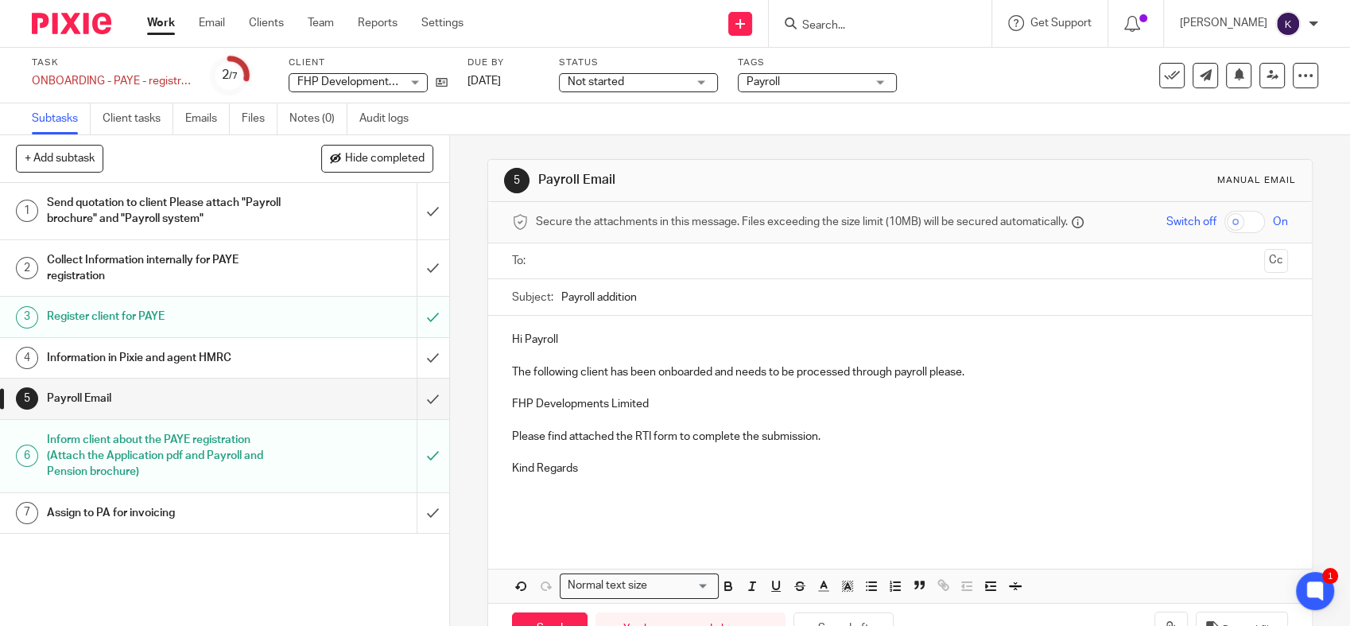
click at [180, 274] on h1 "Collect Information internally for PAYE registration" at bounding box center [165, 268] width 236 height 41
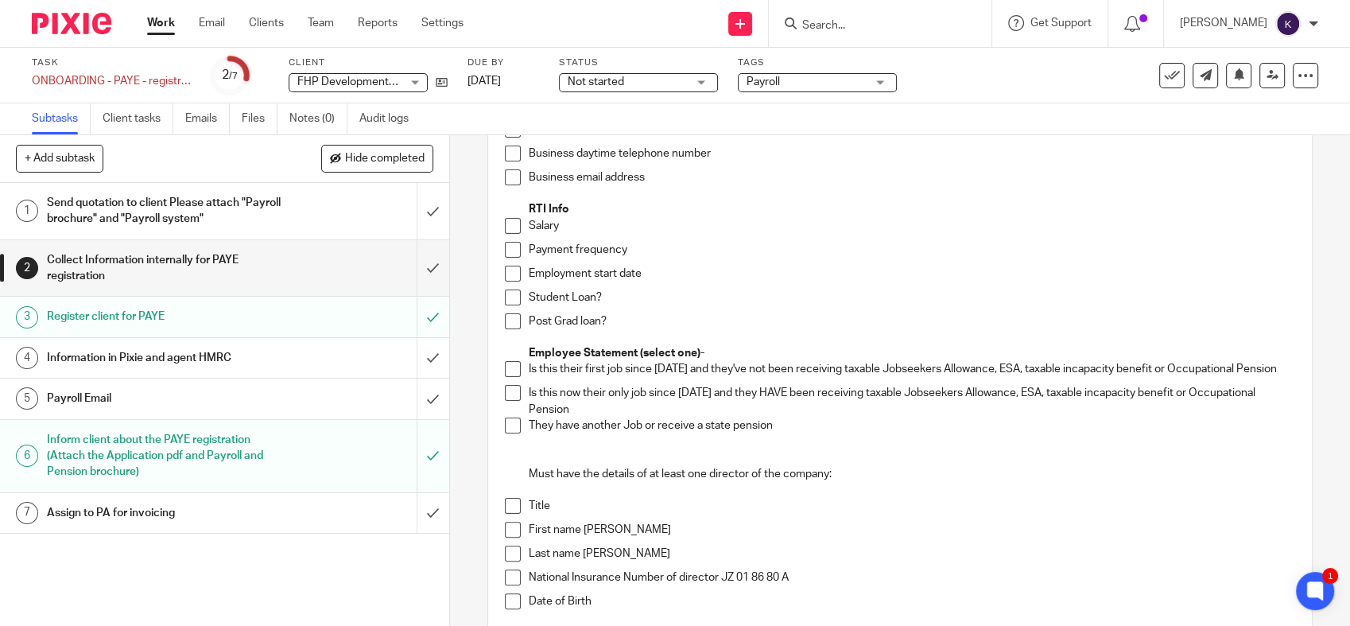
scroll to position [350, 0]
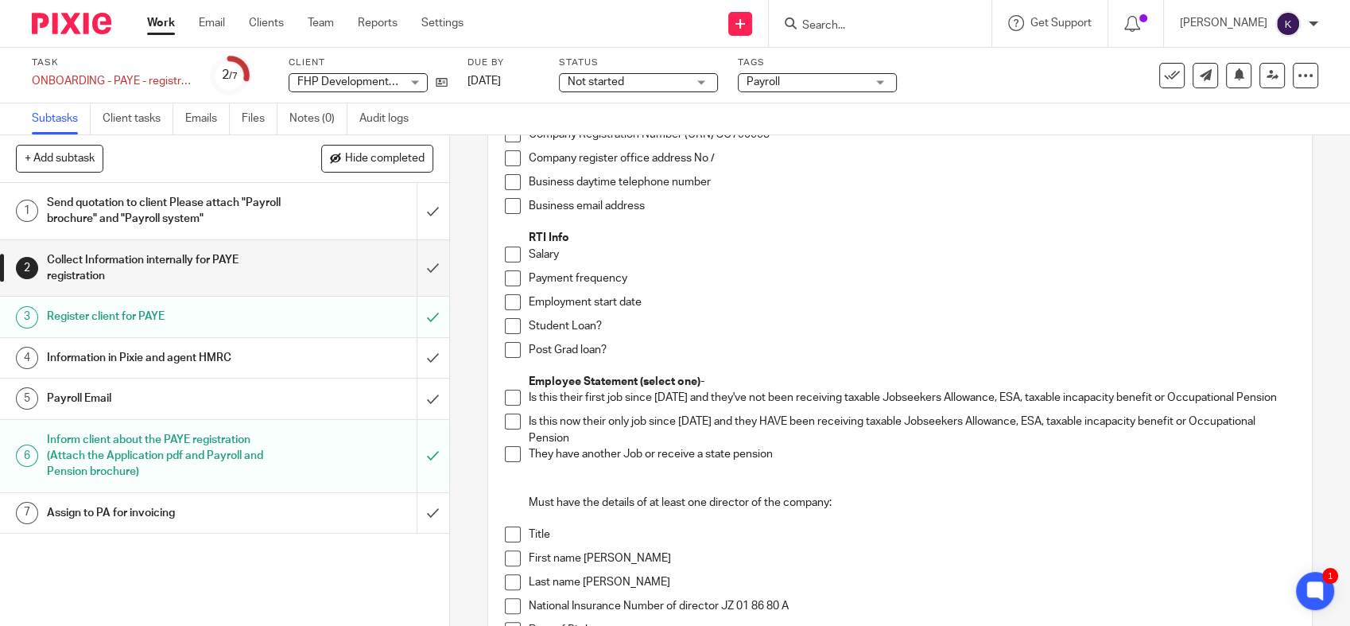
click at [607, 79] on span "Not started" at bounding box center [596, 81] width 56 height 11
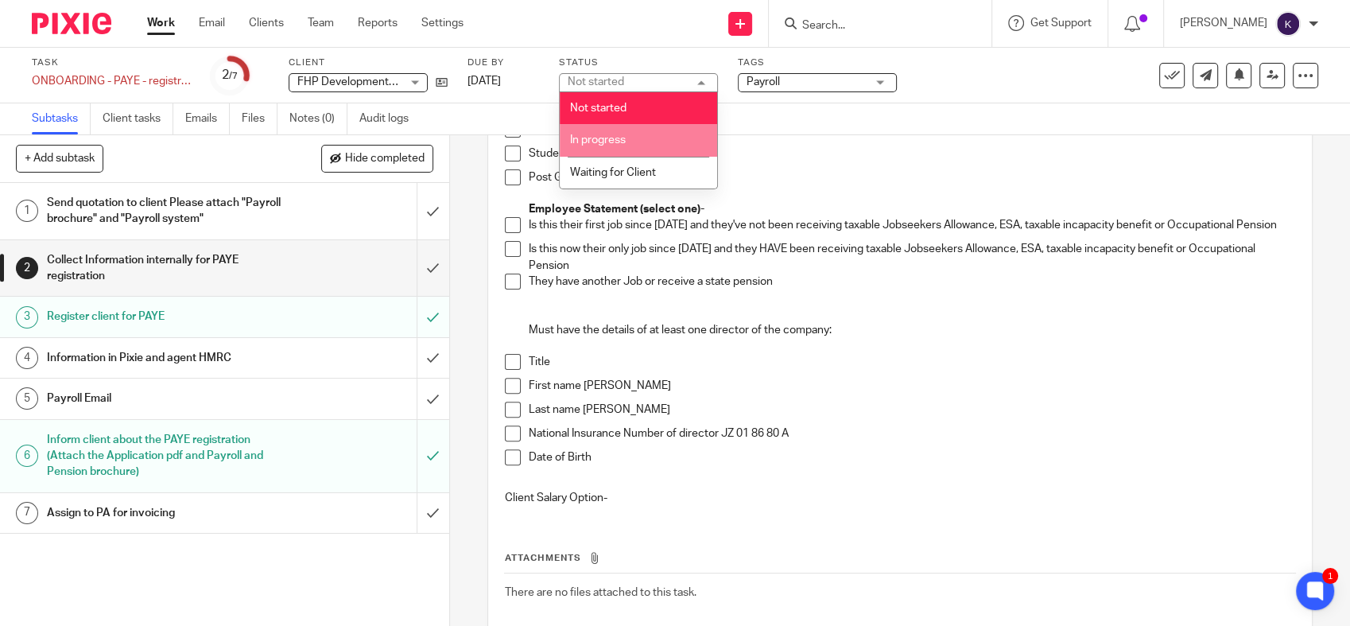
scroll to position [527, 0]
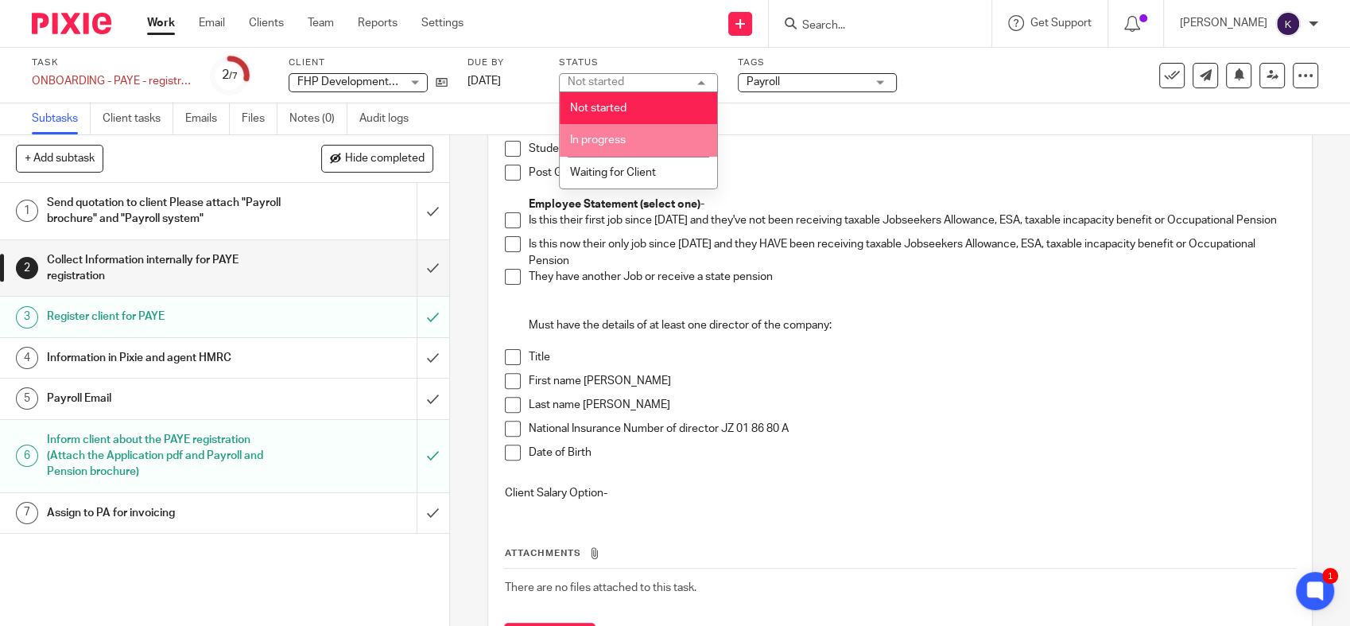
click at [635, 143] on li "In progress" at bounding box center [638, 140] width 157 height 33
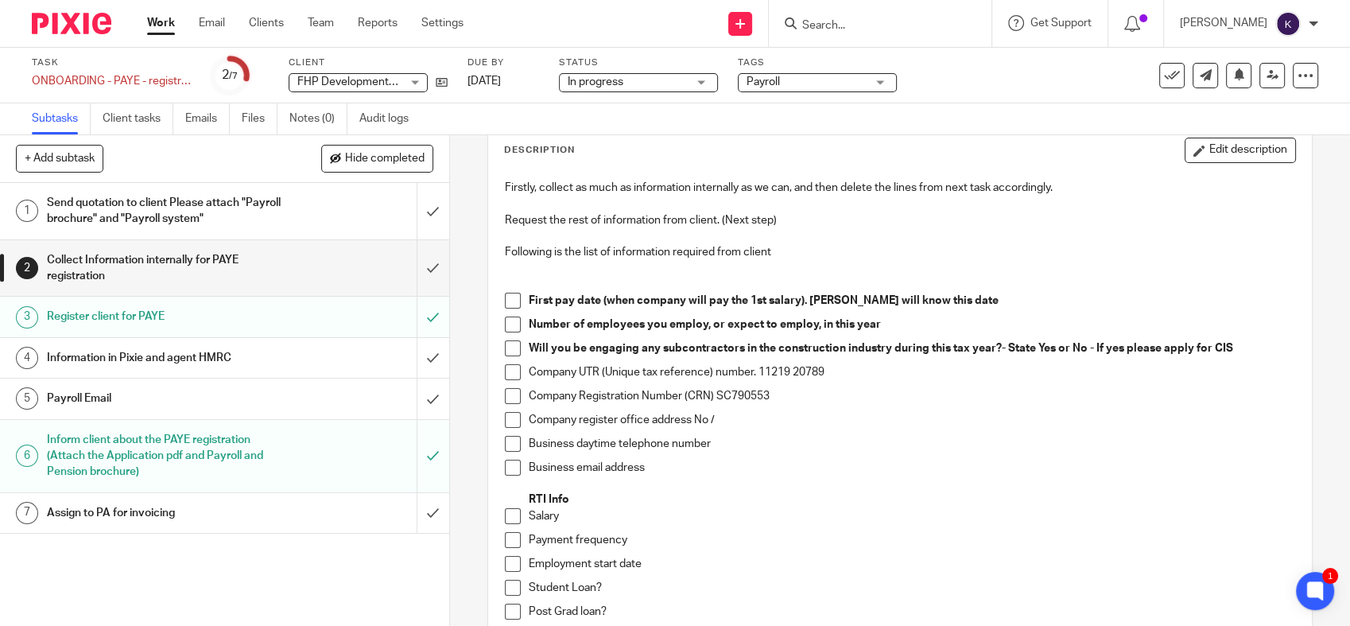
scroll to position [85, 0]
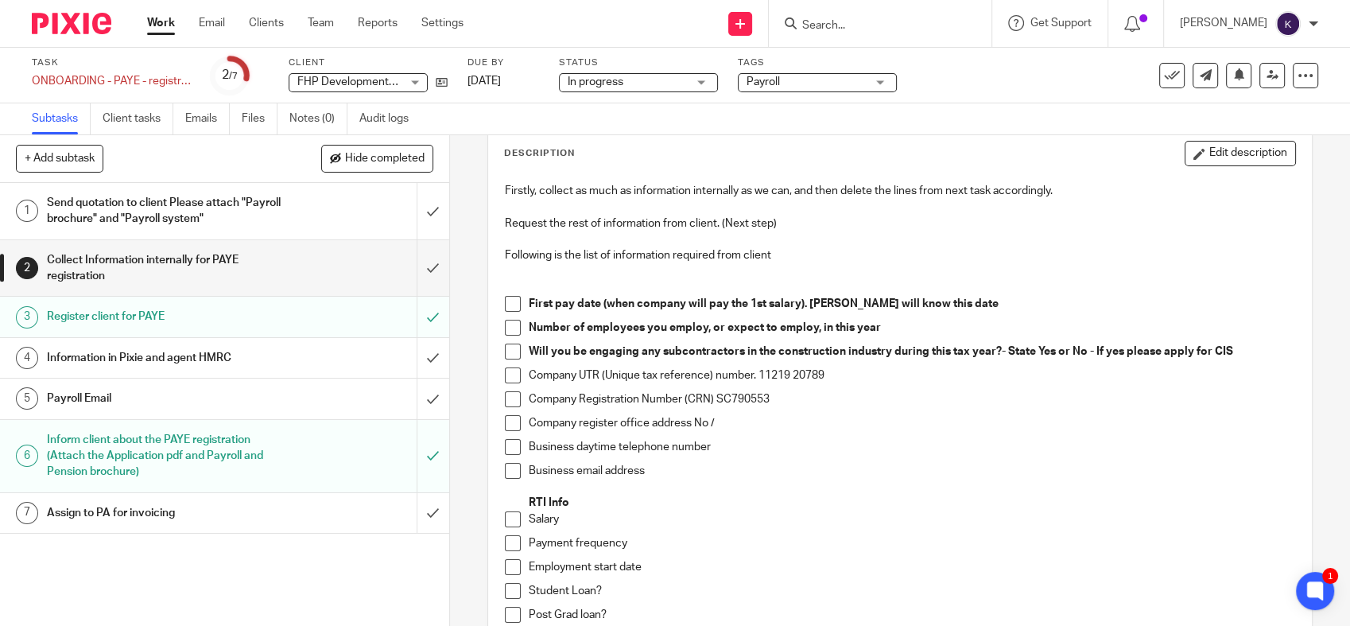
click at [642, 89] on span "In progress" at bounding box center [627, 82] width 119 height 17
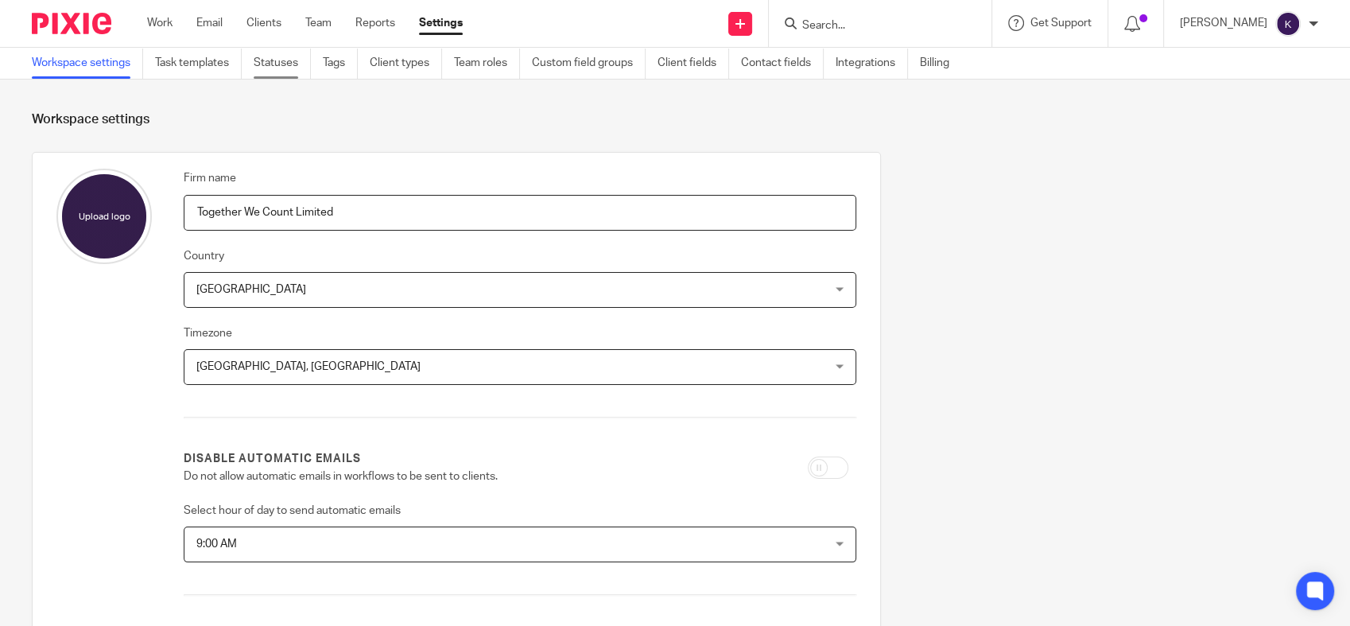
click at [270, 64] on link "Statuses" at bounding box center [282, 63] width 57 height 31
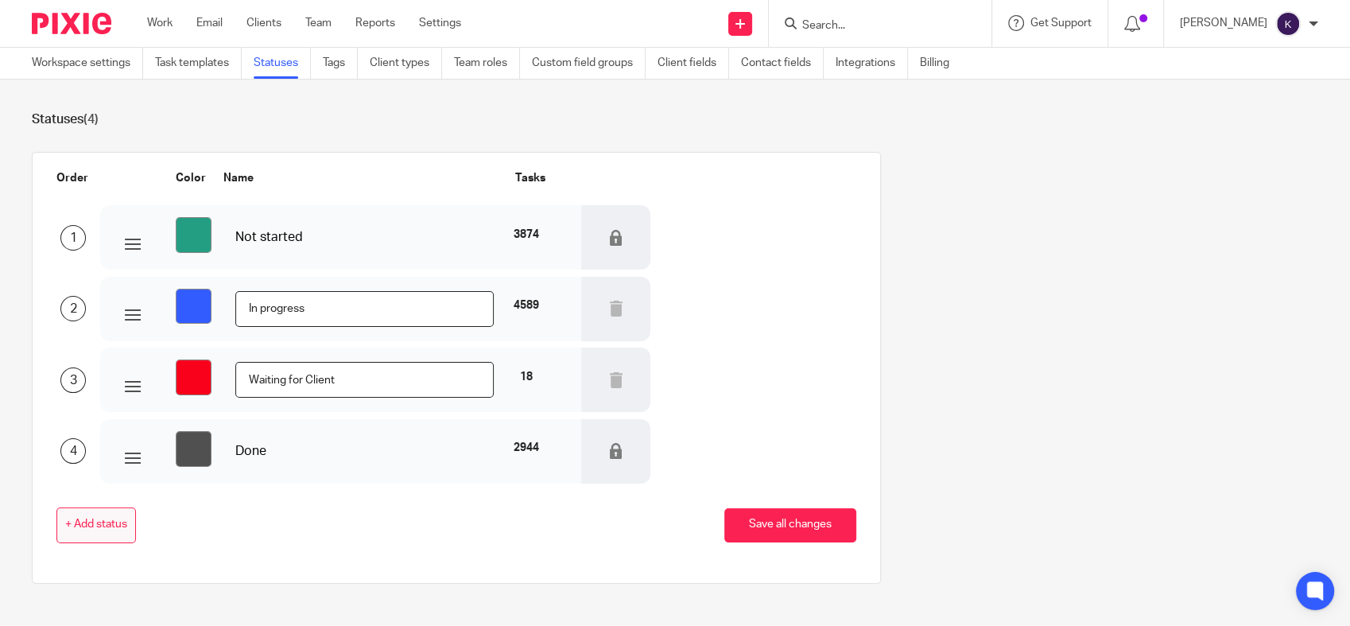
click at [115, 518] on button "+ Add status" at bounding box center [96, 525] width 80 height 36
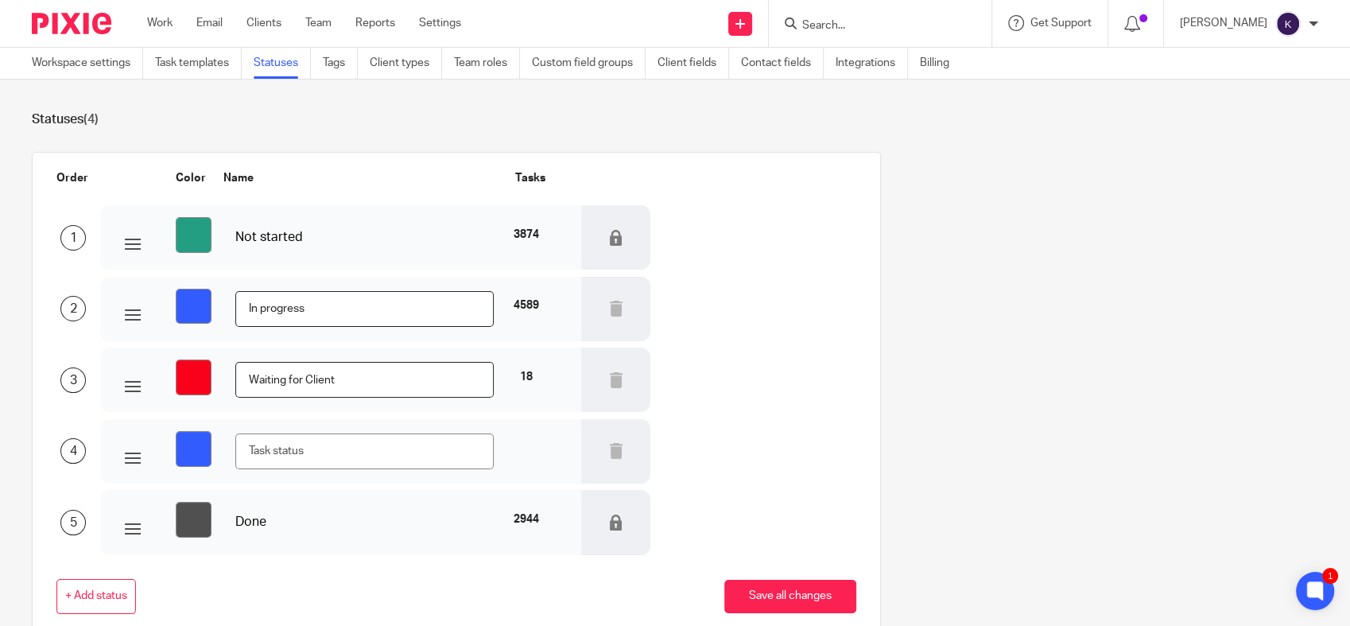
drag, startPoint x: 324, startPoint y: 456, endPoint x: 309, endPoint y: 456, distance: 15.1
click at [310, 456] on input "text" at bounding box center [364, 451] width 258 height 36
type input "Waiting for HMRC"
click at [179, 446] on input "#335cff" at bounding box center [194, 449] width 36 height 36
type input "#ff33f8"
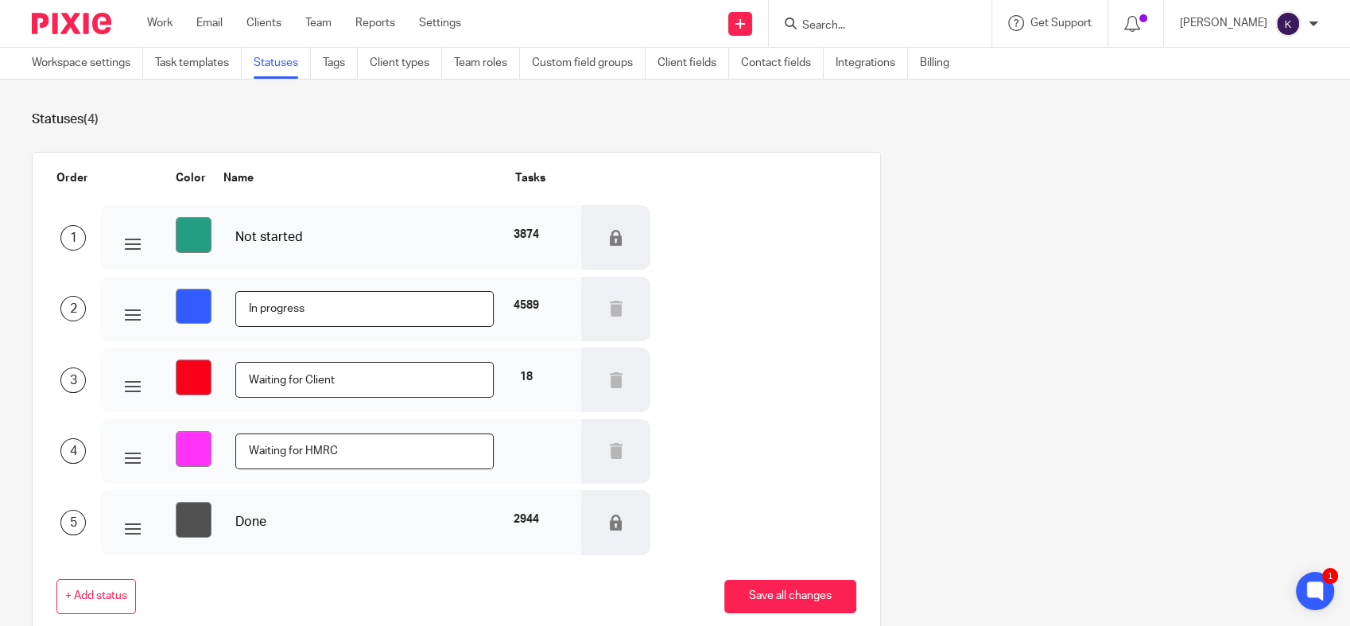
click at [343, 594] on div "+ Add status Save all changes" at bounding box center [444, 597] width 824 height 36
click at [742, 594] on button "Save all changes" at bounding box center [790, 597] width 132 height 34
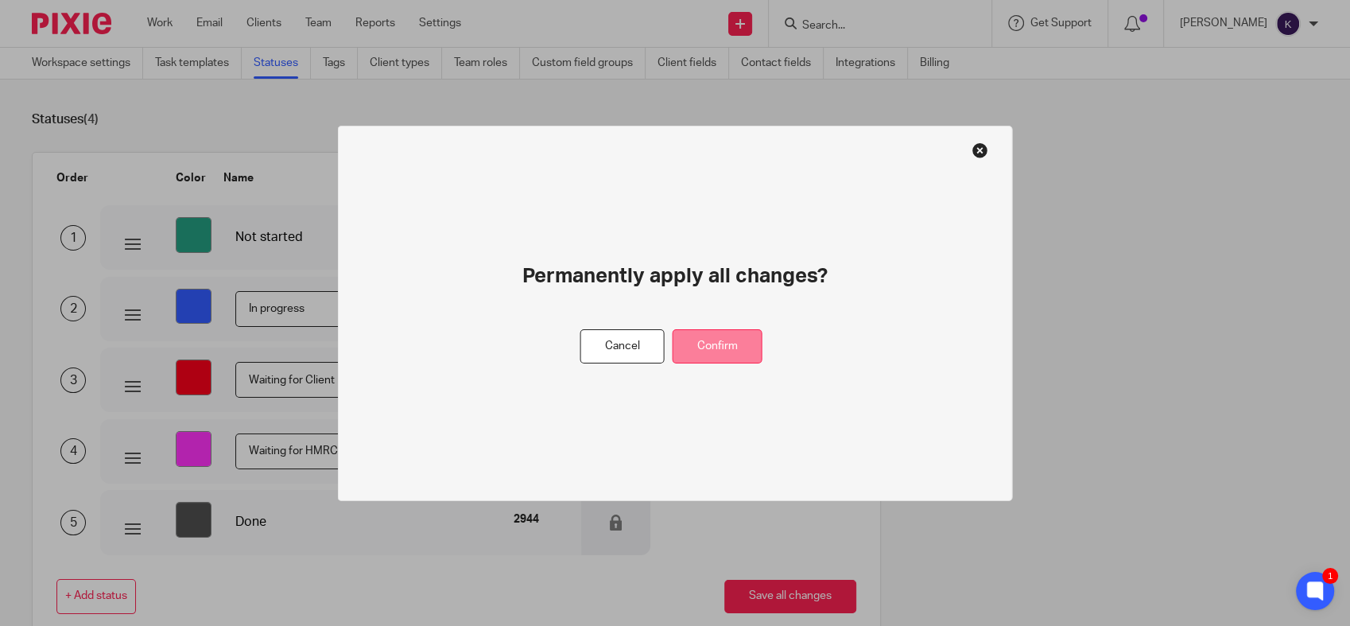
click at [734, 343] on button "Confirm" at bounding box center [718, 346] width 90 height 34
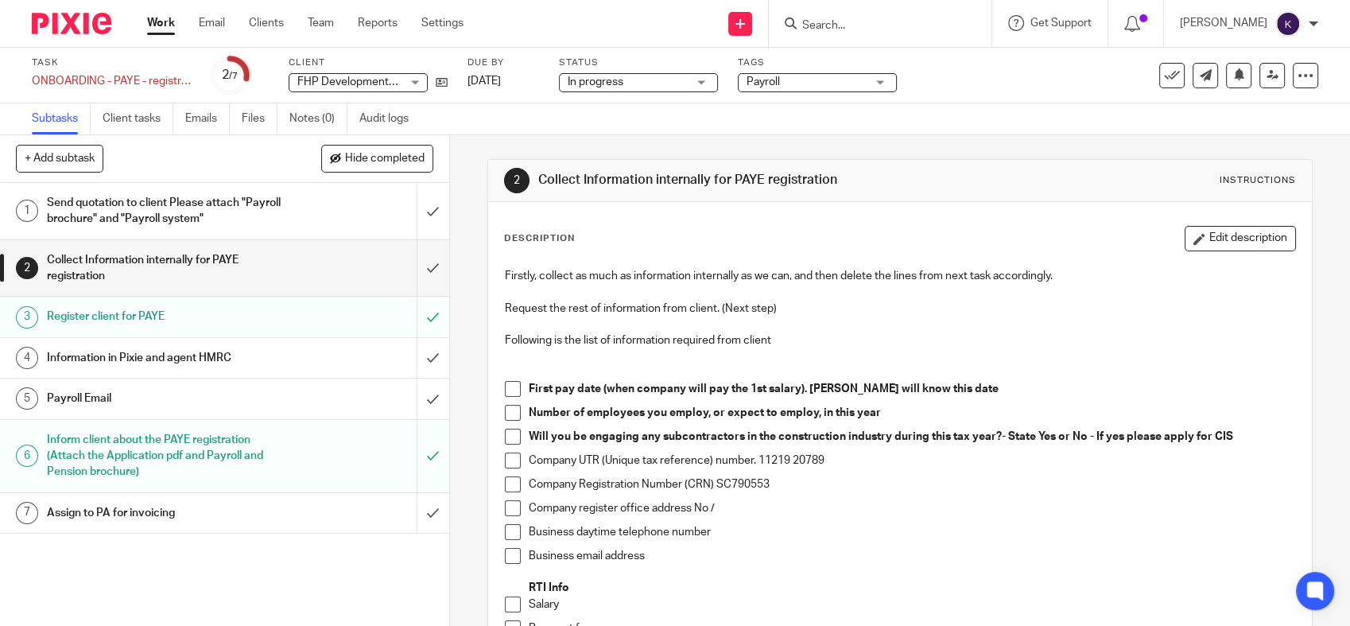
click at [677, 83] on span "In progress" at bounding box center [627, 82] width 119 height 17
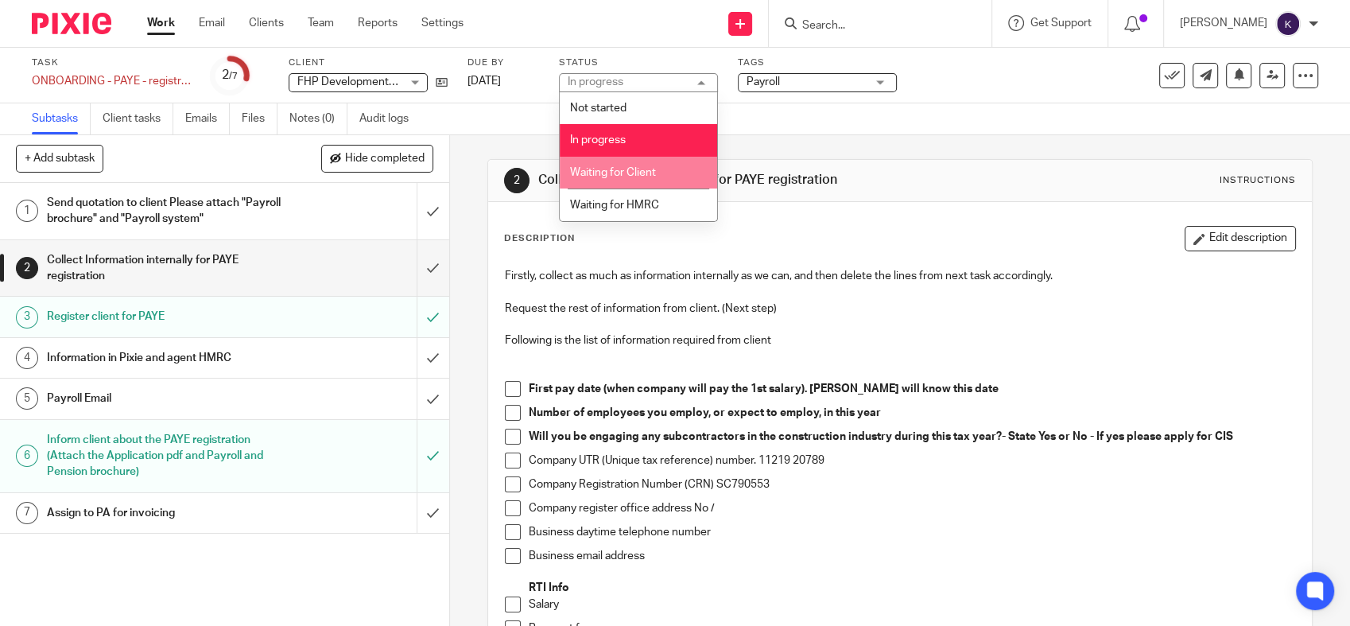
click at [637, 192] on li "Waiting for HMRC" at bounding box center [638, 204] width 157 height 33
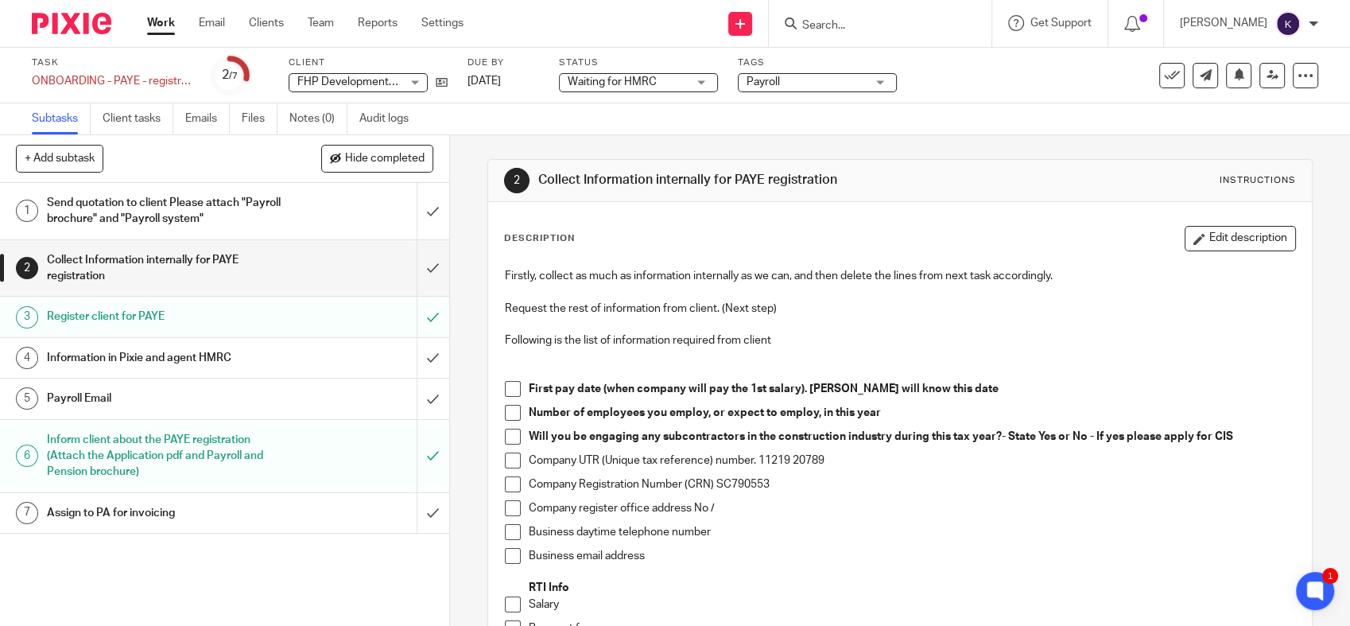
click at [106, 23] on img at bounding box center [72, 23] width 80 height 21
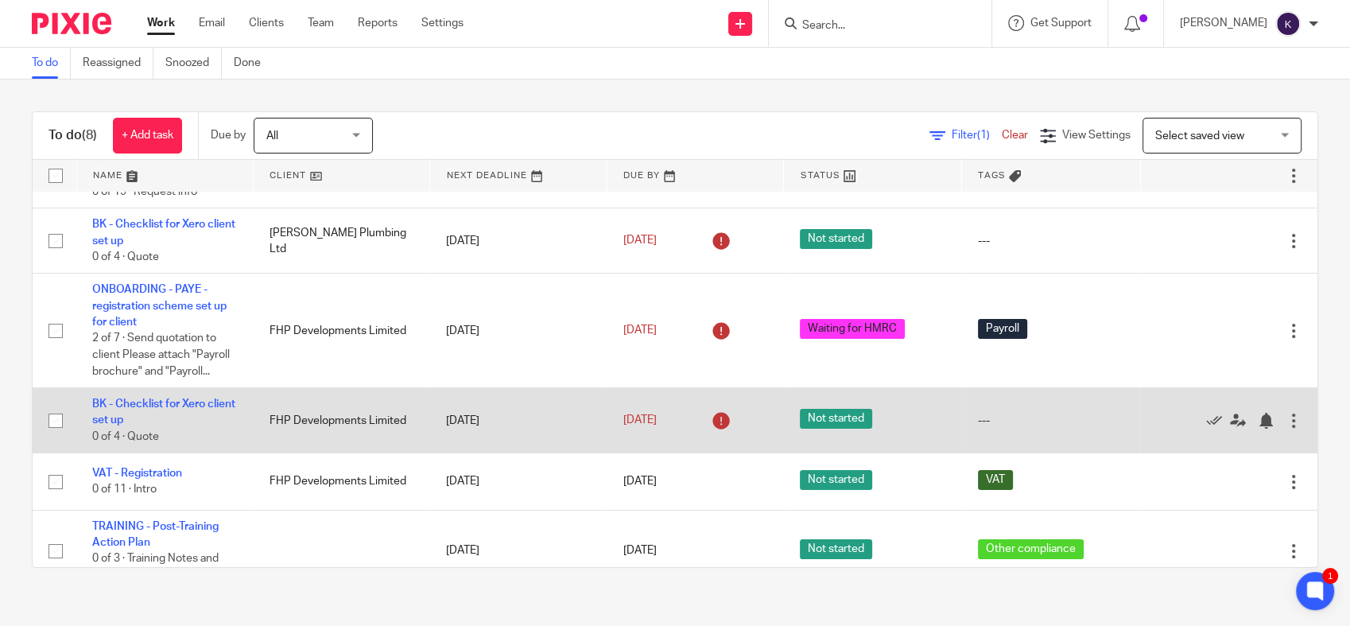
scroll to position [229, 0]
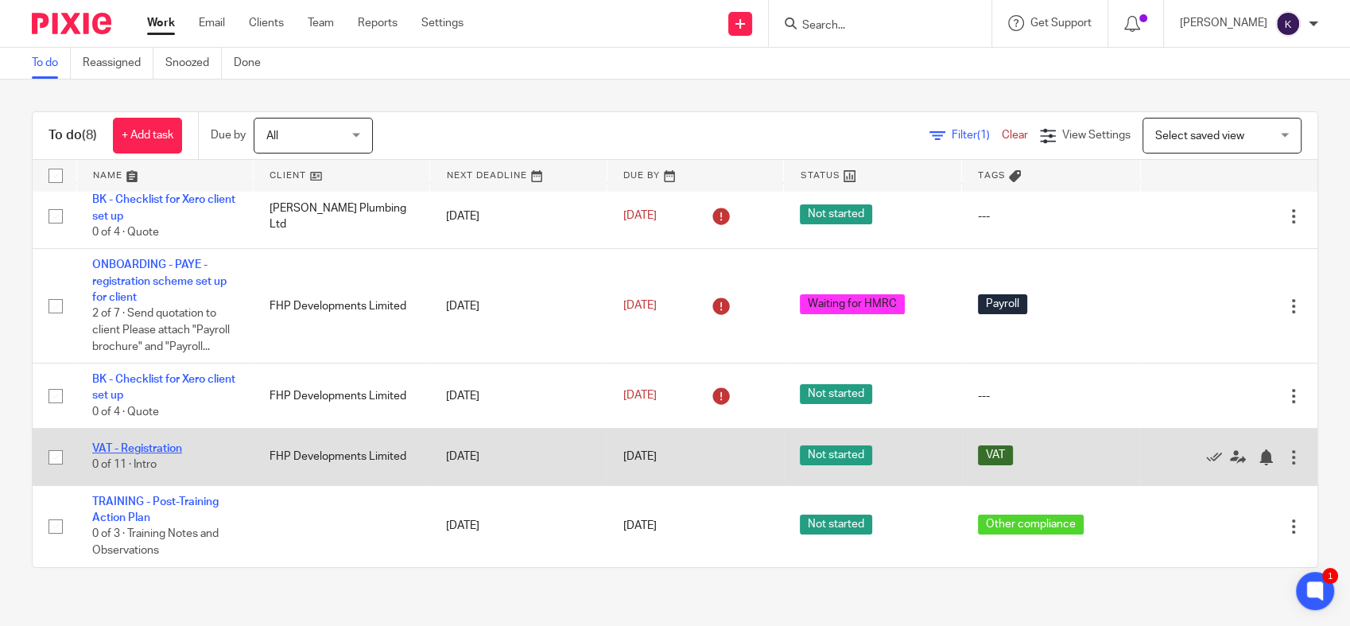
click at [162, 452] on link "VAT - Registration" at bounding box center [137, 448] width 90 height 11
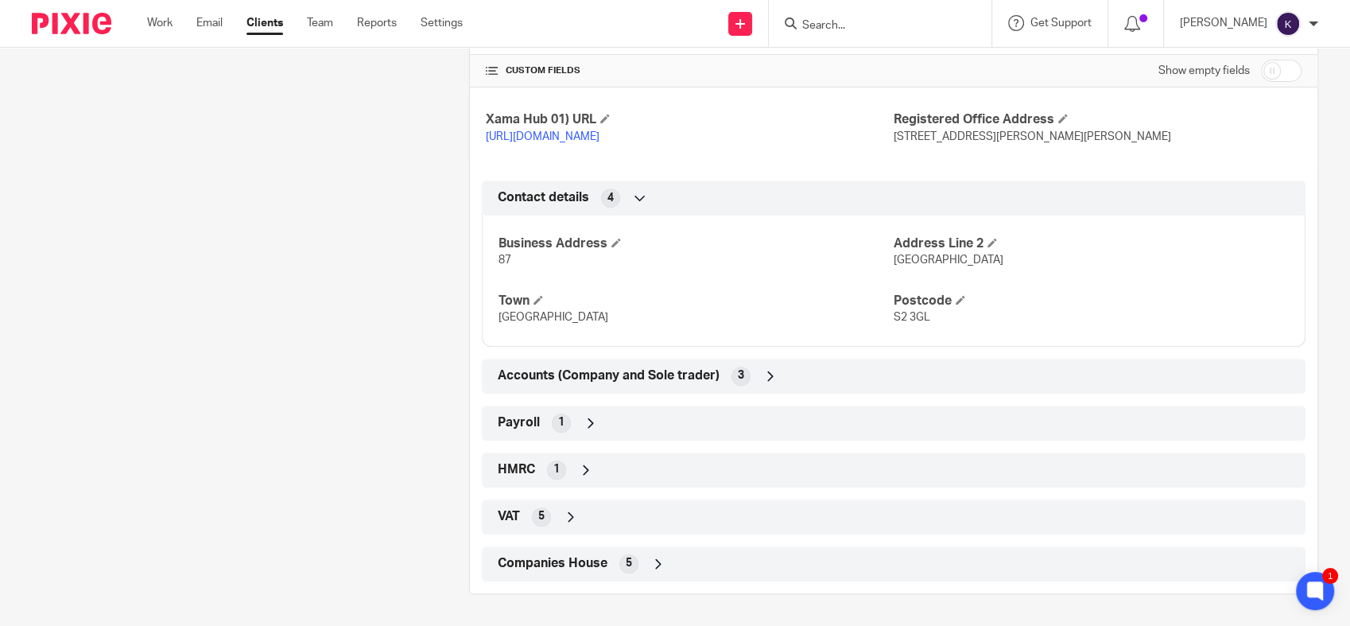
scroll to position [650, 0]
click at [553, 510] on div "VAT 5" at bounding box center [894, 516] width 800 height 27
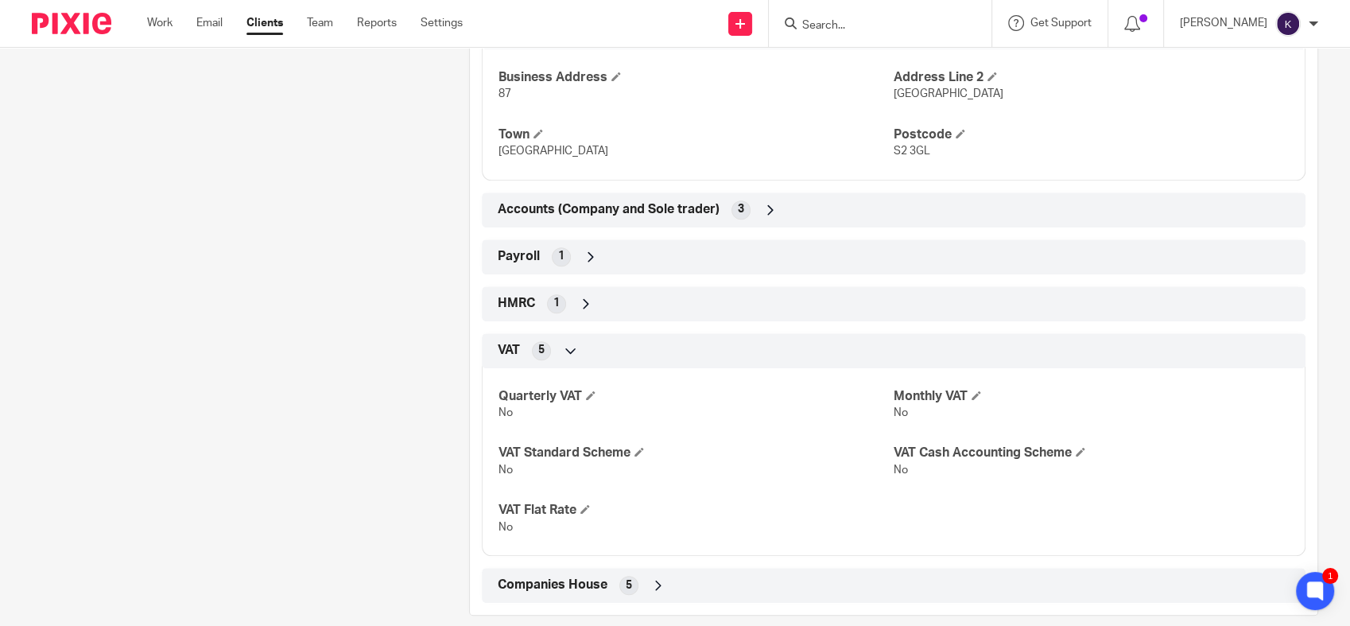
scroll to position [827, 0]
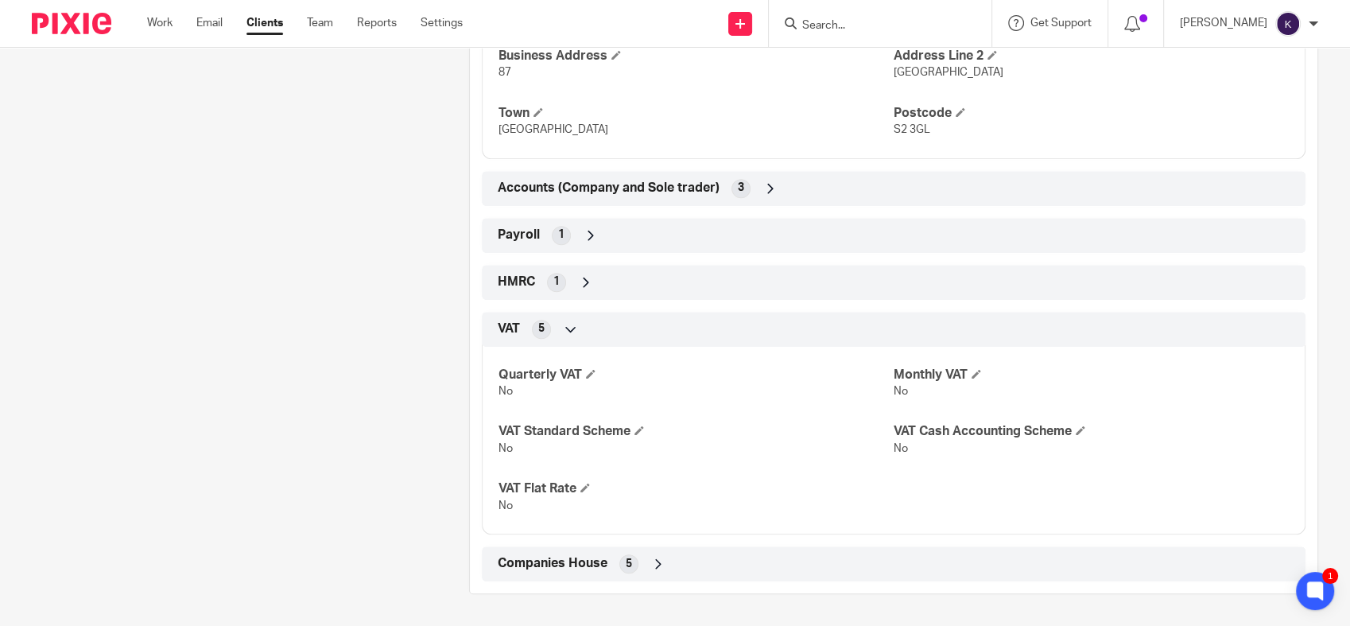
click at [569, 296] on div "HMRC 1" at bounding box center [894, 282] width 800 height 27
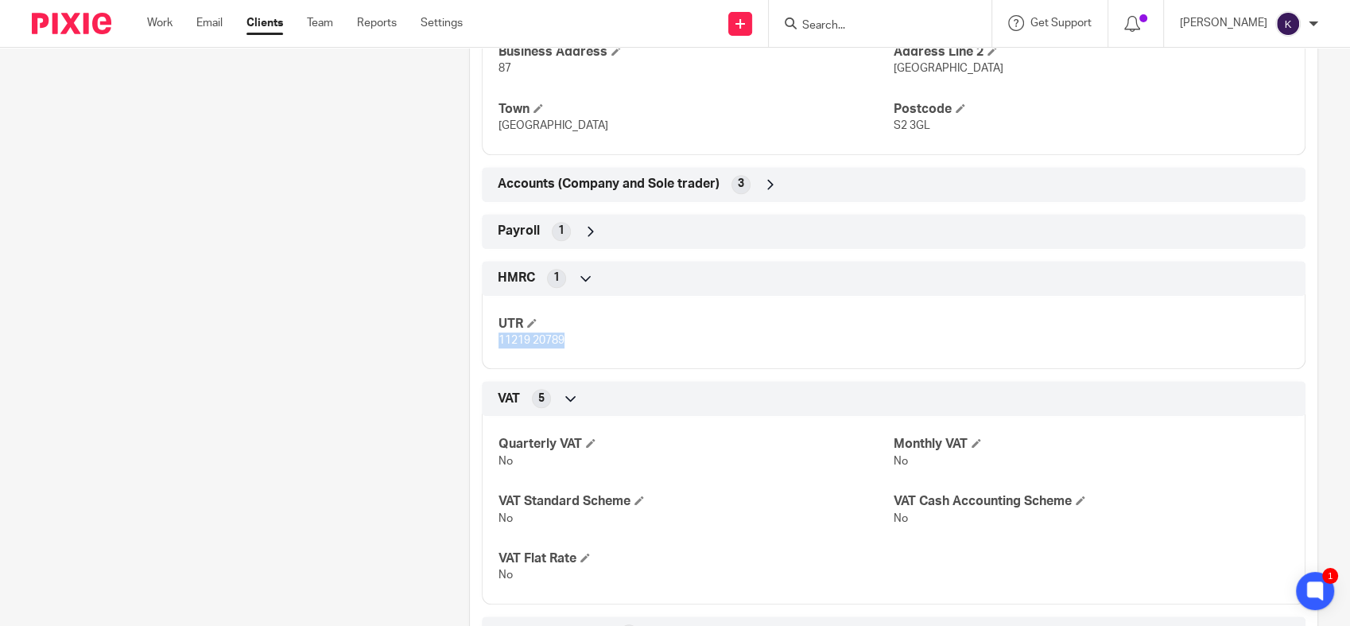
drag, startPoint x: 566, startPoint y: 362, endPoint x: 483, endPoint y: 356, distance: 82.9
click at [483, 356] on div "UTR 11219 20789" at bounding box center [894, 327] width 824 height 86
copy span "11219 20789"
click at [397, 263] on div "Client contacts Fraser [PERSON_NAME] (Director) 07873 957765 [EMAIL_ADDRESS][DO…" at bounding box center [225, 2] width 437 height 1321
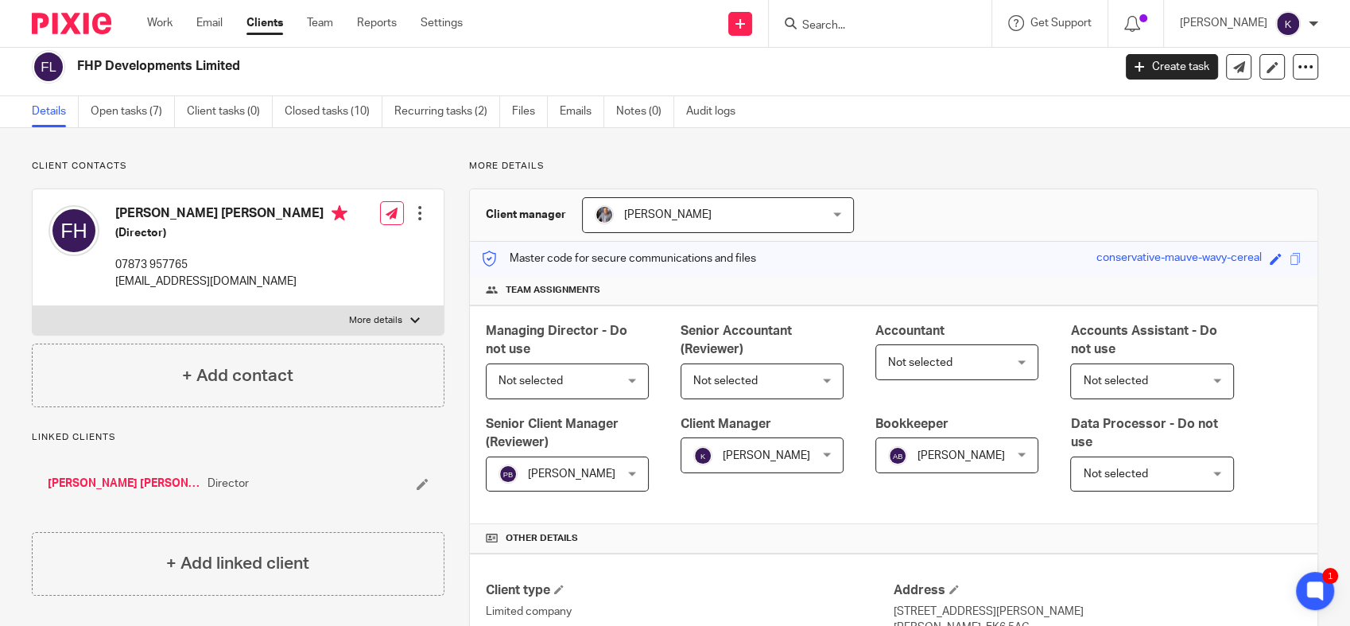
scroll to position [0, 0]
